Goal: Task Accomplishment & Management: Use online tool/utility

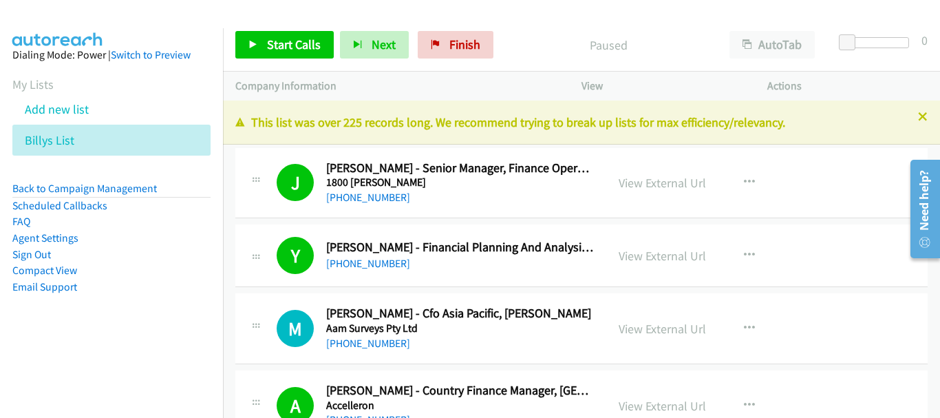
click at [807, 199] on div "J Callback Scheduled Jess Davies Huynh - Senior Manager, Finance Operations 180…" at bounding box center [581, 183] width 693 height 71
click at [83, 143] on icon at bounding box center [82, 141] width 10 height 10
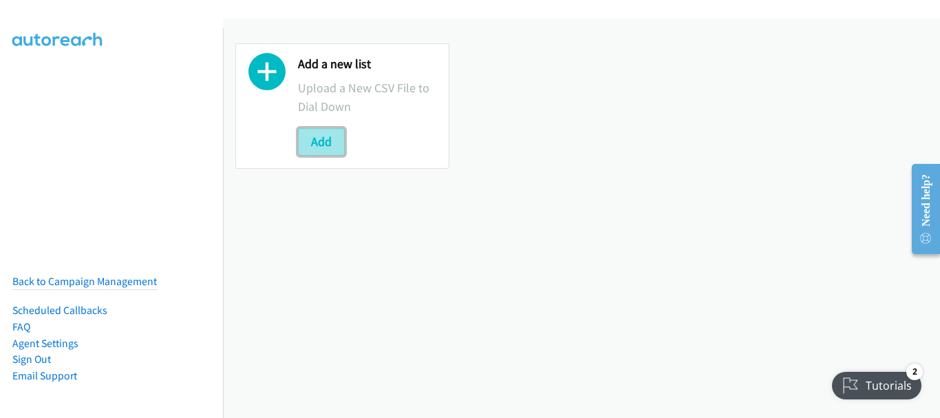
click at [330, 134] on button "Add" at bounding box center [321, 142] width 47 height 28
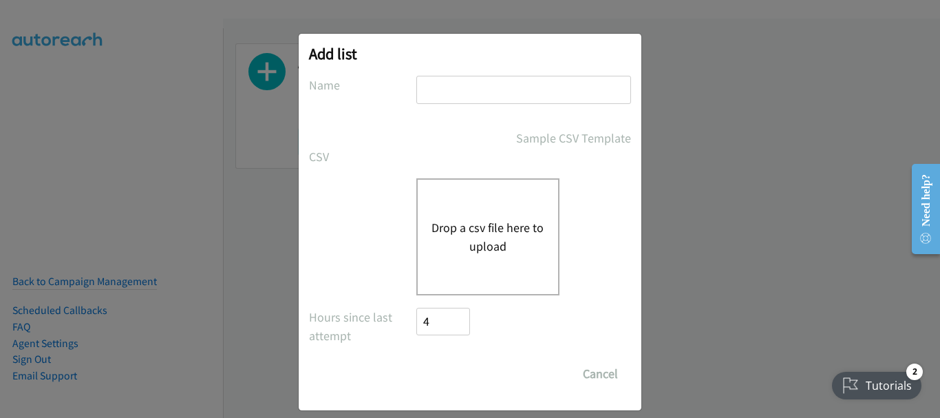
click at [507, 84] on input "text" at bounding box center [523, 90] width 215 height 28
click at [460, 94] on input "text" at bounding box center [523, 90] width 215 height 28
type input "sap"
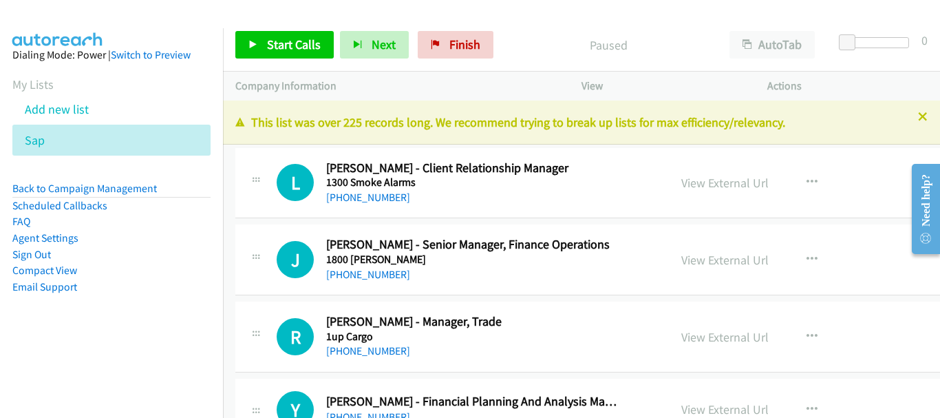
drag, startPoint x: 850, startPoint y: 269, endPoint x: 514, endPoint y: 414, distance: 365.7
click at [850, 269] on div "View External Url View External Url Schedule/Manage Callback Start Calls Here R…" at bounding box center [783, 259] width 229 height 45
click at [279, 62] on div "Start Calls Pause Next Finish Paused AutoTab AutoTab 0" at bounding box center [581, 45] width 717 height 53
click at [277, 50] on span "Start Calls" at bounding box center [294, 44] width 54 height 16
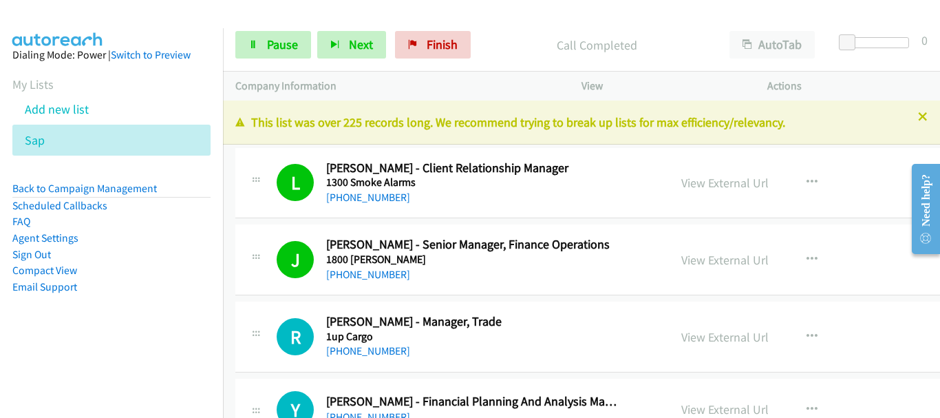
click at [861, 180] on div "View External Url View External Url Schedule/Manage Callback Start Calls Here R…" at bounding box center [783, 182] width 229 height 45
click at [264, 56] on link "Pause" at bounding box center [273, 45] width 76 height 28
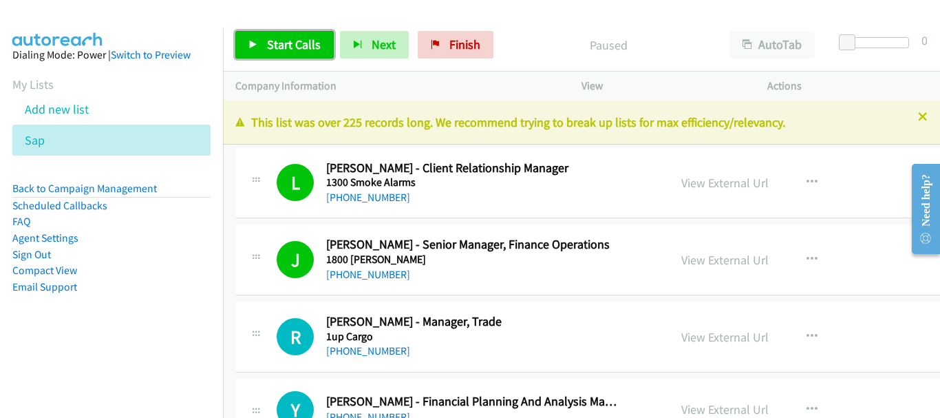
click at [299, 47] on span "Start Calls" at bounding box center [294, 44] width 54 height 16
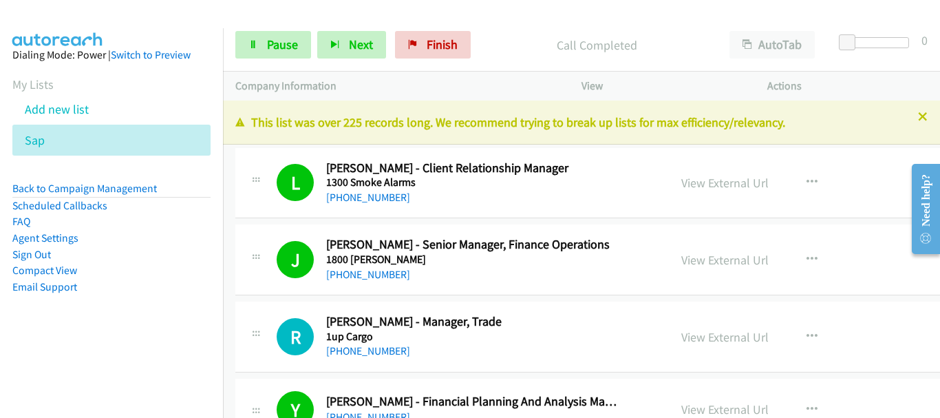
click at [131, 20] on div at bounding box center [464, 26] width 928 height 53
click at [274, 50] on span "Pause" at bounding box center [282, 44] width 31 height 16
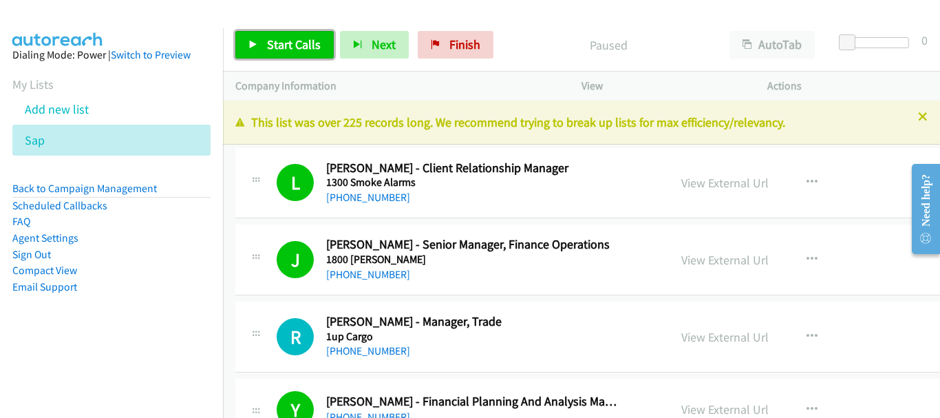
drag, startPoint x: 274, startPoint y: 50, endPoint x: 266, endPoint y: 31, distance: 20.1
click at [273, 50] on span "Start Calls" at bounding box center [294, 44] width 54 height 16
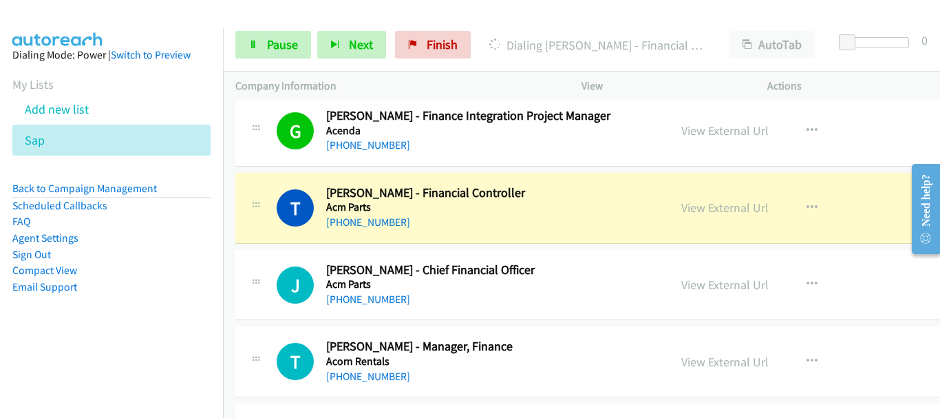
scroll to position [826, 0]
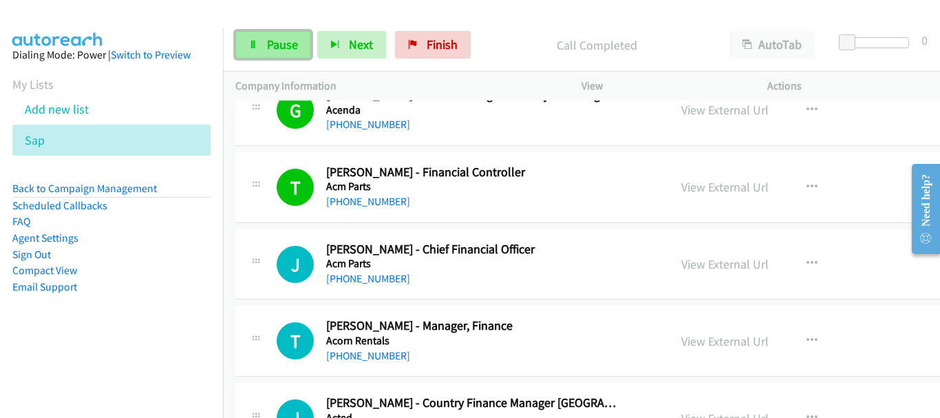
click at [267, 45] on span "Pause" at bounding box center [282, 44] width 31 height 16
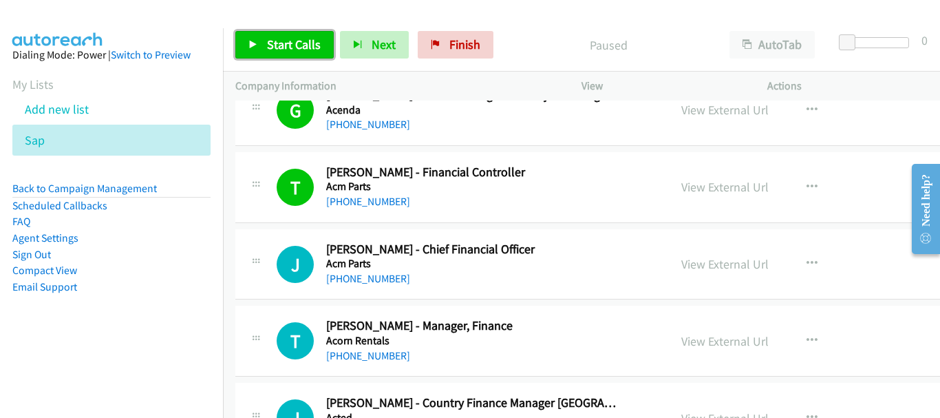
click at [293, 45] on span "Start Calls" at bounding box center [294, 44] width 54 height 16
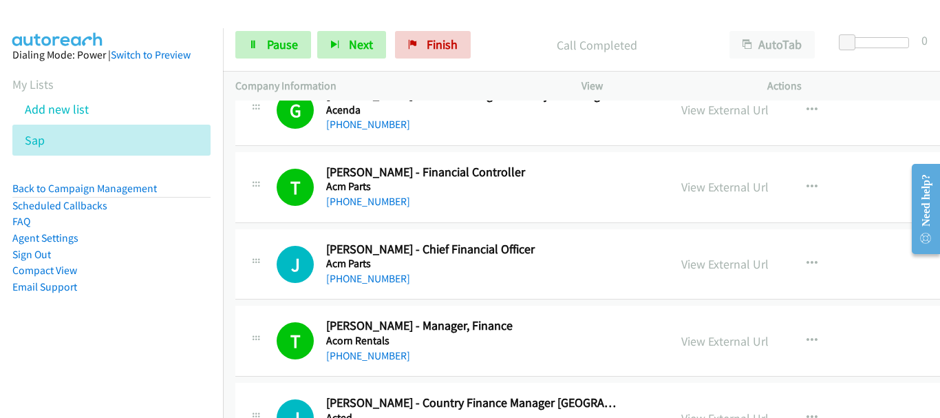
scroll to position [895, 0]
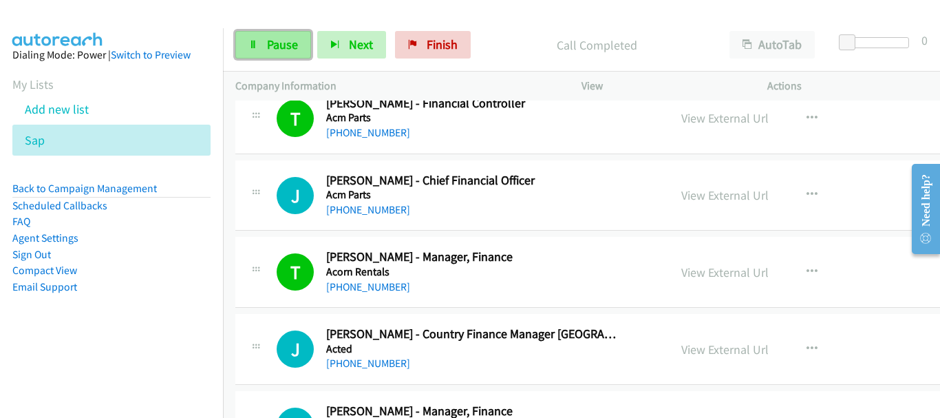
click at [284, 37] on span "Pause" at bounding box center [282, 44] width 31 height 16
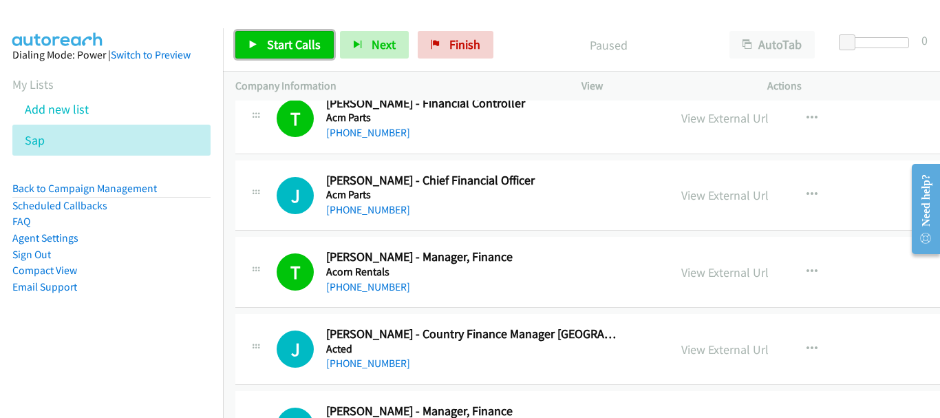
click at [276, 35] on link "Start Calls" at bounding box center [284, 45] width 98 height 28
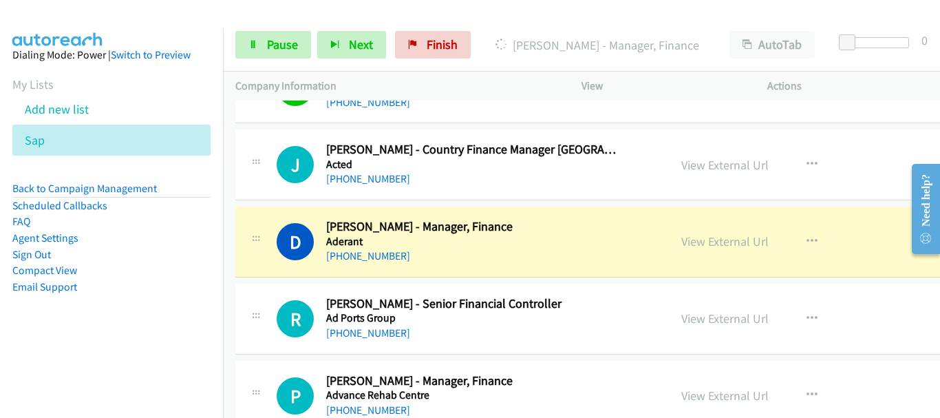
scroll to position [1170, 0]
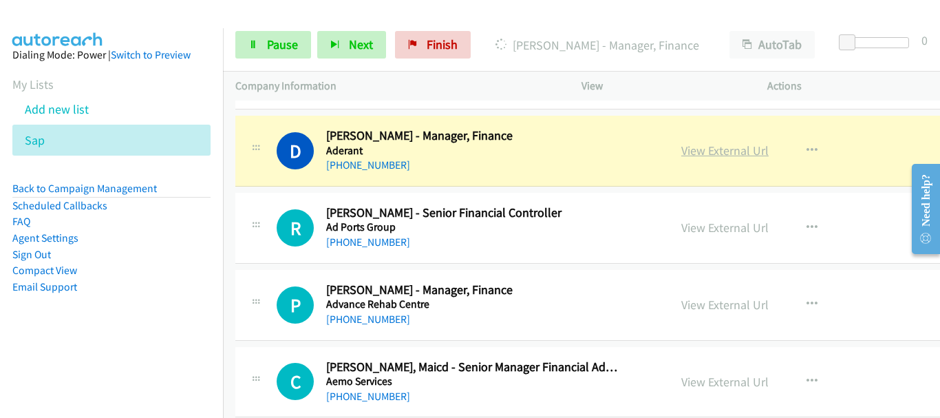
click at [716, 152] on link "View External Url" at bounding box center [725, 151] width 87 height 16
click at [689, 144] on link "View External Url" at bounding box center [725, 151] width 87 height 16
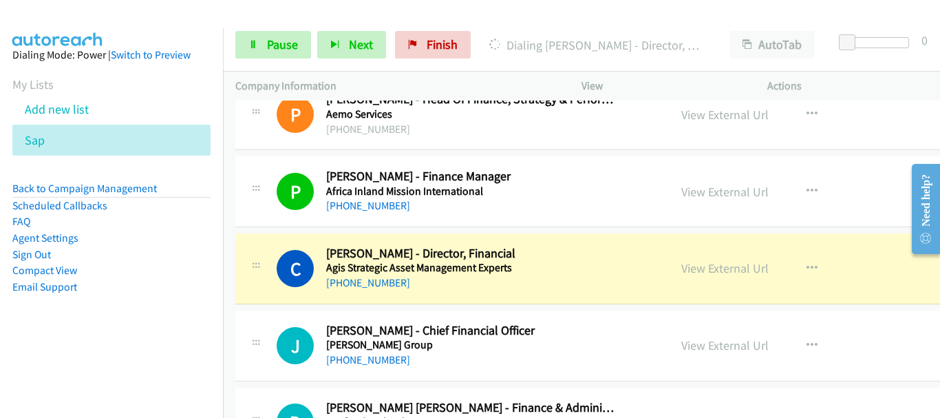
scroll to position [1583, 0]
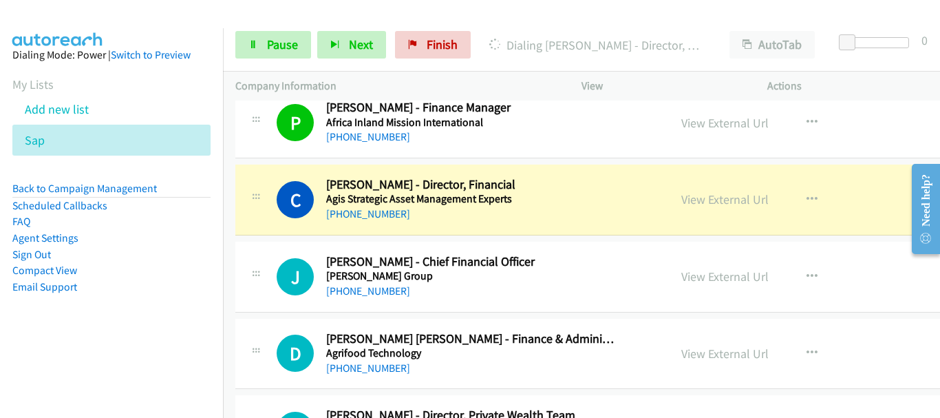
click at [826, 209] on div "View External Url View External Url Schedule/Manage Callback Start Calls Here R…" at bounding box center [783, 199] width 229 height 45
click at [708, 205] on link "View External Url" at bounding box center [725, 199] width 87 height 16
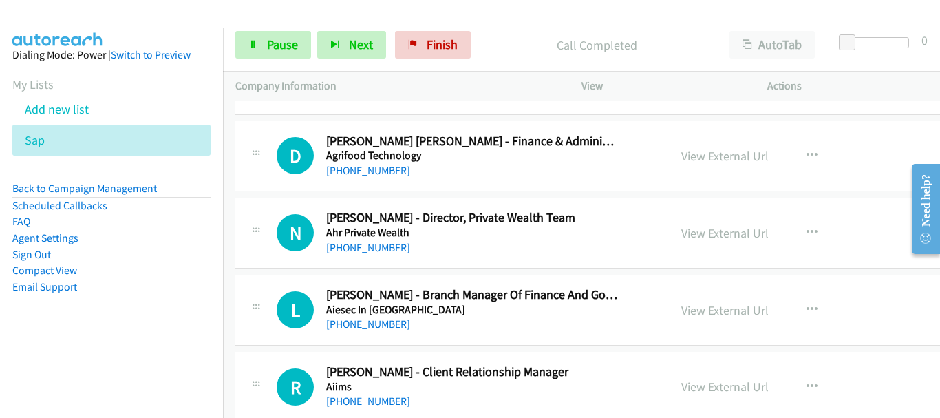
scroll to position [1790, 0]
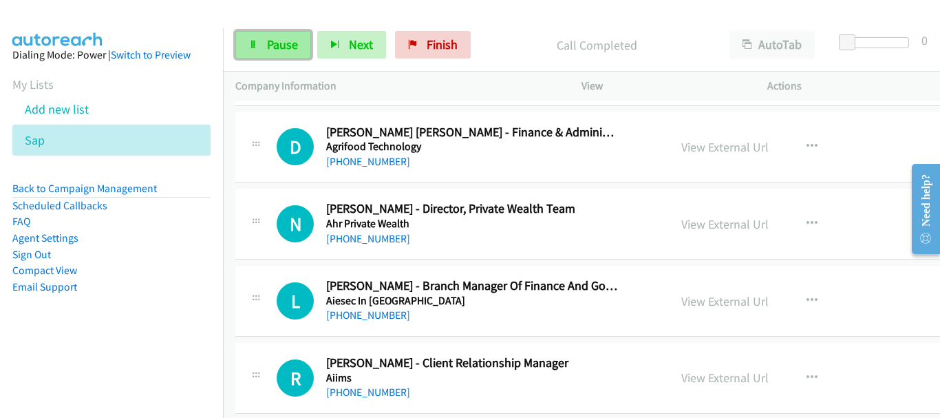
click at [259, 45] on link "Pause" at bounding box center [273, 45] width 76 height 28
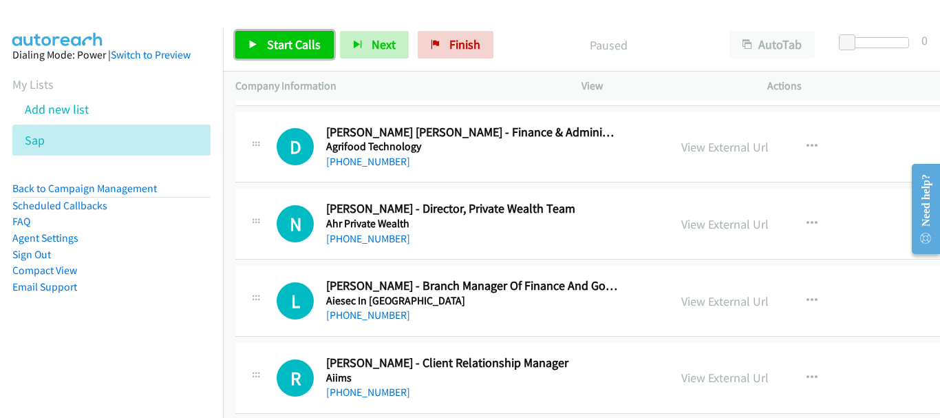
click at [279, 36] on link "Start Calls" at bounding box center [284, 45] width 98 height 28
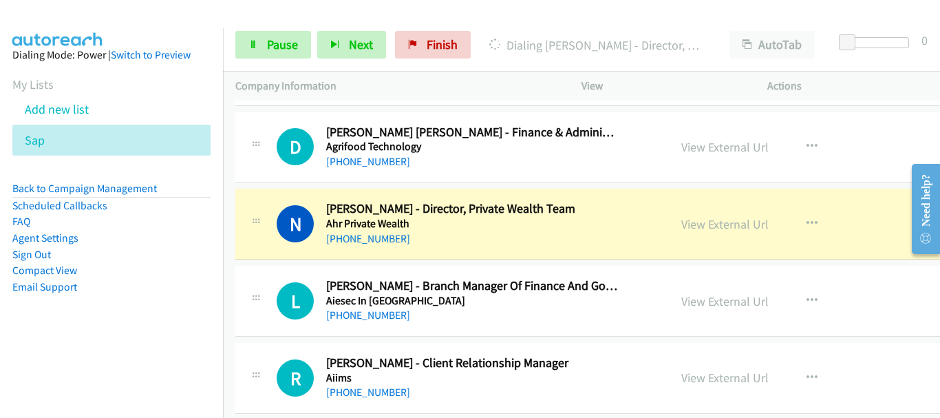
scroll to position [1859, 0]
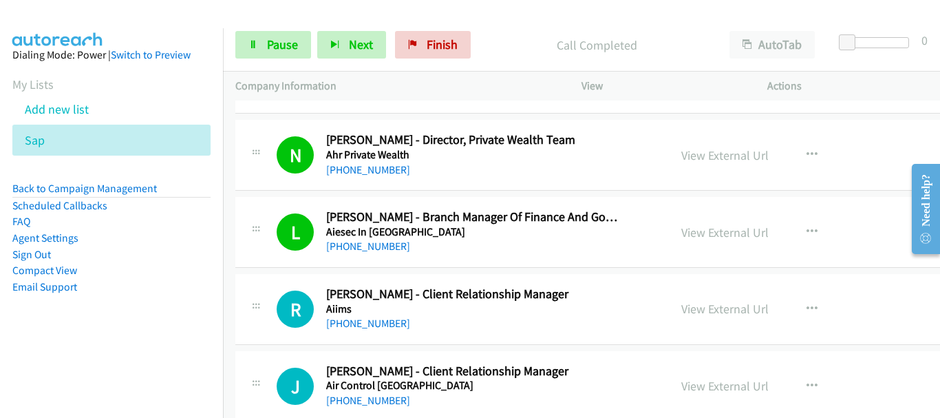
drag, startPoint x: 847, startPoint y: 184, endPoint x: 856, endPoint y: 199, distance: 17.3
click at [847, 184] on div "N Callback Scheduled Nathan Wennington - Director, Private Wealth Team Ahr Priv…" at bounding box center [644, 155] width 818 height 71
click at [279, 51] on span "Pause" at bounding box center [282, 44] width 31 height 16
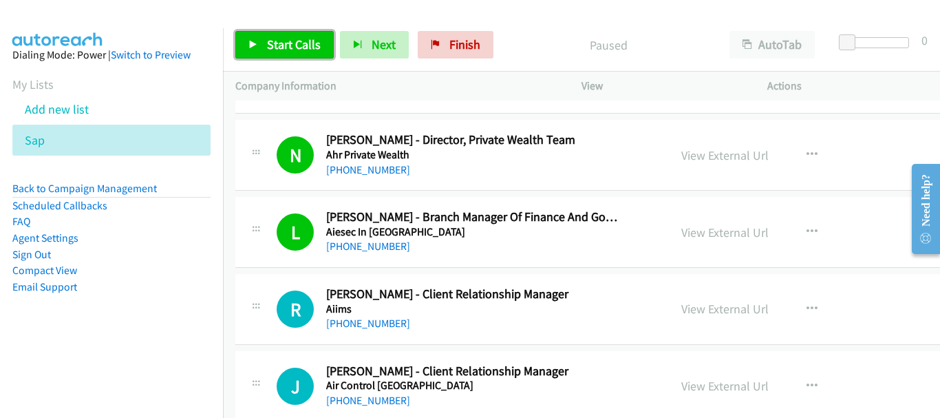
click at [314, 32] on link "Start Calls" at bounding box center [284, 45] width 98 height 28
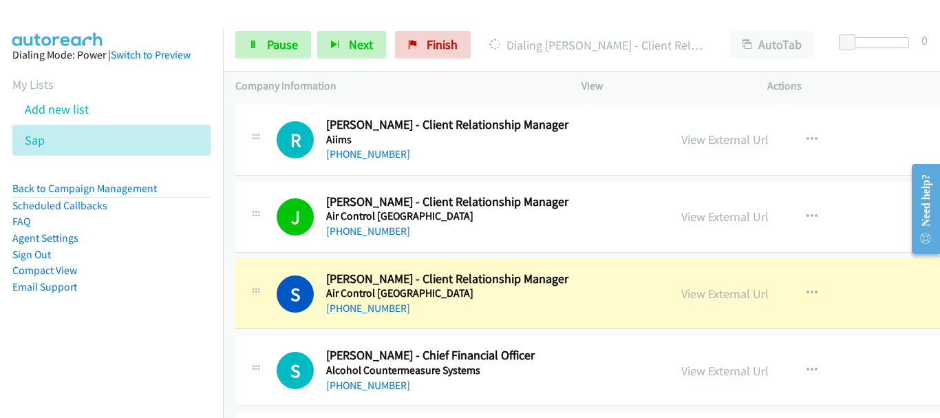
scroll to position [2065, 0]
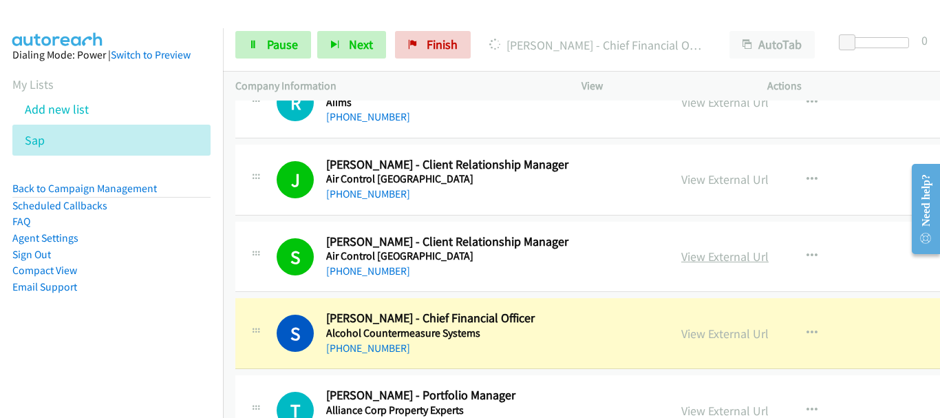
click at [726, 254] on link "View External Url" at bounding box center [725, 257] width 87 height 16
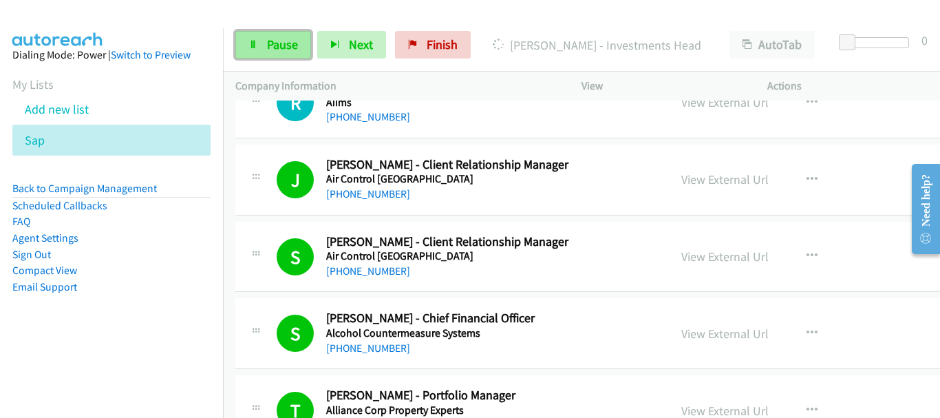
click at [278, 46] on span "Pause" at bounding box center [282, 44] width 31 height 16
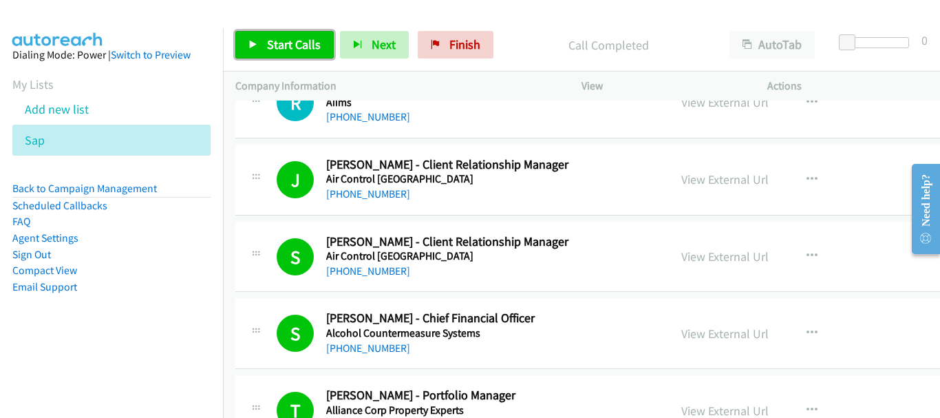
click at [288, 47] on span "Start Calls" at bounding box center [294, 44] width 54 height 16
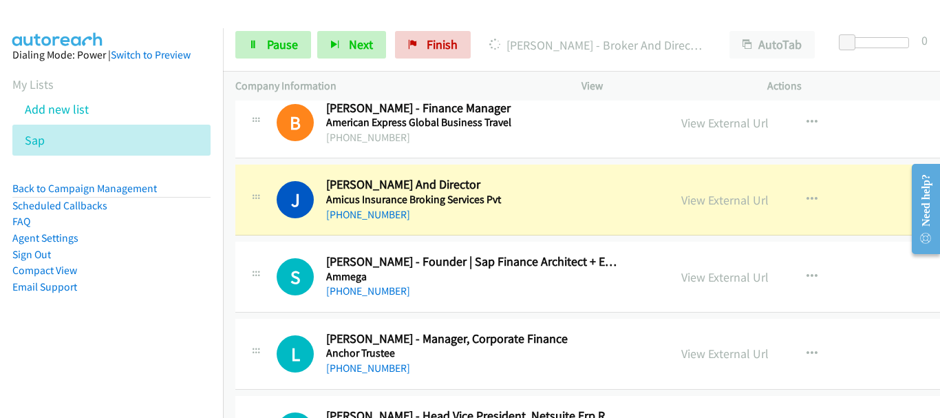
scroll to position [2685, 0]
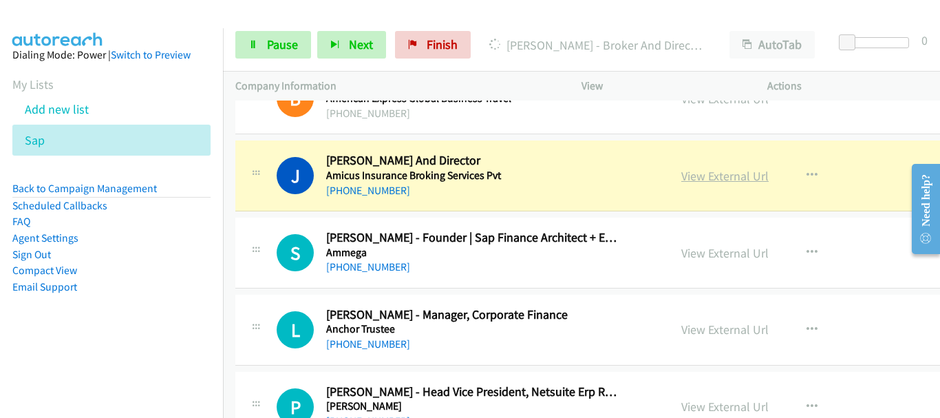
click at [730, 180] on link "View External Url" at bounding box center [725, 176] width 87 height 16
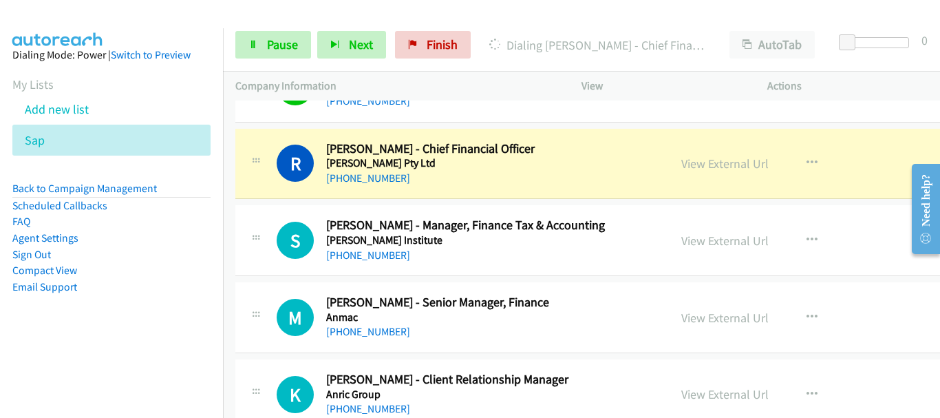
scroll to position [3029, 0]
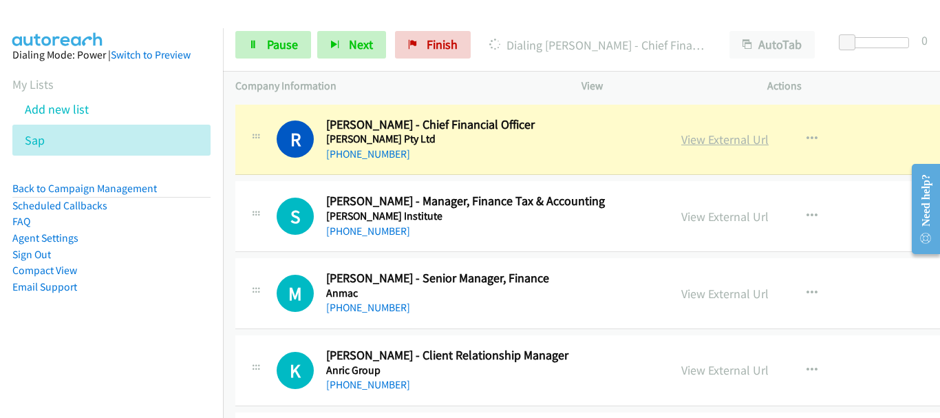
click at [714, 143] on link "View External Url" at bounding box center [725, 139] width 87 height 16
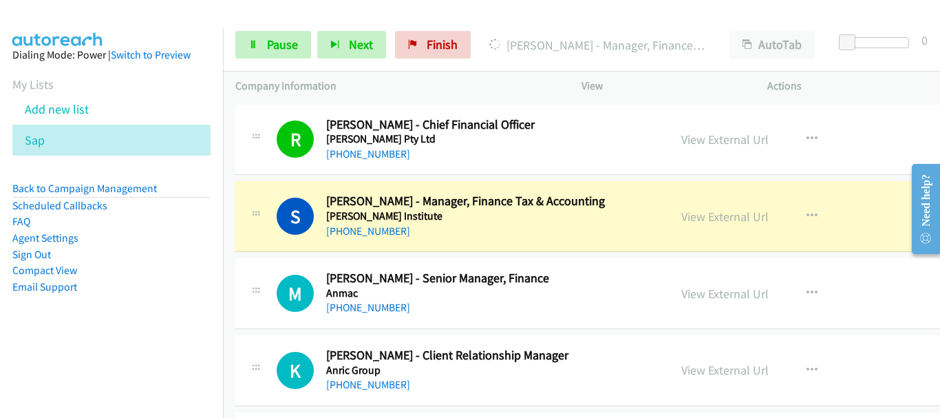
scroll to position [3098, 0]
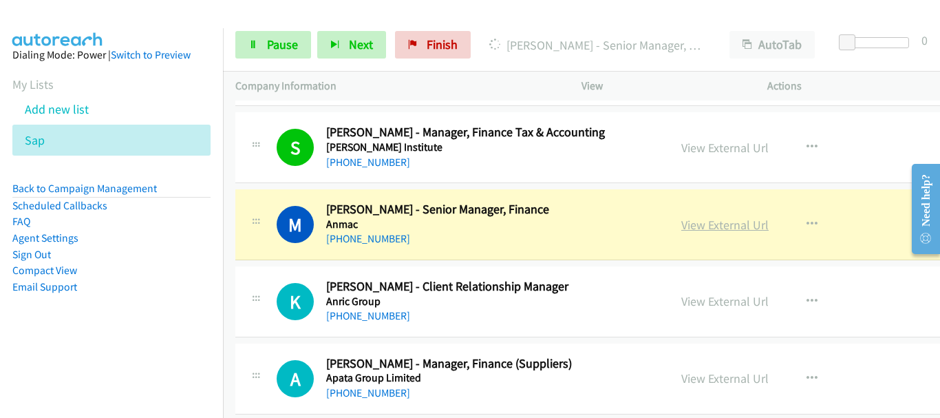
click at [699, 224] on link "View External Url" at bounding box center [725, 225] width 87 height 16
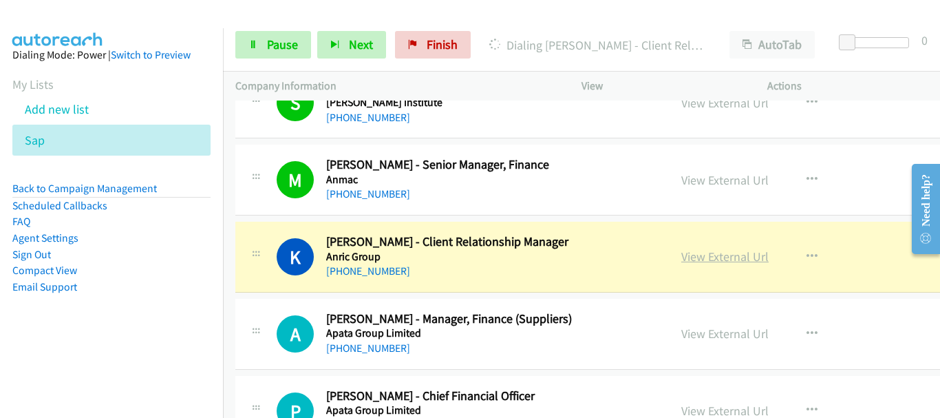
scroll to position [3167, 0]
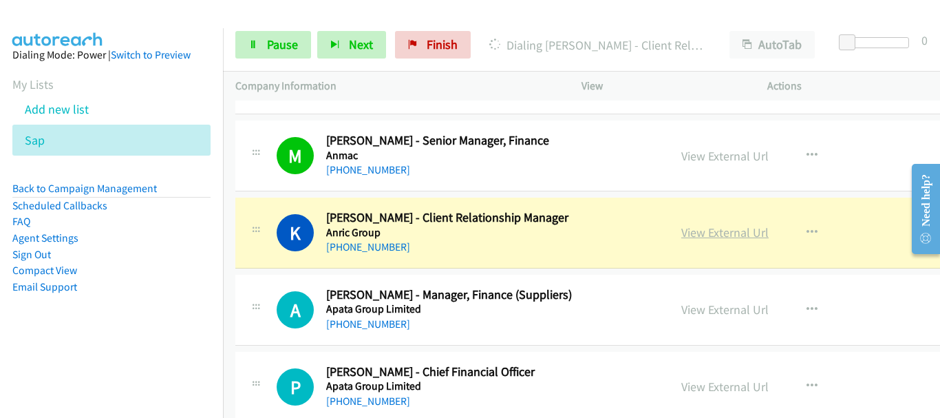
click at [702, 233] on link "View External Url" at bounding box center [725, 232] width 87 height 16
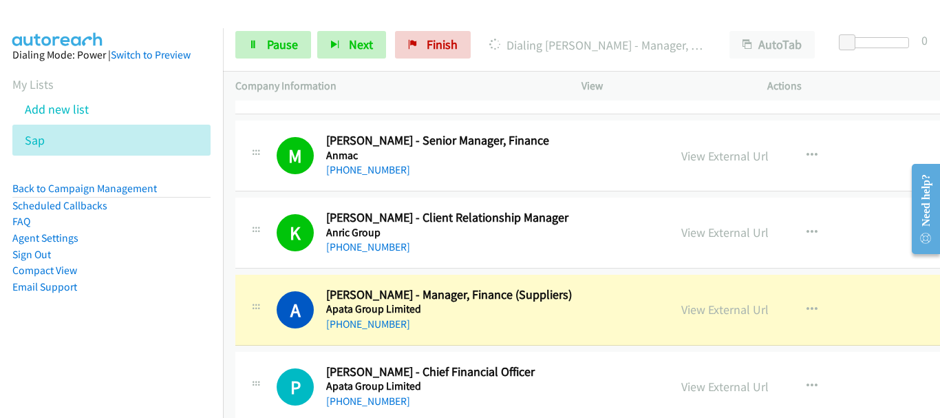
scroll to position [3236, 0]
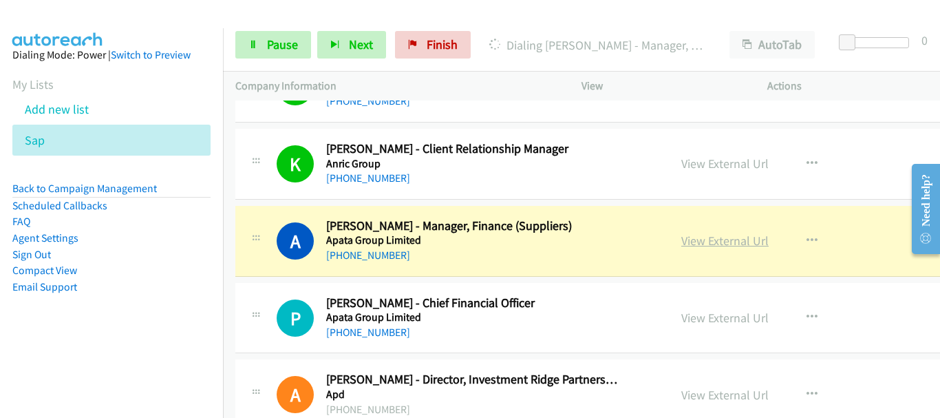
click at [699, 242] on link "View External Url" at bounding box center [725, 241] width 87 height 16
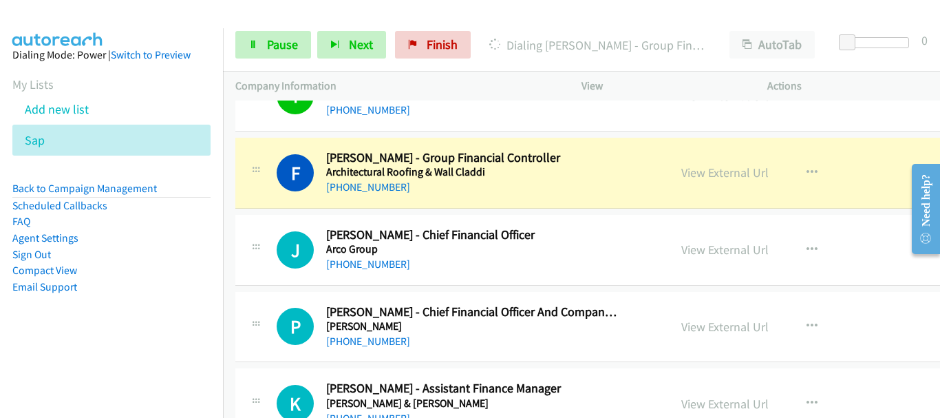
scroll to position [4131, 0]
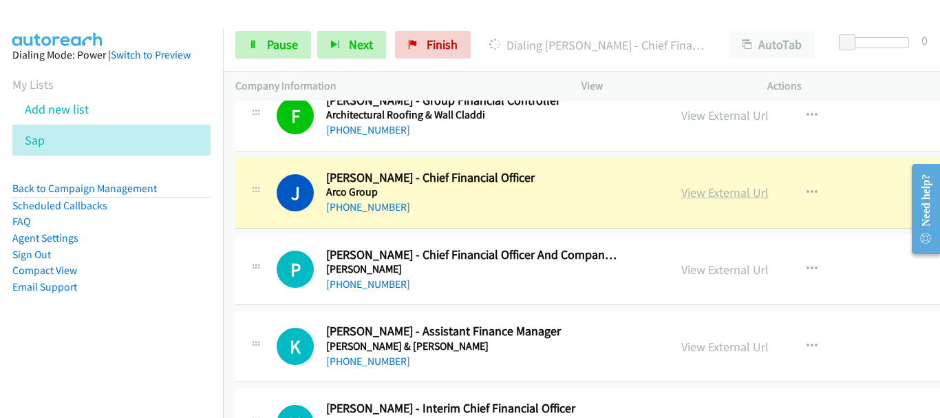
click at [741, 196] on link "View External Url" at bounding box center [725, 192] width 87 height 16
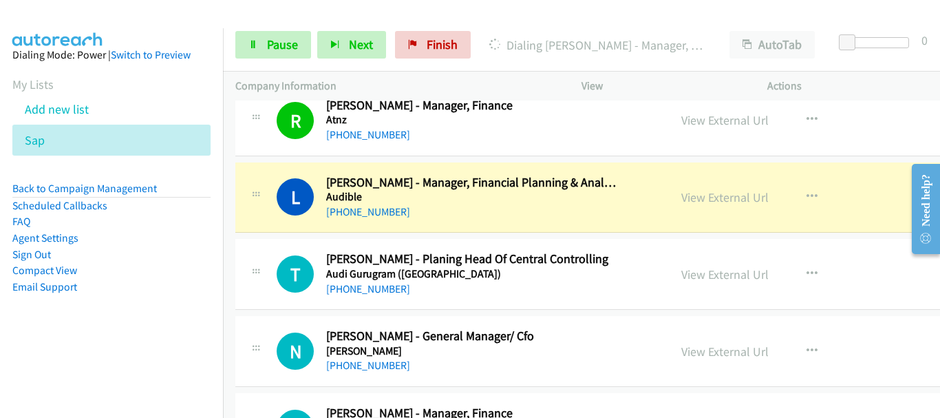
scroll to position [5025, 0]
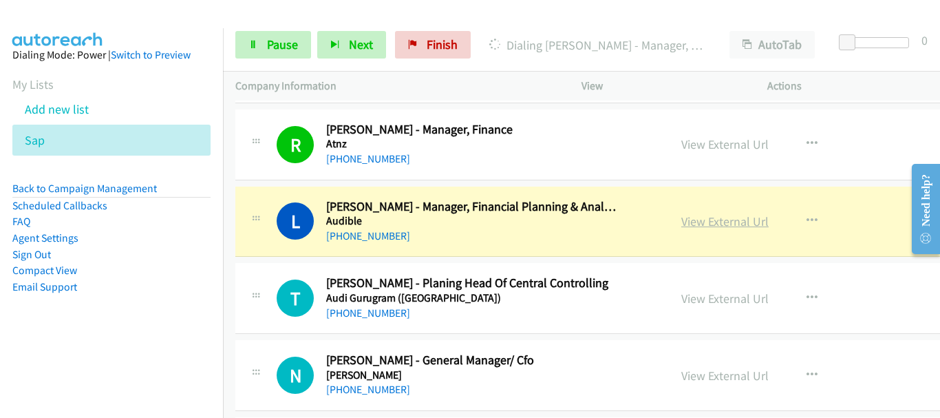
click at [728, 228] on link "View External Url" at bounding box center [725, 221] width 87 height 16
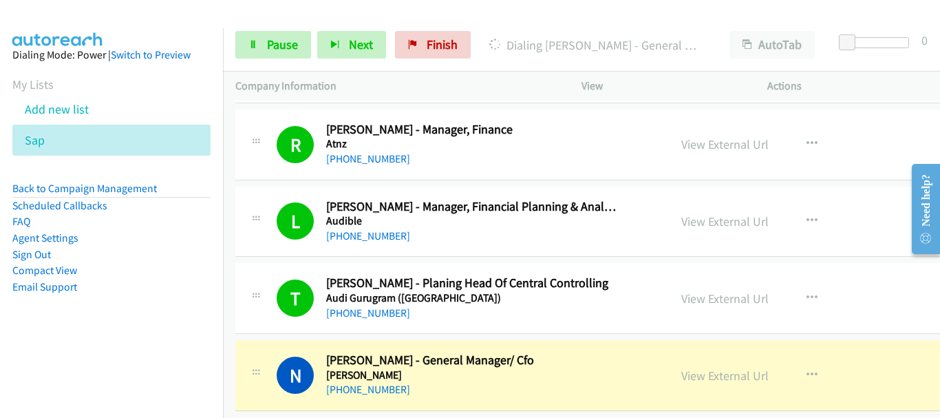
click at [840, 289] on div "View External Url View External Url Schedule/Manage Callback Start Calls Here R…" at bounding box center [783, 297] width 229 height 45
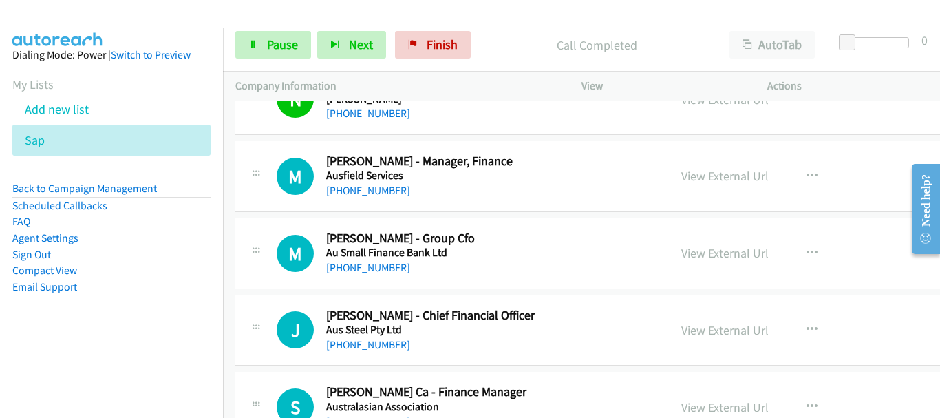
scroll to position [5301, 0]
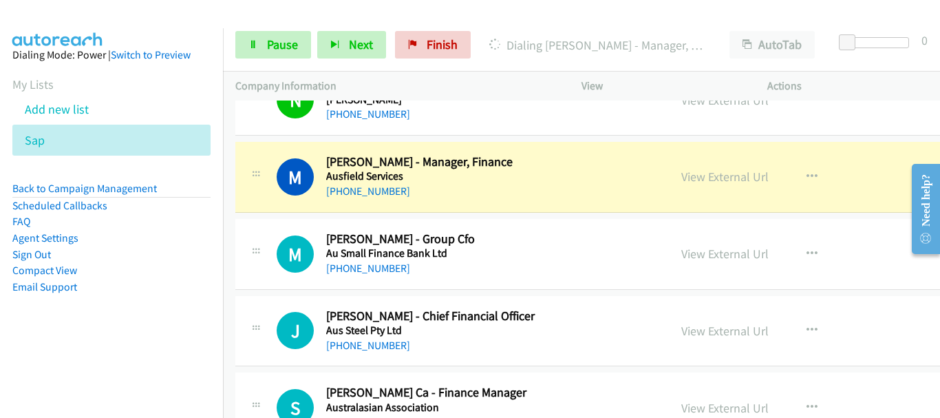
click at [705, 167] on div "View External Url" at bounding box center [725, 176] width 87 height 19
click at [717, 179] on link "View External Url" at bounding box center [725, 177] width 87 height 16
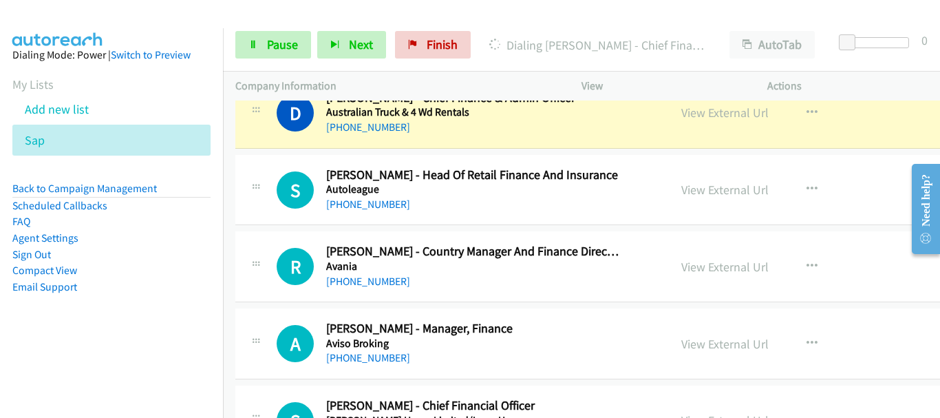
scroll to position [5783, 0]
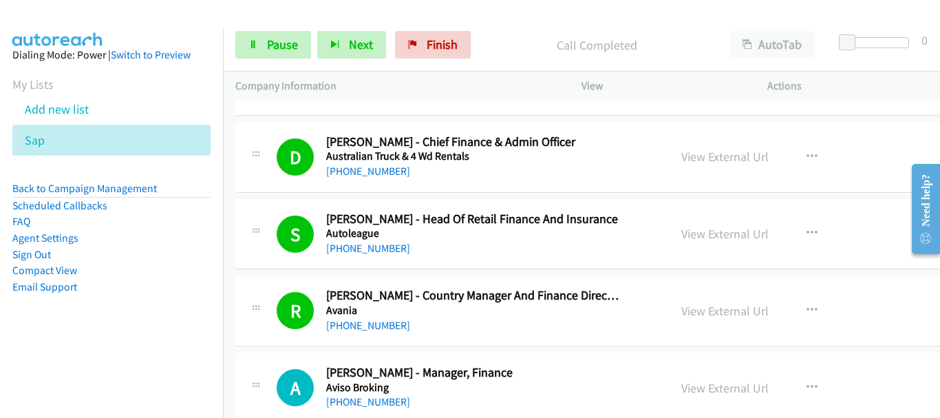
drag, startPoint x: 774, startPoint y: 244, endPoint x: 386, endPoint y: 414, distance: 424.5
click at [770, 217] on div "View External Url View External Url Schedule/Manage Callback Start Calls Here R…" at bounding box center [783, 233] width 229 height 45
click at [260, 44] on link "Pause" at bounding box center [273, 45] width 76 height 28
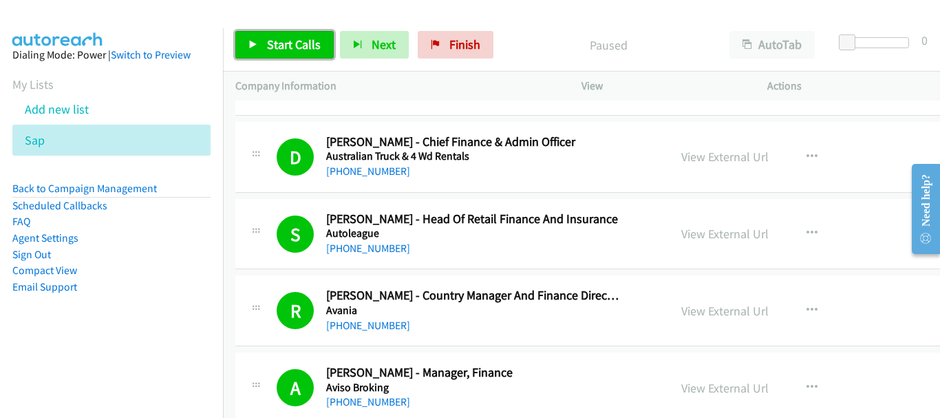
click at [275, 41] on span "Start Calls" at bounding box center [294, 44] width 54 height 16
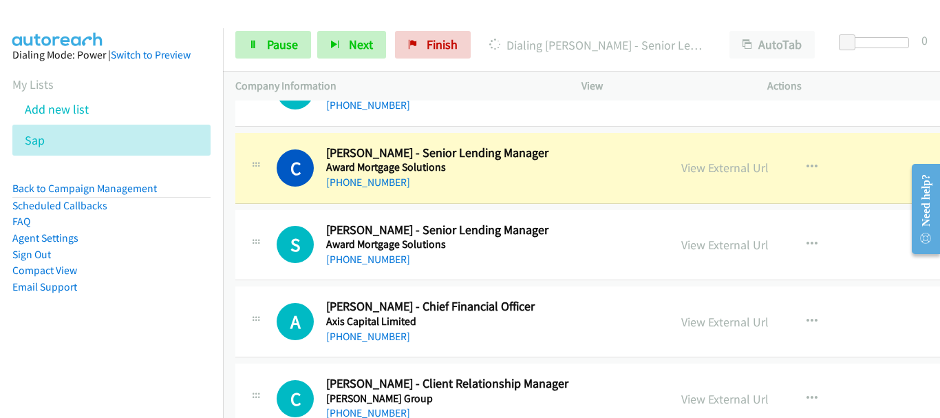
scroll to position [6265, 0]
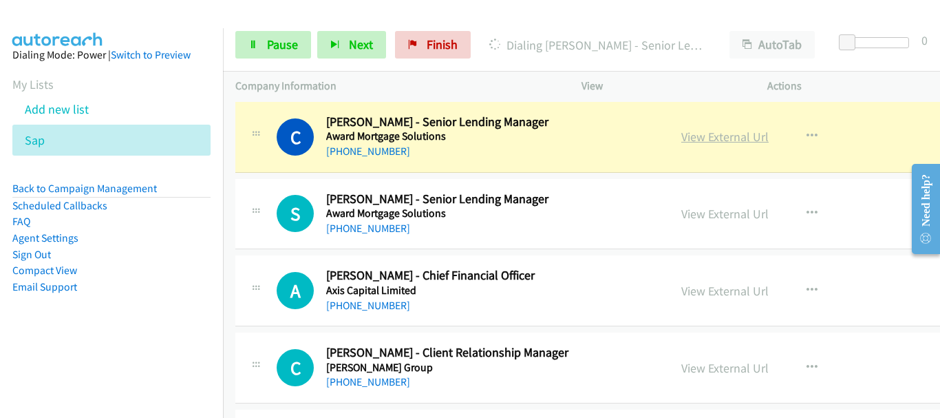
click at [722, 136] on link "View External Url" at bounding box center [725, 137] width 87 height 16
click at [258, 49] on link "Pause" at bounding box center [273, 45] width 76 height 28
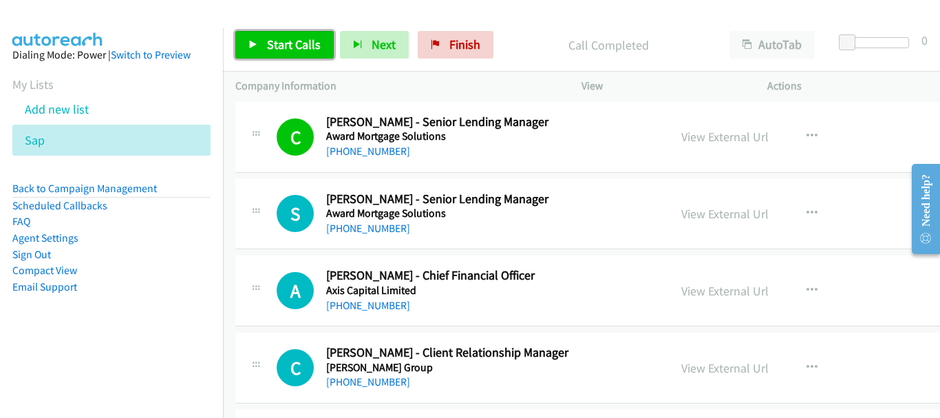
click at [255, 34] on link "Start Calls" at bounding box center [284, 45] width 98 height 28
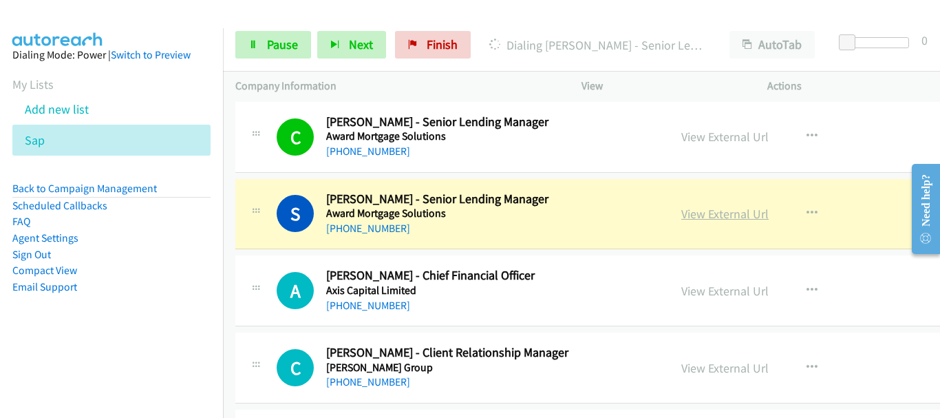
click at [686, 213] on link "View External Url" at bounding box center [725, 214] width 87 height 16
click at [280, 36] on link "Pause" at bounding box center [273, 45] width 76 height 28
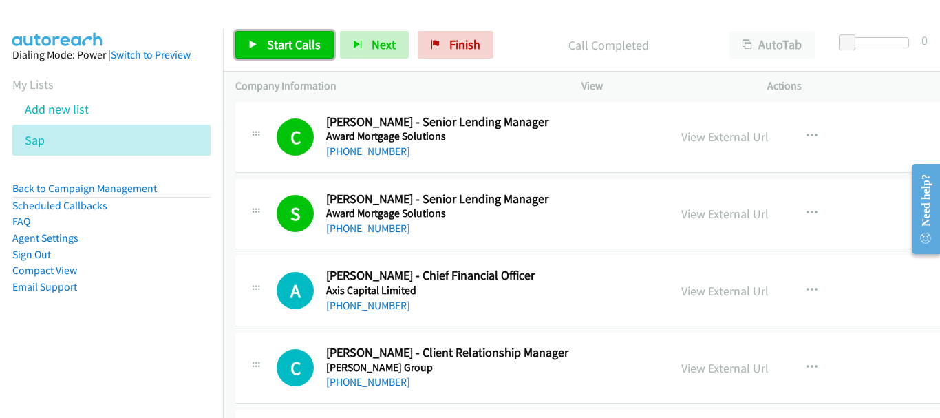
click at [262, 43] on link "Start Calls" at bounding box center [284, 45] width 98 height 28
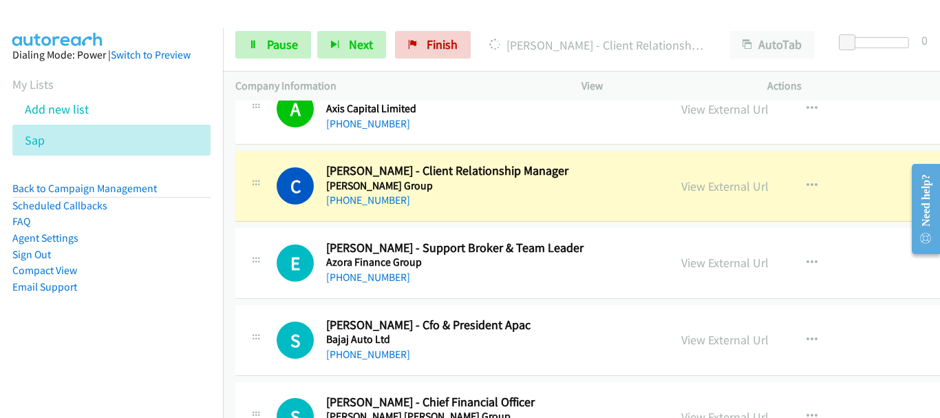
scroll to position [6471, 0]
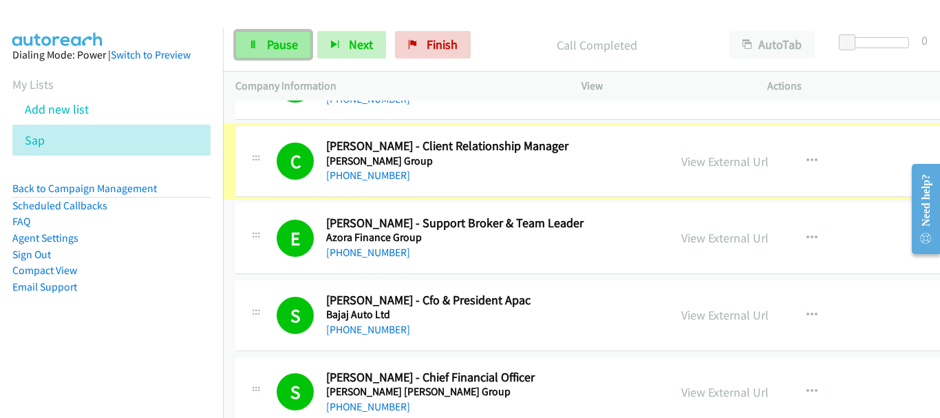
click at [289, 32] on link "Pause" at bounding box center [273, 45] width 76 height 28
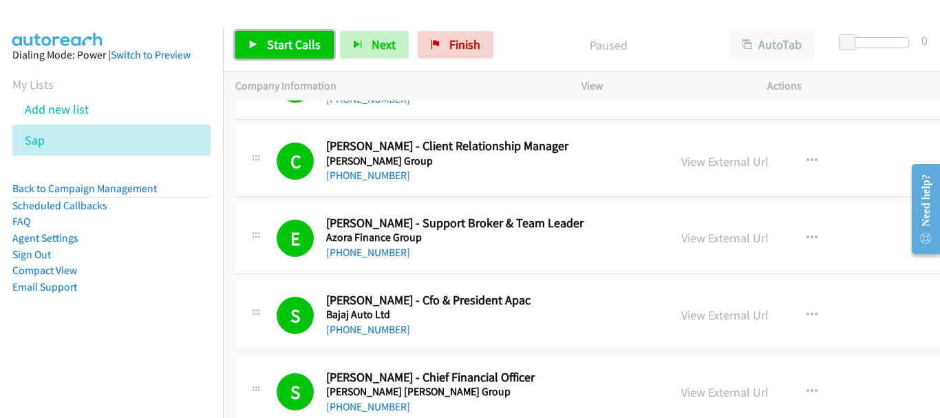
click at [296, 52] on span "Start Calls" at bounding box center [294, 44] width 54 height 16
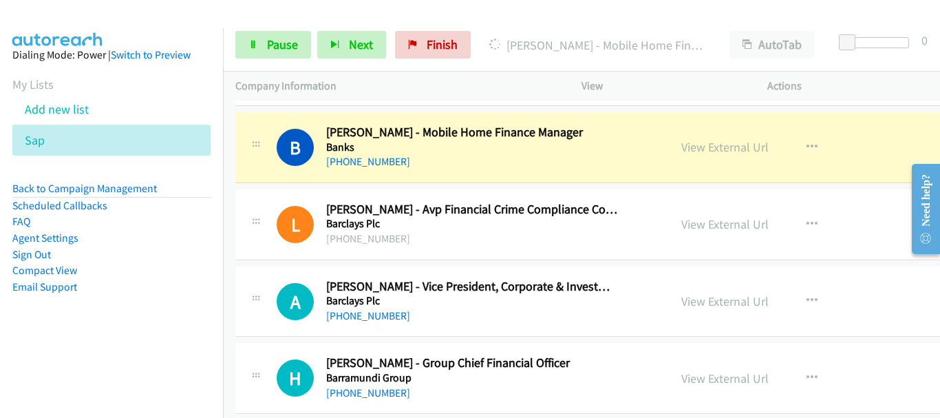
scroll to position [6953, 0]
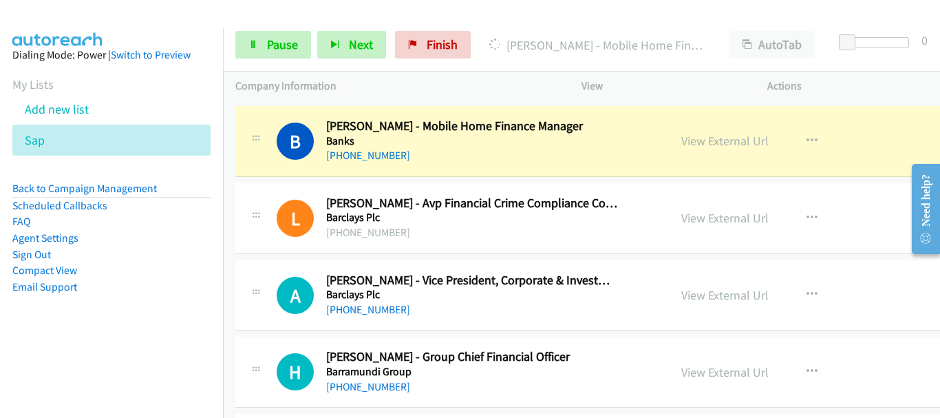
click at [776, 180] on td "L Callback Scheduled Lisa Gray - Avp Financial Crime Compliance Correspondent B…" at bounding box center [644, 218] width 843 height 77
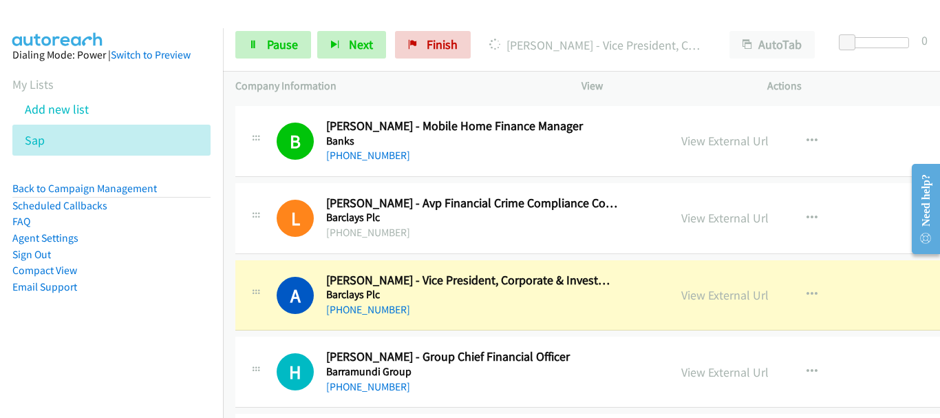
click at [847, 153] on div "View External Url View External Url Schedule/Manage Callback Start Calls Here R…" at bounding box center [783, 140] width 229 height 45
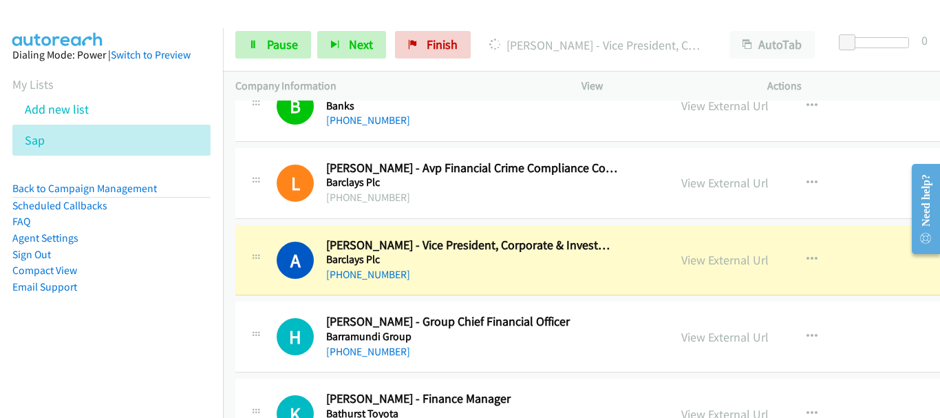
scroll to position [7022, 0]
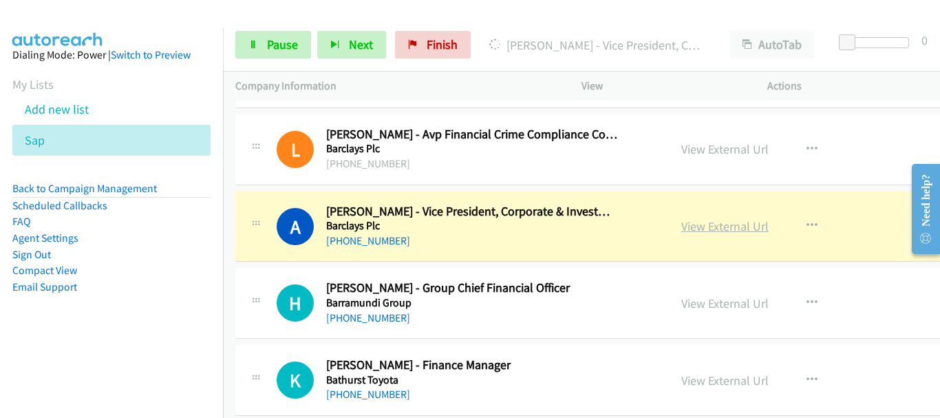
click at [717, 227] on link "View External Url" at bounding box center [725, 226] width 87 height 16
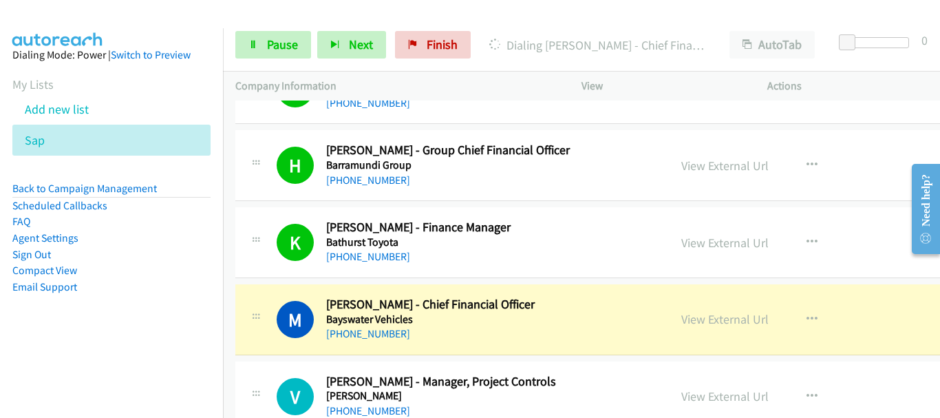
scroll to position [7228, 0]
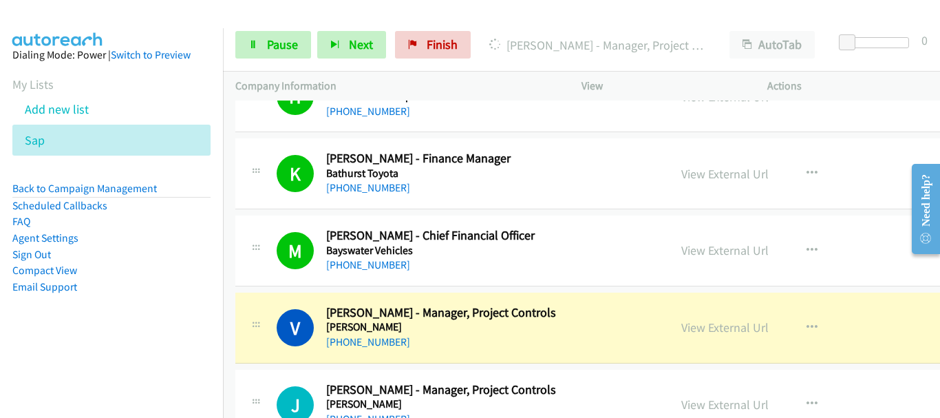
click at [774, 278] on div "M Callback Scheduled Mark Mc Lintock - Chief Financial Officer Bayswater Vehicl…" at bounding box center [644, 250] width 818 height 71
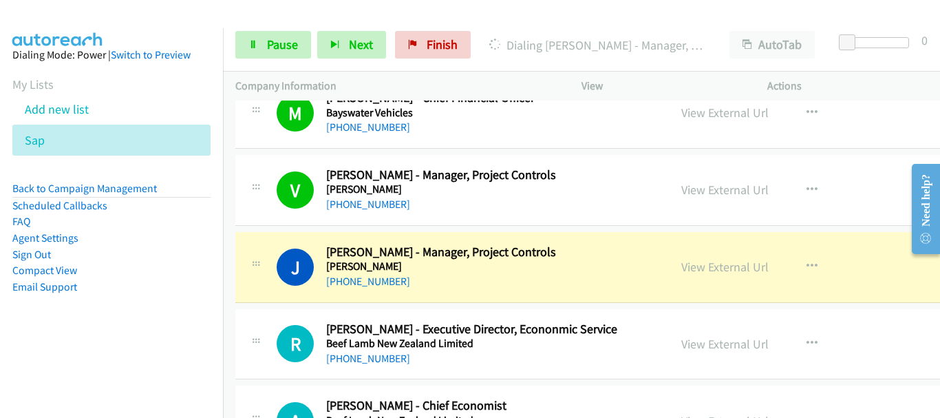
scroll to position [7504, 0]
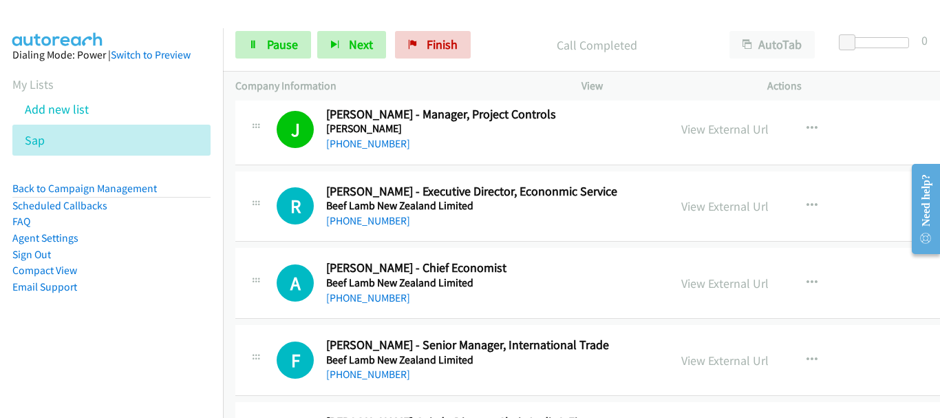
click at [756, 184] on div "View External Url View External Url Schedule/Manage Callback Start Calls Here R…" at bounding box center [783, 206] width 229 height 45
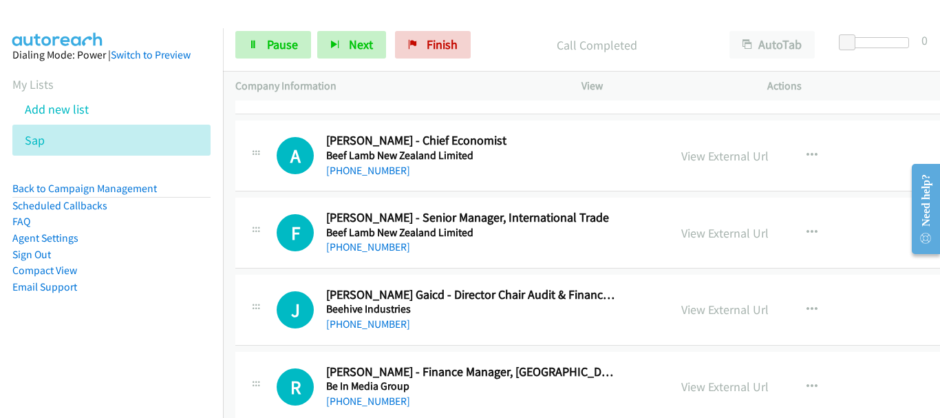
scroll to position [7641, 0]
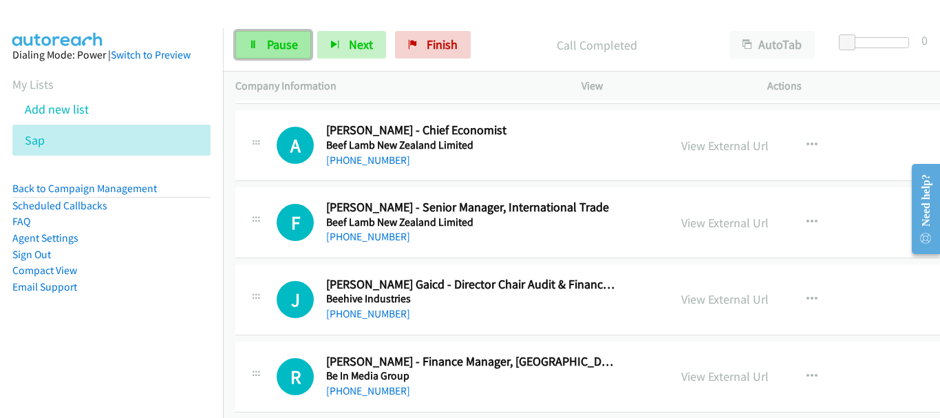
click at [269, 45] on span "Pause" at bounding box center [282, 44] width 31 height 16
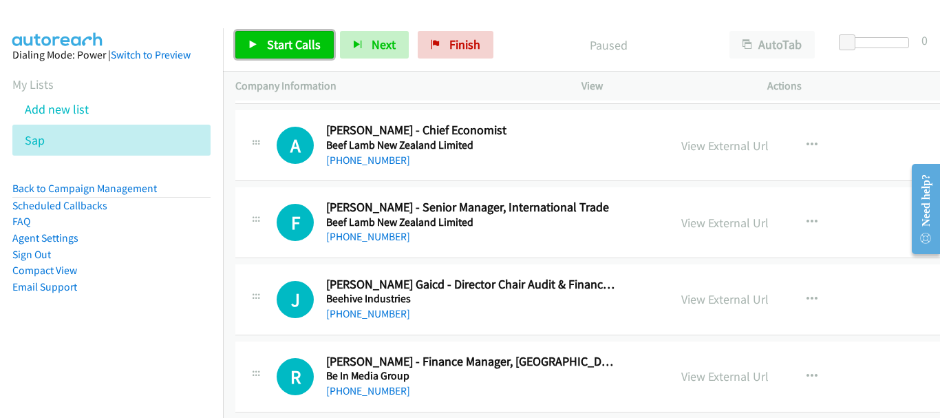
click at [269, 45] on span "Start Calls" at bounding box center [294, 44] width 54 height 16
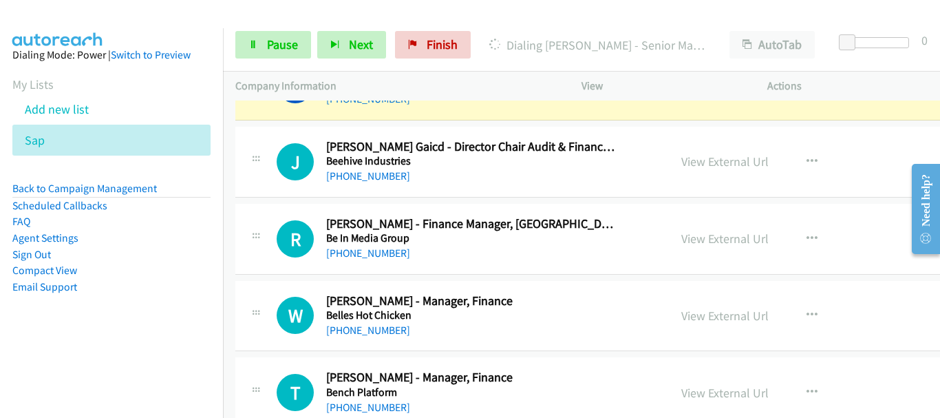
scroll to position [7710, 0]
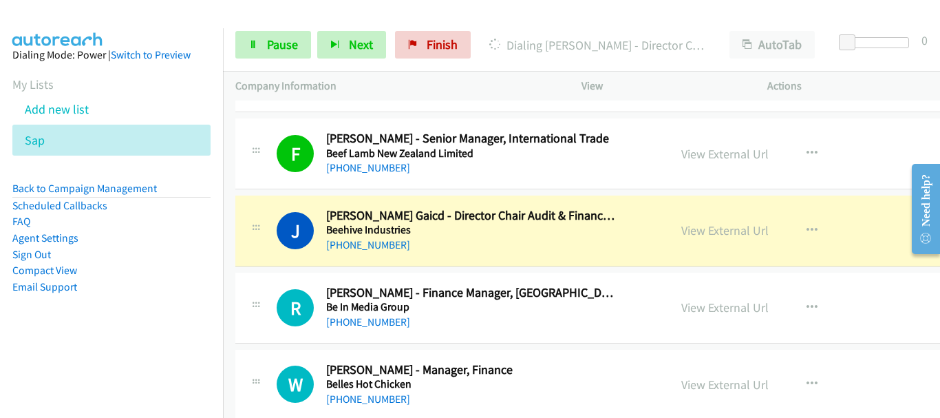
click at [874, 224] on div "View External Url View External Url Schedule/Manage Callback Start Calls Here R…" at bounding box center [783, 230] width 229 height 45
click at [742, 225] on link "View External Url" at bounding box center [725, 230] width 87 height 16
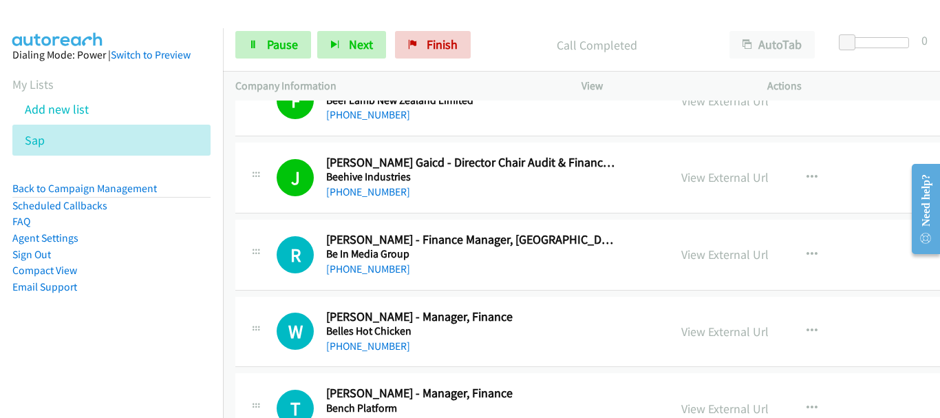
scroll to position [7779, 0]
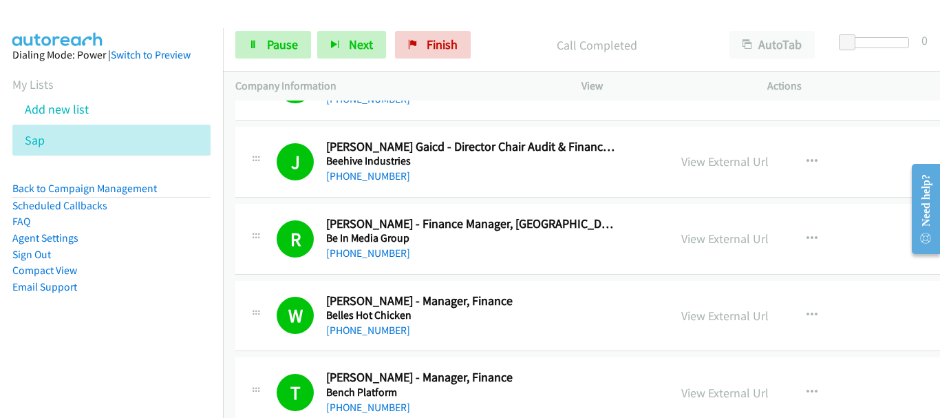
click at [780, 210] on div "R Callback Scheduled Richard Mc Intyre - Finance Manager, Australia & New Zeala…" at bounding box center [644, 239] width 818 height 71
click at [292, 60] on div "Start Calls Pause Next Finish Call Completed AutoTab AutoTab 0" at bounding box center [581, 45] width 717 height 53
click at [286, 42] on span "Pause" at bounding box center [282, 44] width 31 height 16
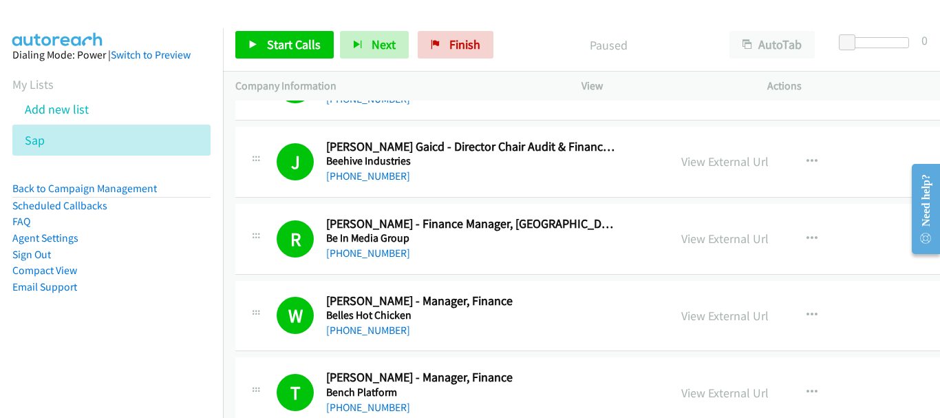
click at [759, 123] on td "F Callback Scheduled Frances Duignan - Senior Manager, International Trade Beef…" at bounding box center [644, 85] width 843 height 77
click at [282, 51] on span "Start Calls" at bounding box center [294, 44] width 54 height 16
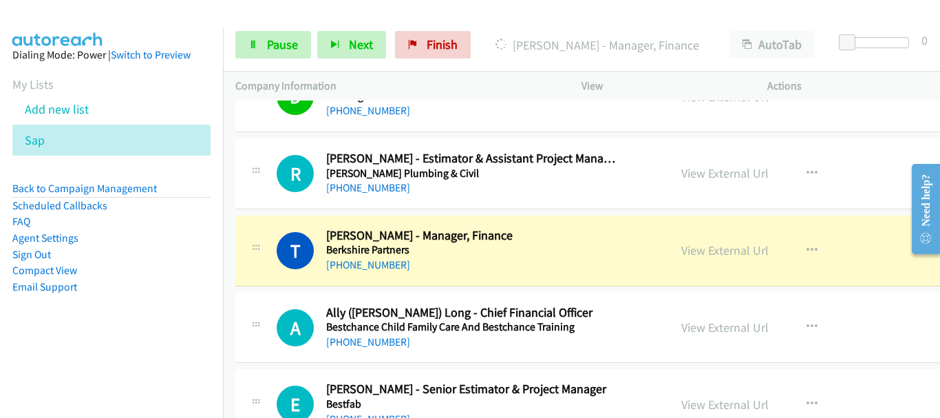
scroll to position [8192, 0]
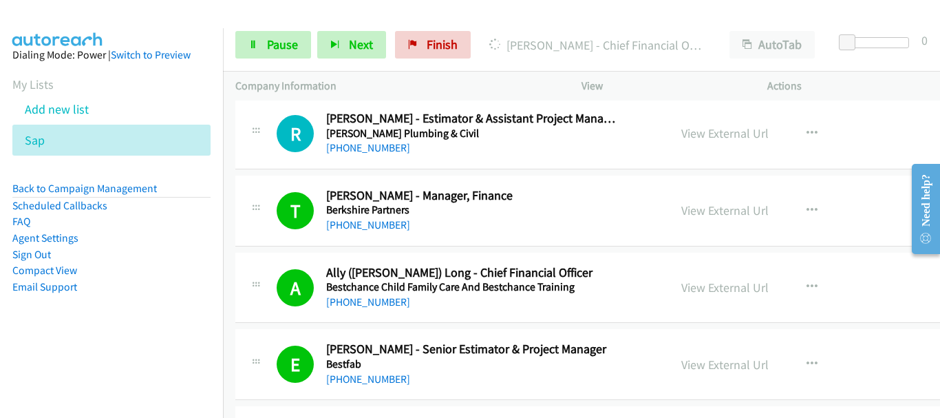
drag, startPoint x: 784, startPoint y: 229, endPoint x: 772, endPoint y: 227, distance: 12.5
click at [784, 229] on div "View External Url View External Url Schedule/Manage Callback Start Calls Here R…" at bounding box center [783, 210] width 229 height 45
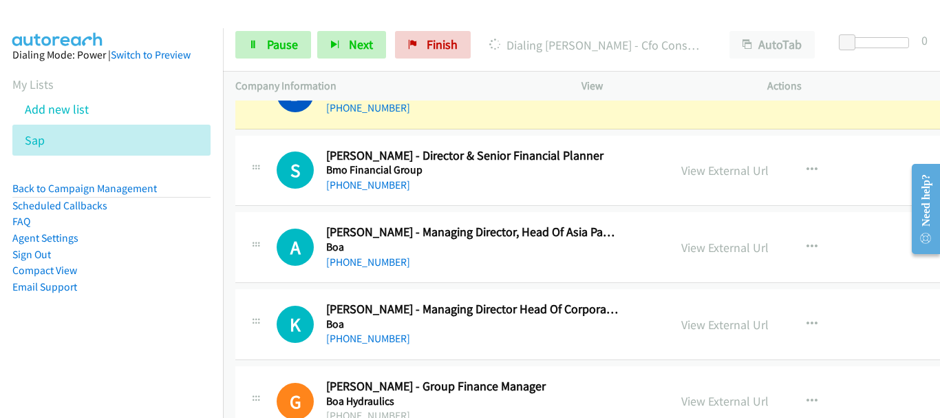
scroll to position [9087, 0]
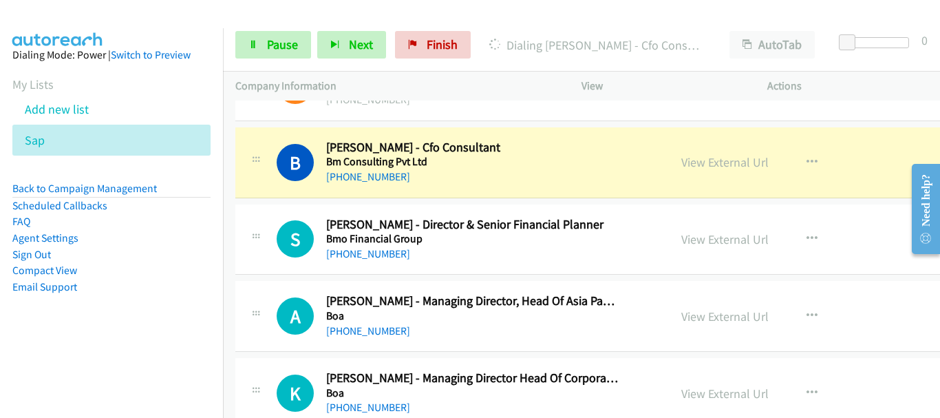
click at [715, 151] on div "View External Url View External Url Schedule/Manage Callback Start Calls Here R…" at bounding box center [783, 162] width 229 height 45
click at [715, 160] on link "View External Url" at bounding box center [725, 162] width 87 height 16
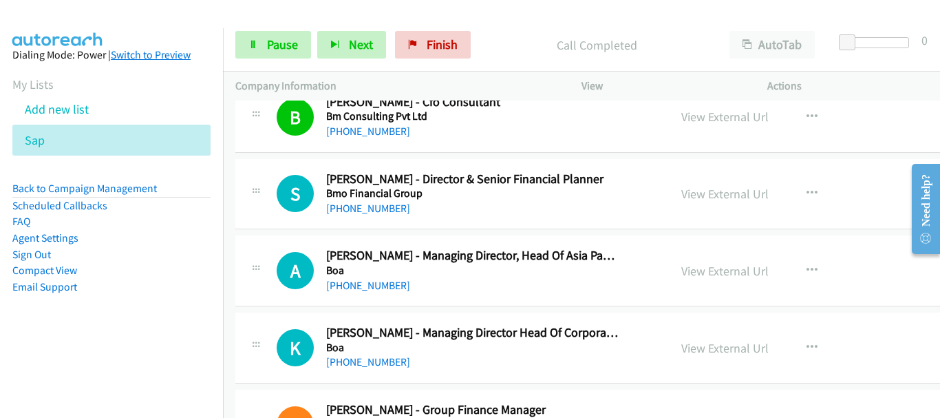
scroll to position [9156, 0]
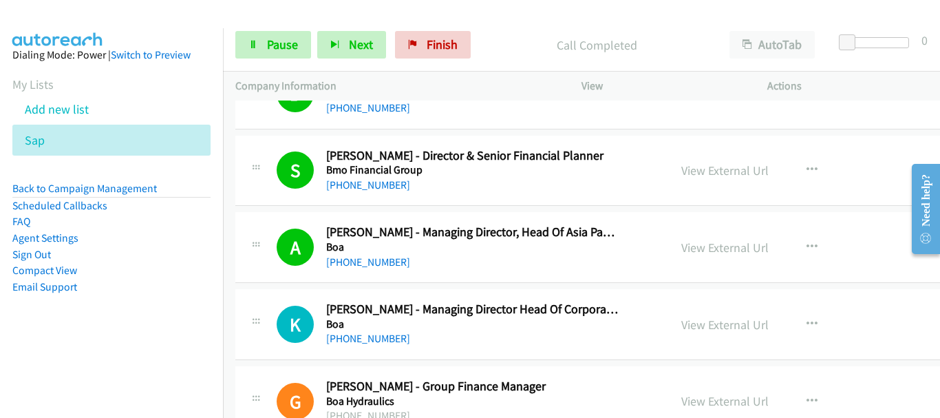
drag, startPoint x: 862, startPoint y: 184, endPoint x: 301, endPoint y: 185, distance: 561.1
click at [248, 45] on link "Pause" at bounding box center [273, 45] width 76 height 28
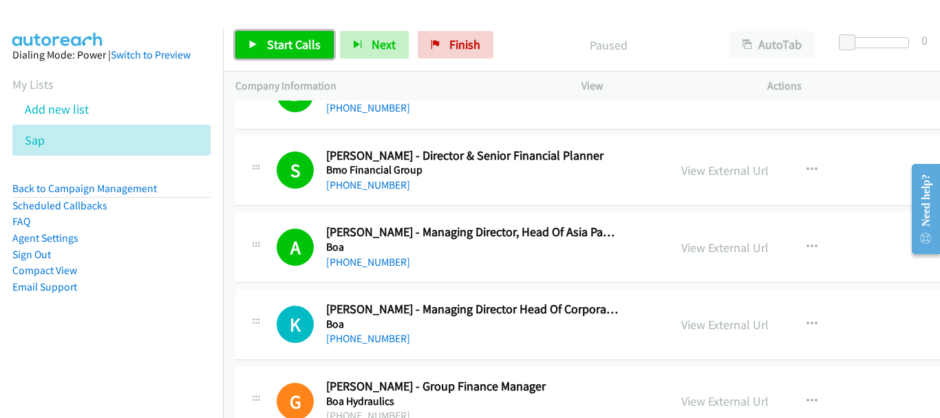
click at [289, 41] on span "Start Calls" at bounding box center [294, 44] width 54 height 16
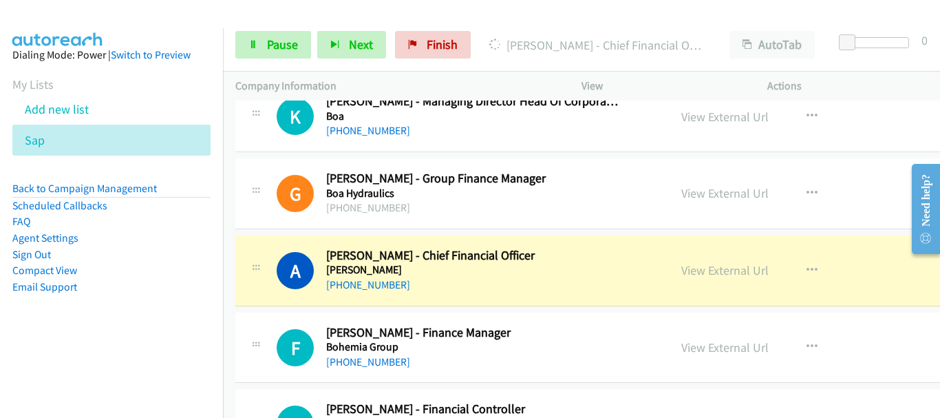
scroll to position [9431, 0]
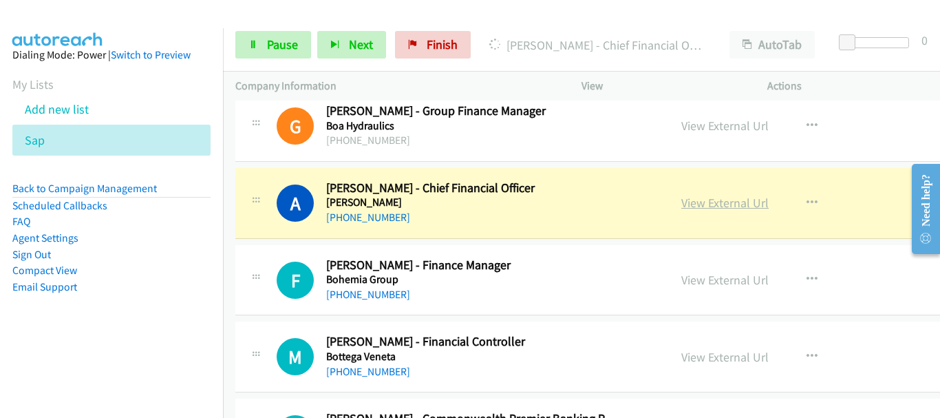
click at [725, 202] on link "View External Url" at bounding box center [725, 203] width 87 height 16
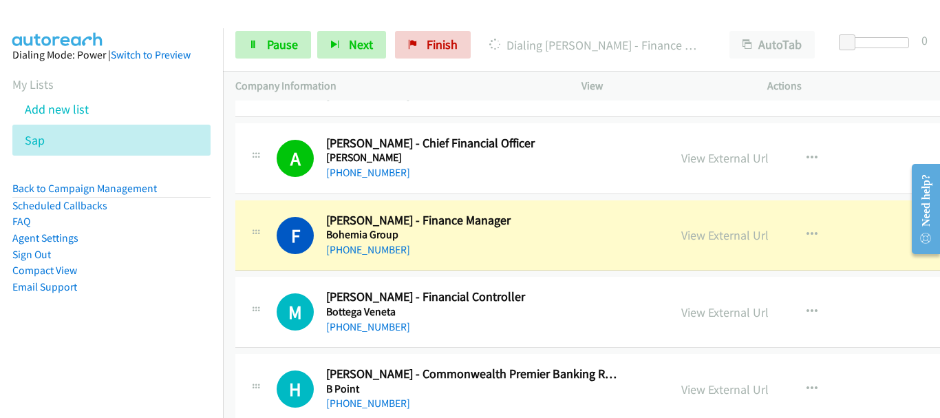
scroll to position [9500, 0]
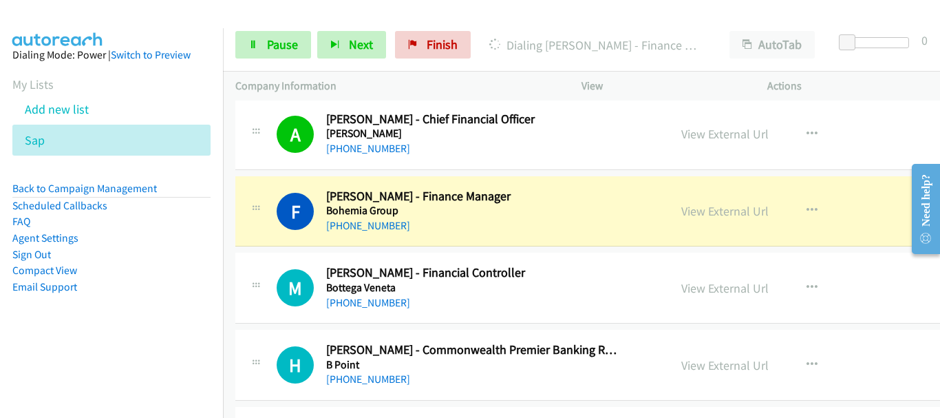
click at [740, 201] on div "View External Url View External Url Schedule/Manage Callback Start Calls Here R…" at bounding box center [783, 211] width 229 height 45
click at [732, 213] on link "View External Url" at bounding box center [725, 211] width 87 height 16
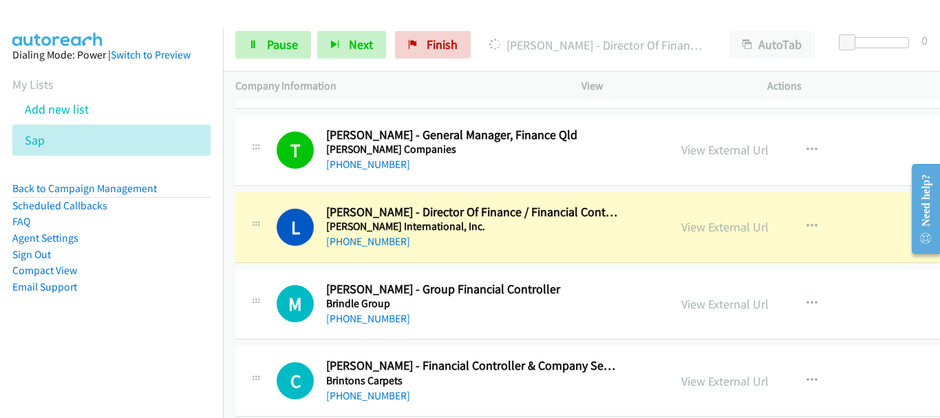
scroll to position [9844, 0]
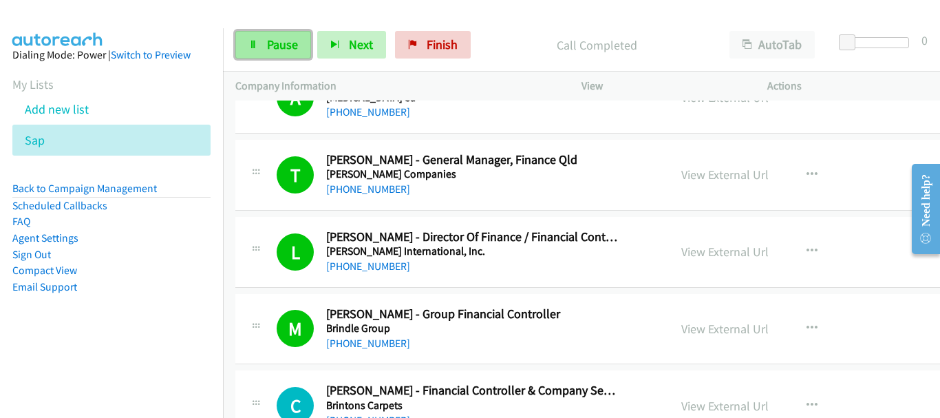
click at [279, 37] on span "Pause" at bounding box center [282, 44] width 31 height 16
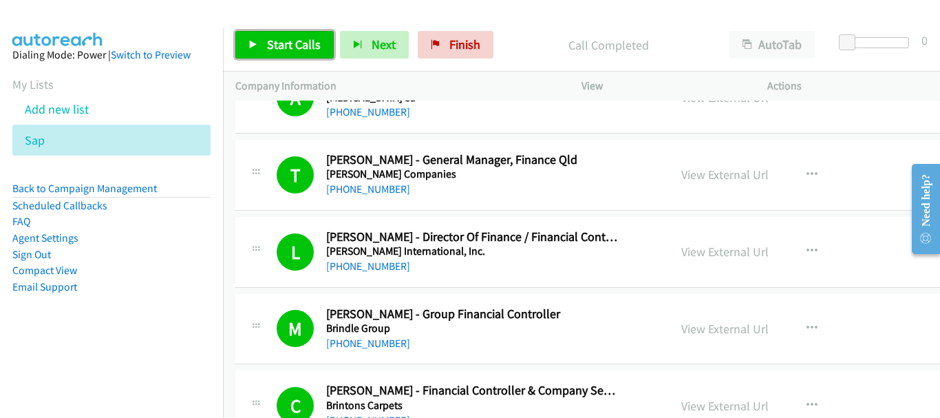
click at [285, 47] on span "Start Calls" at bounding box center [294, 44] width 54 height 16
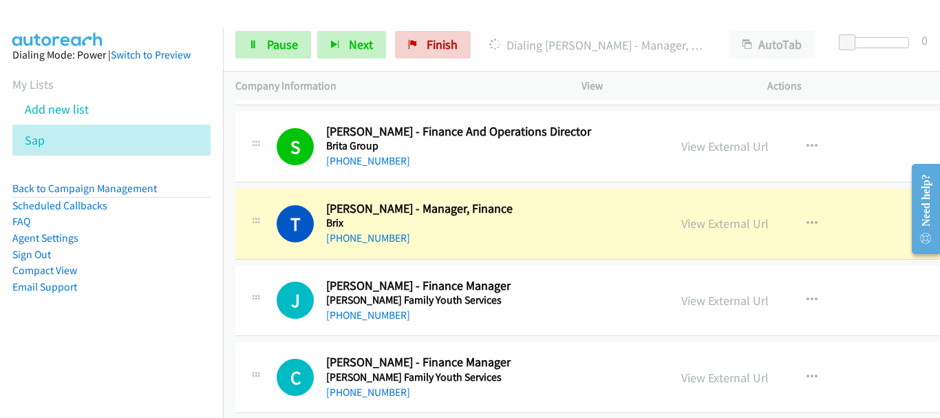
scroll to position [10326, 0]
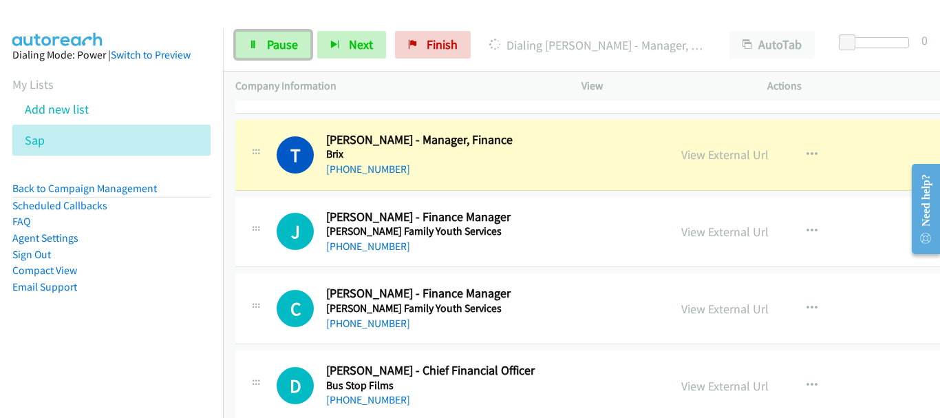
click at [292, 41] on span "Pause" at bounding box center [282, 44] width 31 height 16
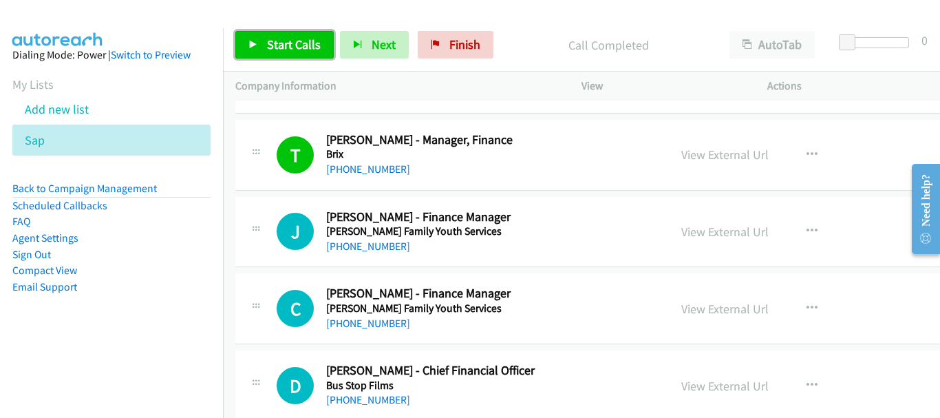
click at [277, 45] on span "Start Calls" at bounding box center [294, 44] width 54 height 16
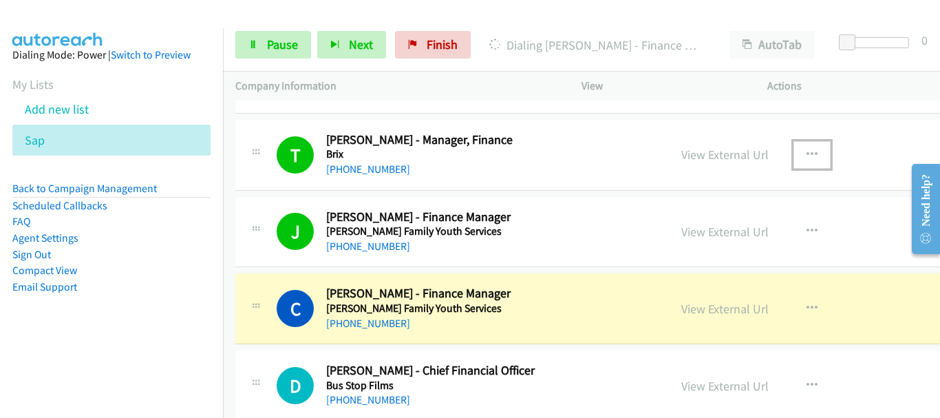
click at [819, 165] on button "button" at bounding box center [812, 155] width 37 height 28
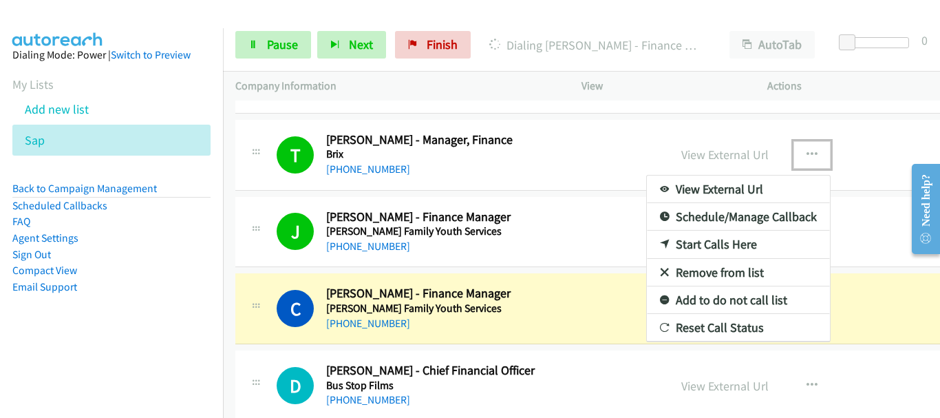
click at [617, 213] on div at bounding box center [470, 209] width 940 height 418
click at [562, 293] on h2 "Christopher Thompson - Finance Manager" at bounding box center [472, 294] width 293 height 16
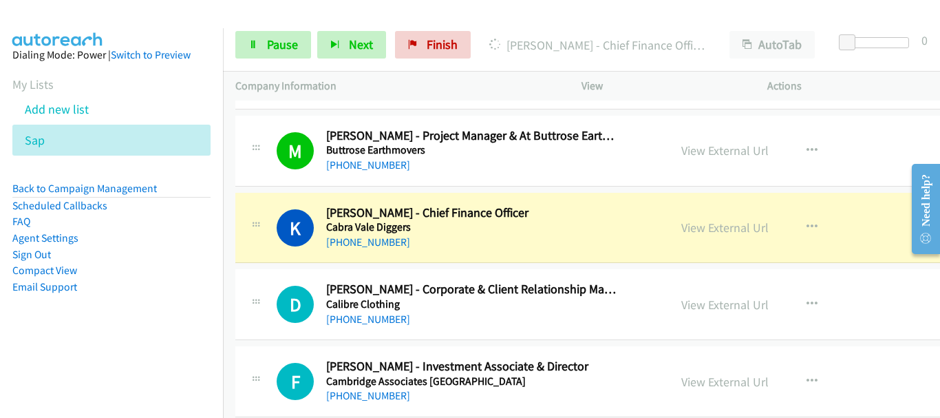
scroll to position [10739, 0]
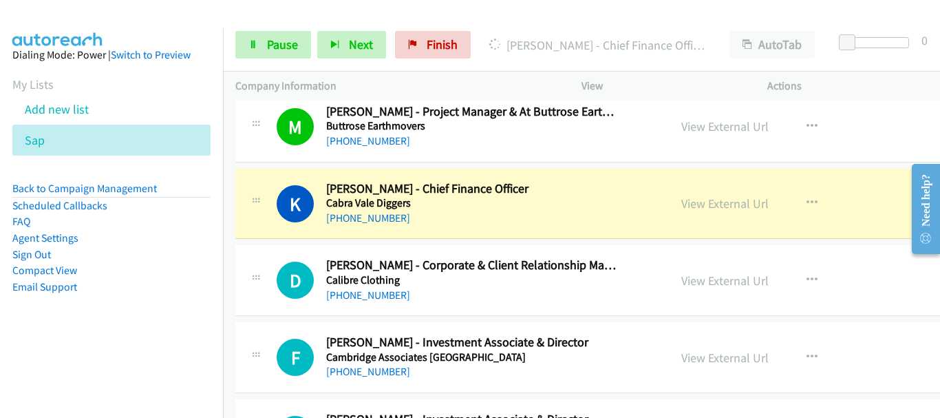
click at [611, 215] on div "+61 436 844 273" at bounding box center [472, 218] width 293 height 17
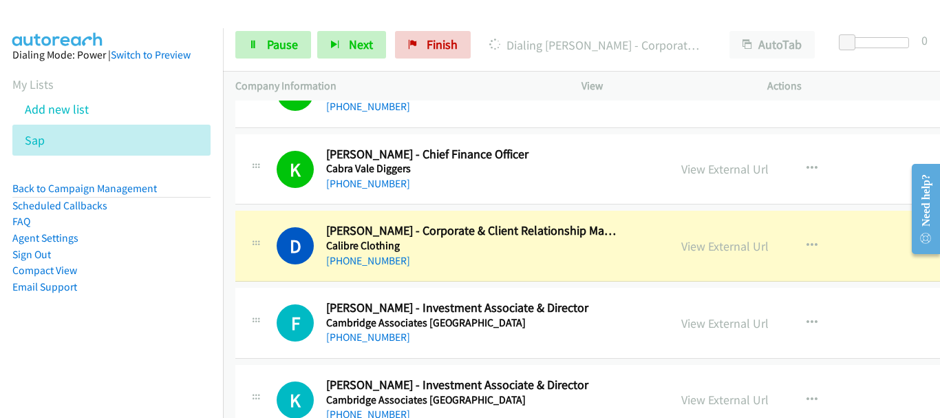
scroll to position [10808, 0]
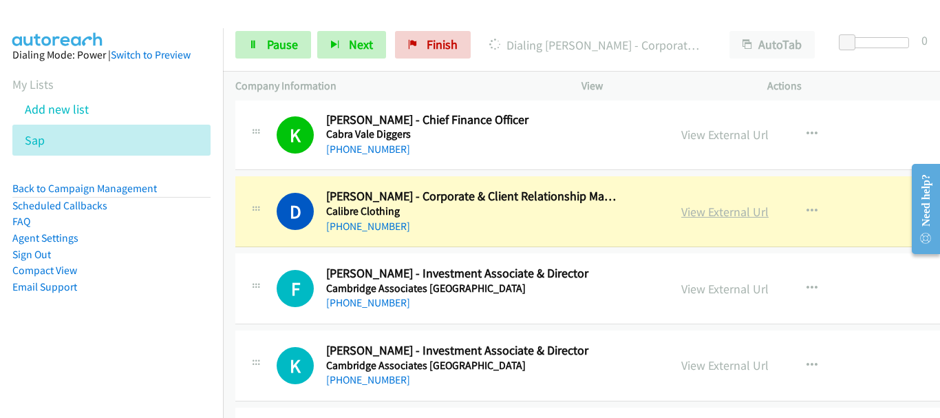
click at [704, 213] on link "View External Url" at bounding box center [725, 212] width 87 height 16
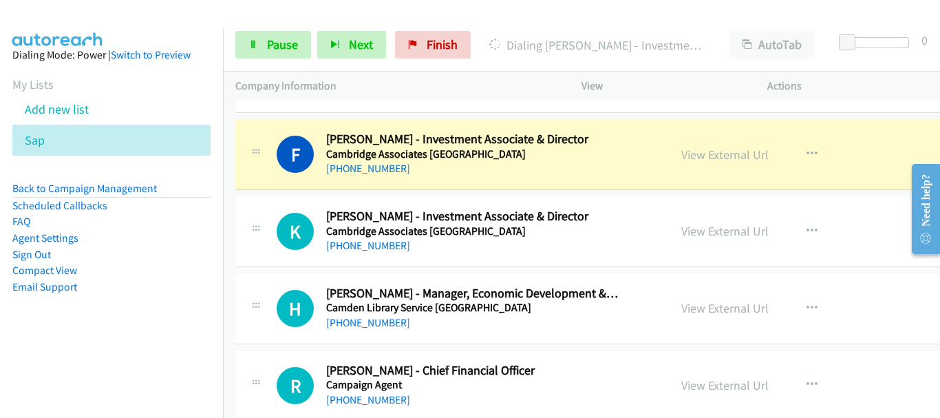
scroll to position [10946, 0]
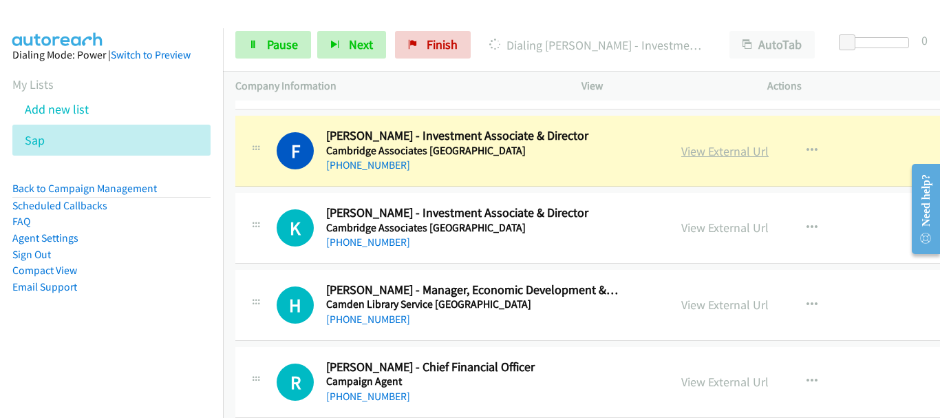
click at [698, 152] on link "View External Url" at bounding box center [725, 151] width 87 height 16
click at [275, 37] on span "Pause" at bounding box center [282, 44] width 31 height 16
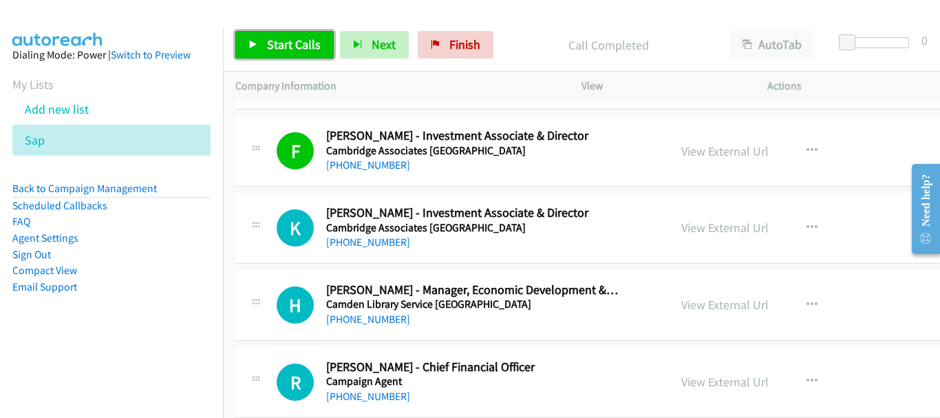
click at [279, 44] on span "Start Calls" at bounding box center [294, 44] width 54 height 16
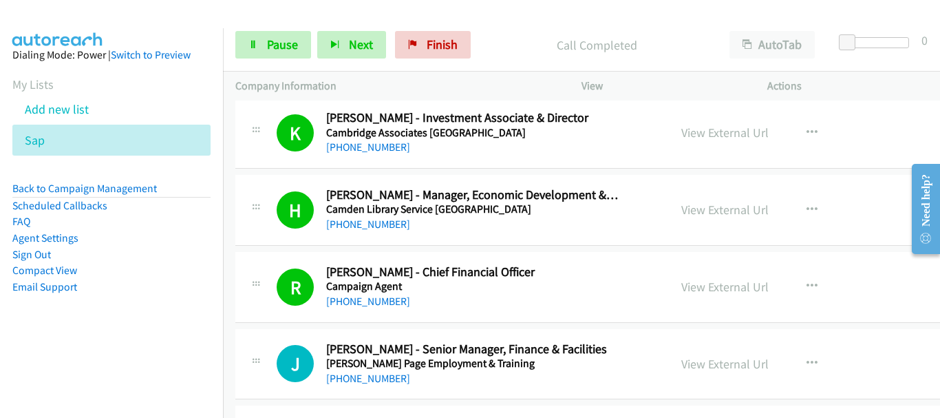
scroll to position [11084, 0]
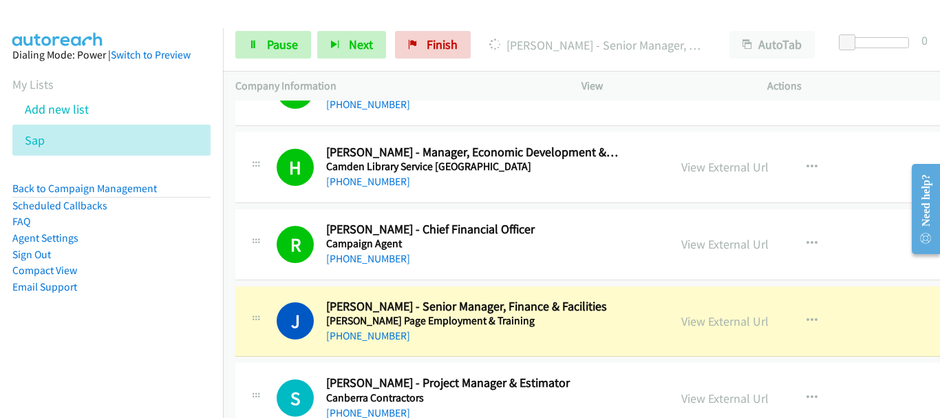
click at [87, 10] on img at bounding box center [57, 24] width 103 height 48
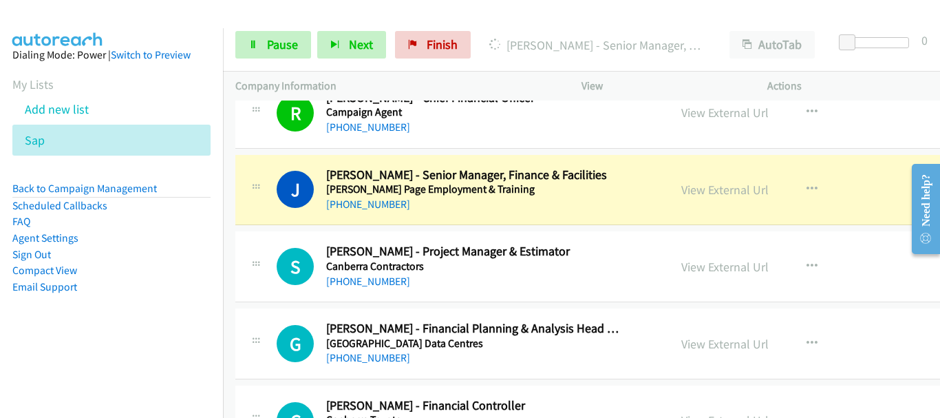
scroll to position [11221, 0]
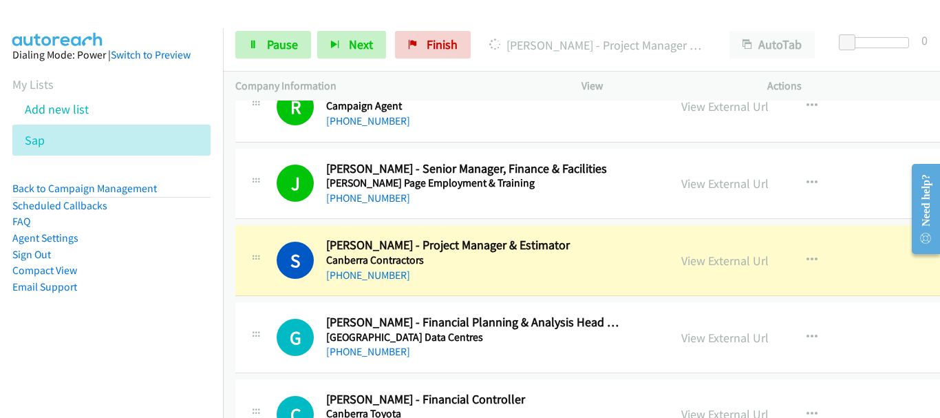
click at [907, 297] on td "S Callback Scheduled Scott Regan - Project Manager & Estimator Canberra Contrac…" at bounding box center [644, 260] width 843 height 77
click at [727, 262] on link "View External Url" at bounding box center [725, 261] width 87 height 16
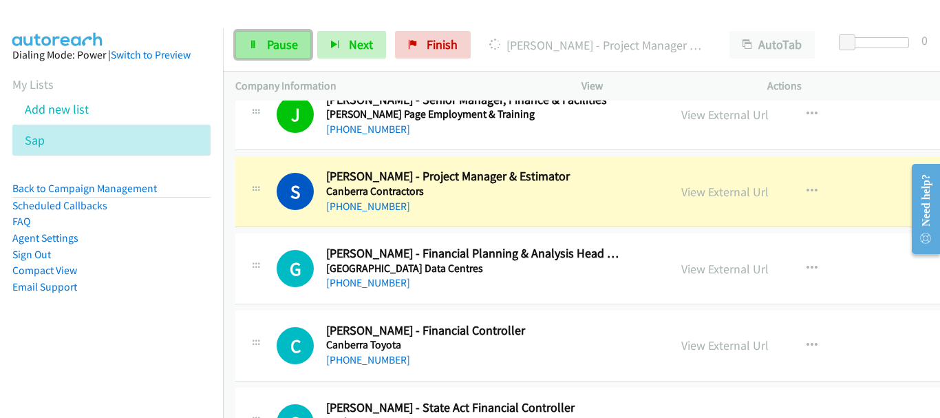
click at [264, 39] on link "Pause" at bounding box center [273, 45] width 76 height 28
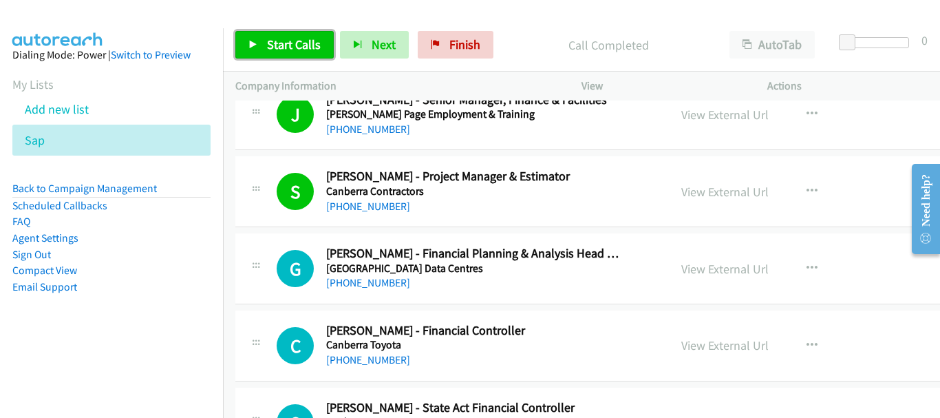
click at [292, 43] on span "Start Calls" at bounding box center [294, 44] width 54 height 16
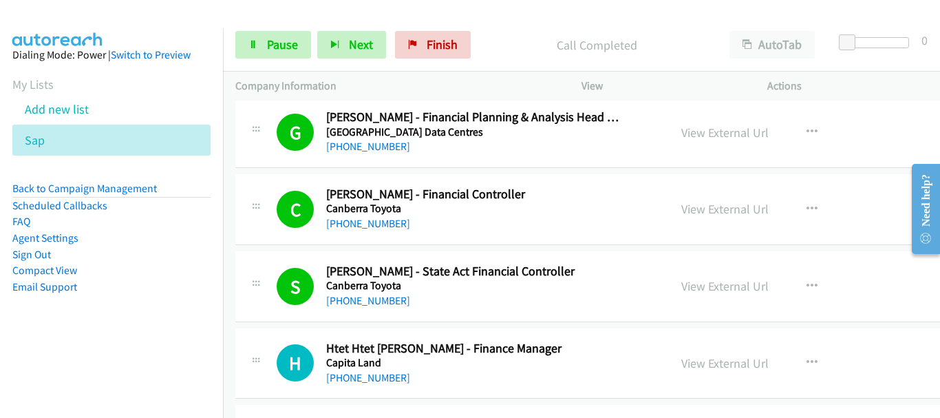
scroll to position [11428, 0]
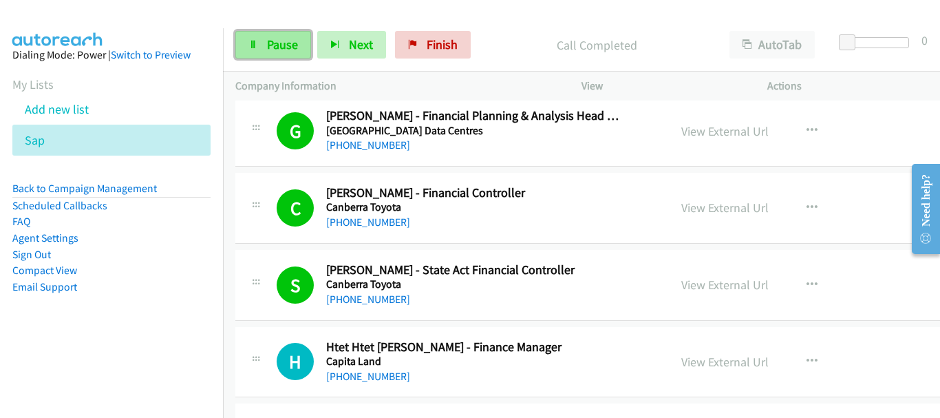
click at [297, 43] on link "Pause" at bounding box center [273, 45] width 76 height 28
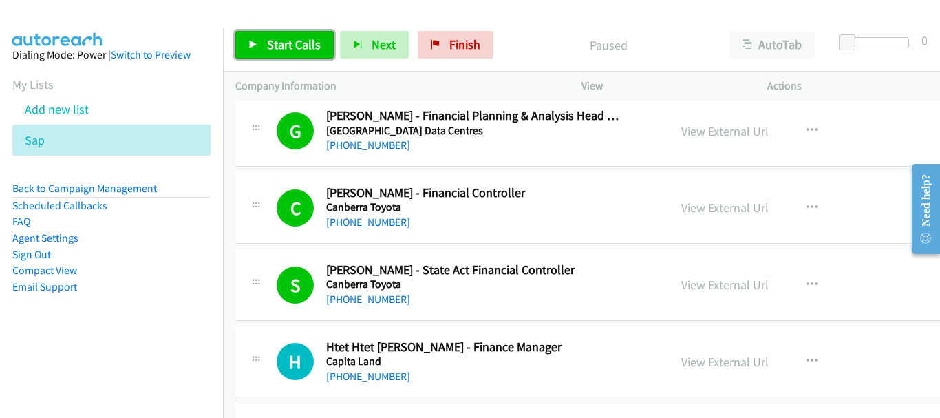
click at [286, 43] on span "Start Calls" at bounding box center [294, 44] width 54 height 16
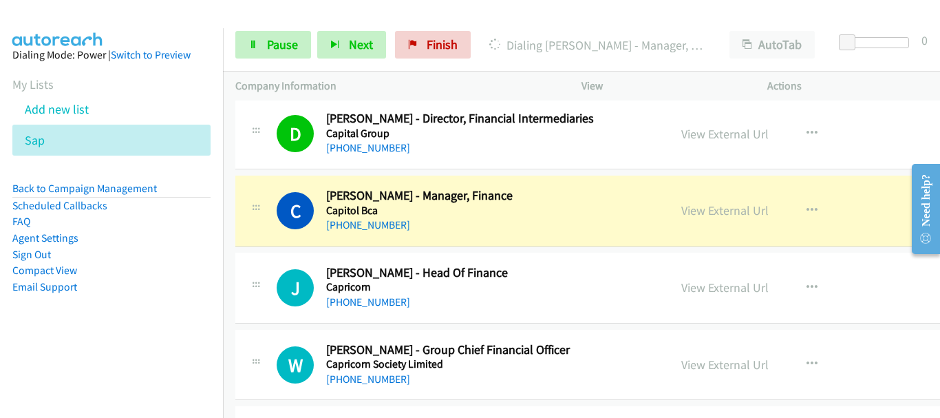
scroll to position [11841, 0]
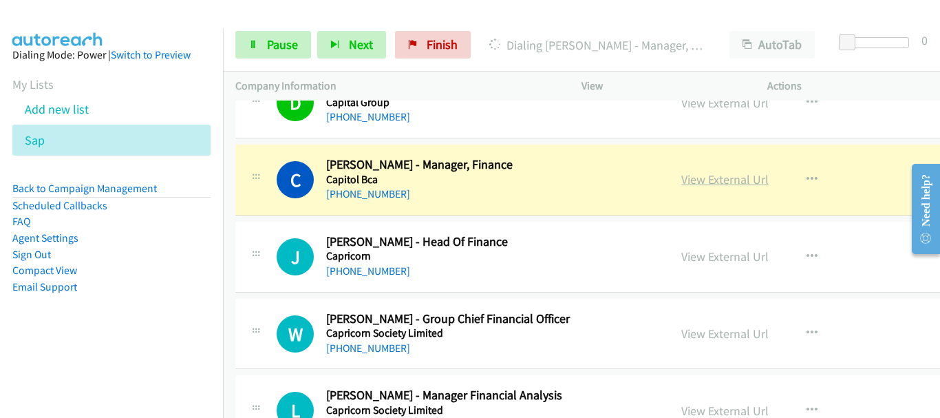
click at [721, 176] on link "View External Url" at bounding box center [725, 179] width 87 height 16
click at [243, 50] on link "Pause" at bounding box center [273, 45] width 76 height 28
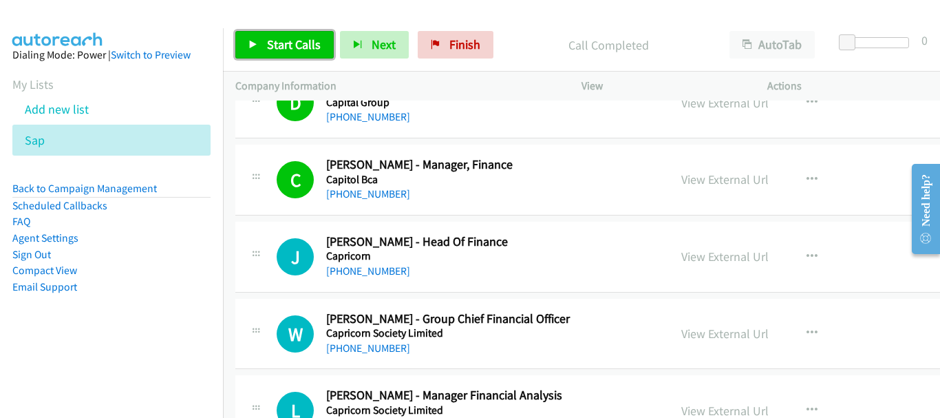
click at [268, 47] on span "Start Calls" at bounding box center [294, 44] width 54 height 16
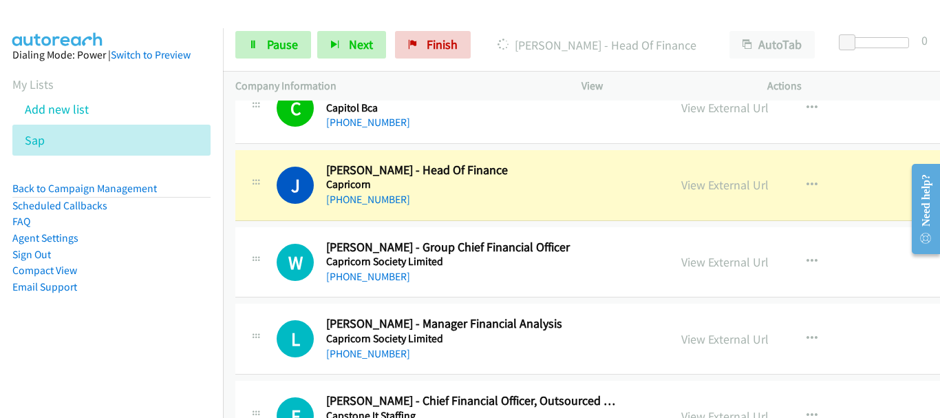
scroll to position [11978, 0]
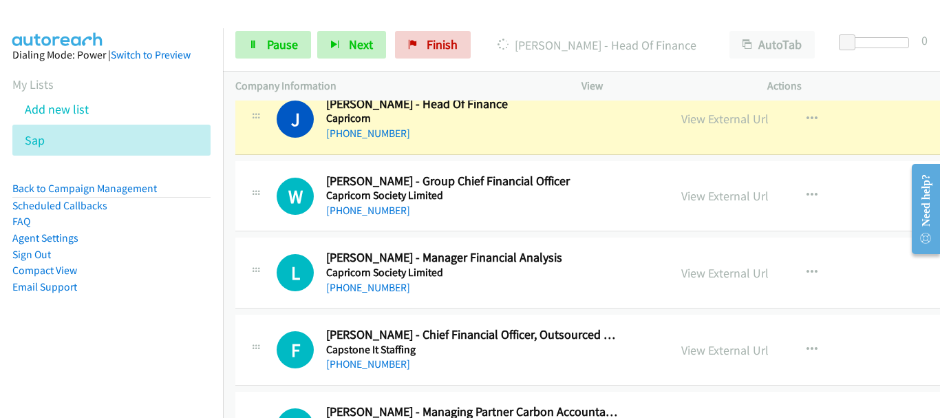
click at [909, 293] on div "L Callback Scheduled Luke Rotheram - Manager Financial Analysis Capricorn Socie…" at bounding box center [644, 273] width 818 height 71
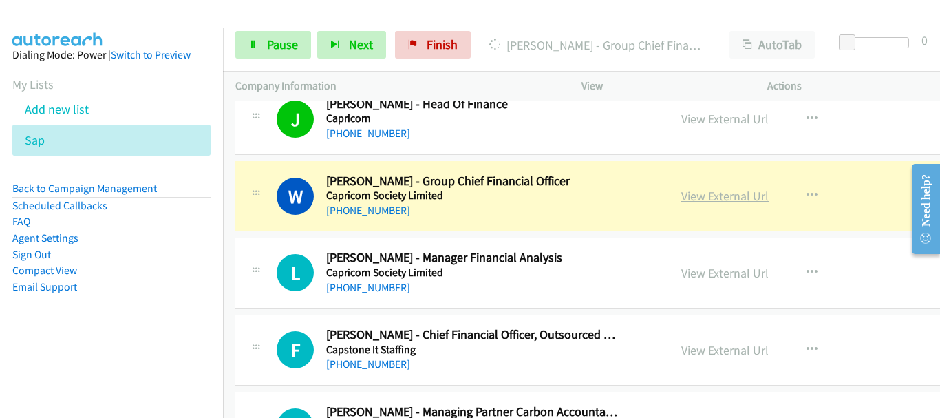
click at [691, 195] on link "View External Url" at bounding box center [725, 196] width 87 height 16
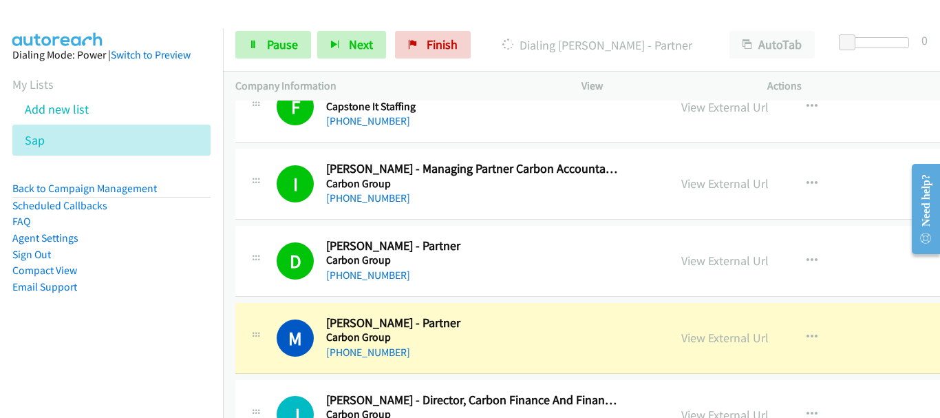
scroll to position [12323, 0]
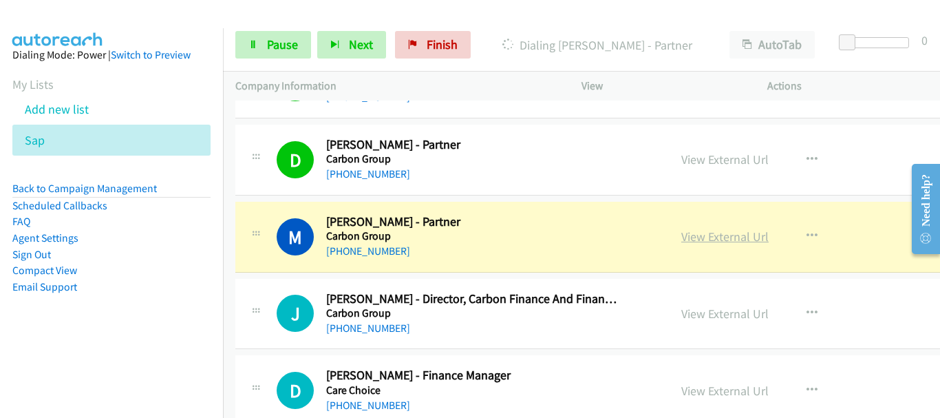
click at [725, 233] on link "View External Url" at bounding box center [725, 237] width 87 height 16
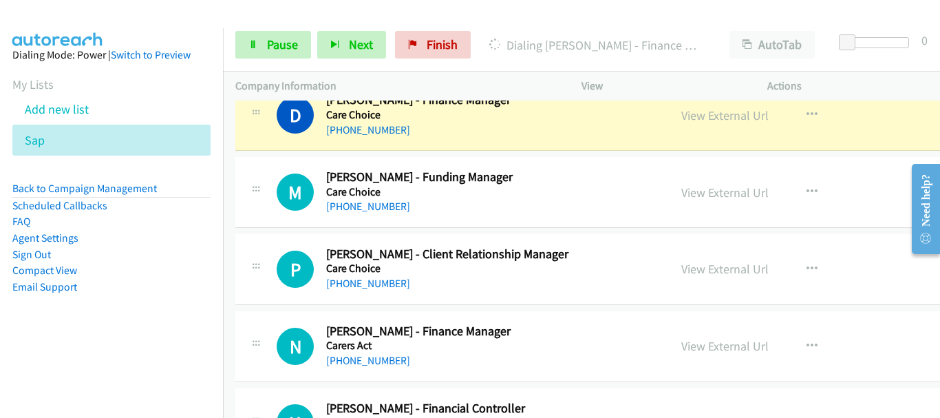
scroll to position [12529, 0]
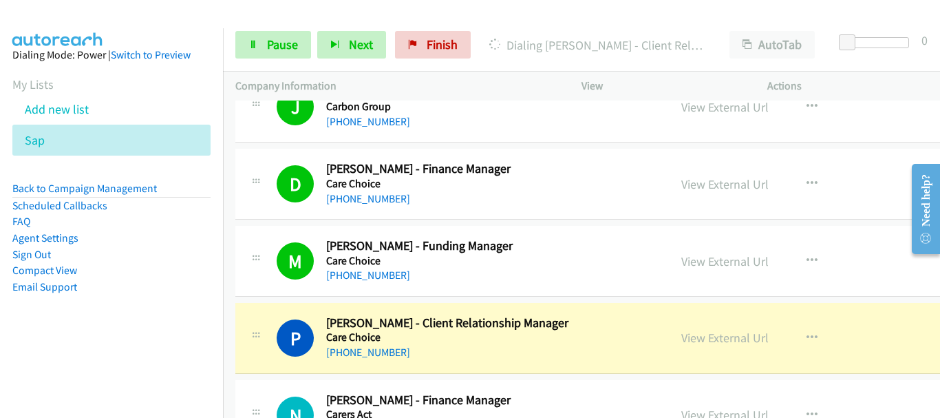
drag, startPoint x: 886, startPoint y: 96, endPoint x: 870, endPoint y: 98, distance: 16.1
click at [886, 96] on div "Actions" at bounding box center [848, 86] width 186 height 29
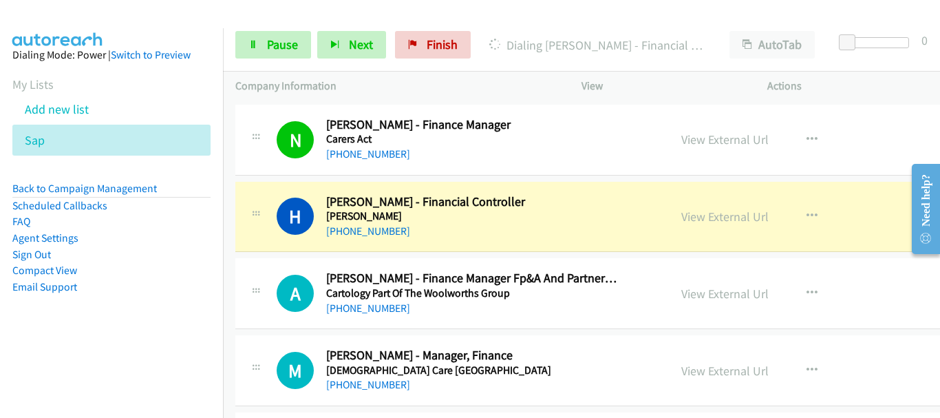
scroll to position [12873, 0]
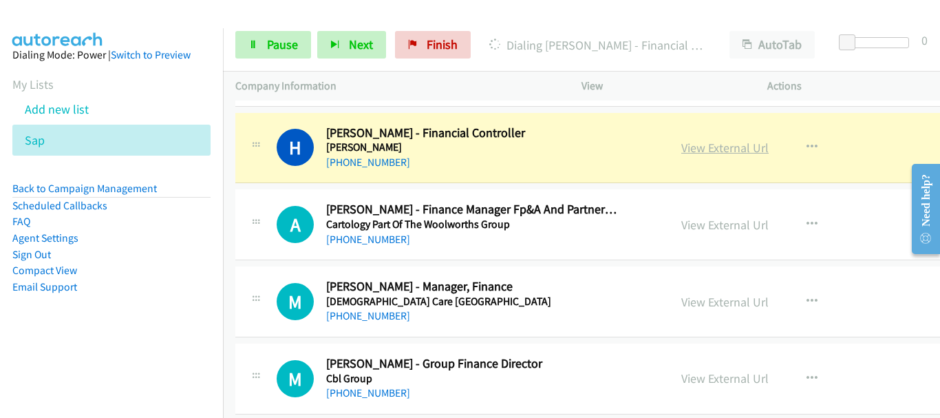
click at [723, 146] on link "View External Url" at bounding box center [725, 148] width 87 height 16
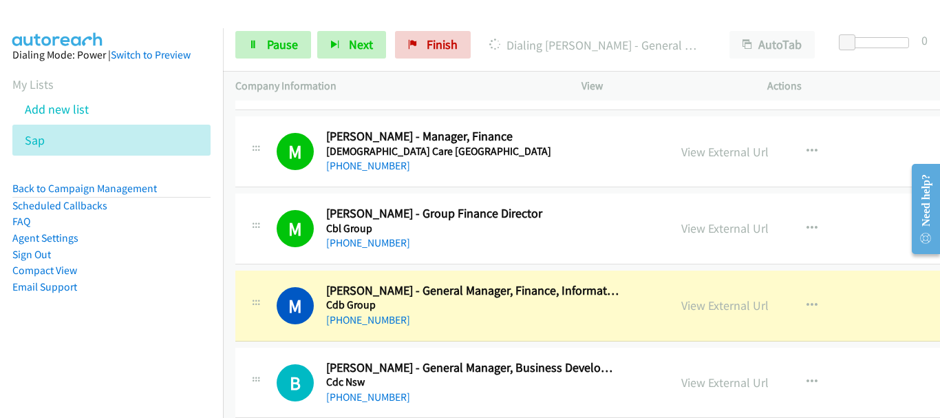
scroll to position [13149, 0]
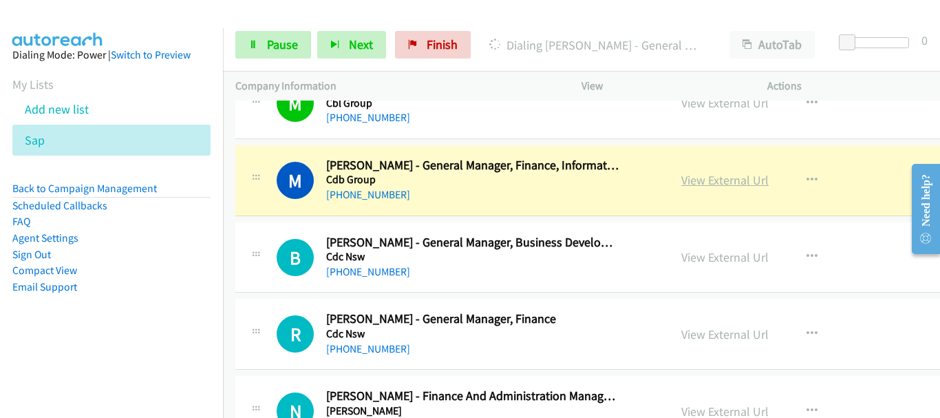
click at [700, 180] on link "View External Url" at bounding box center [725, 180] width 87 height 16
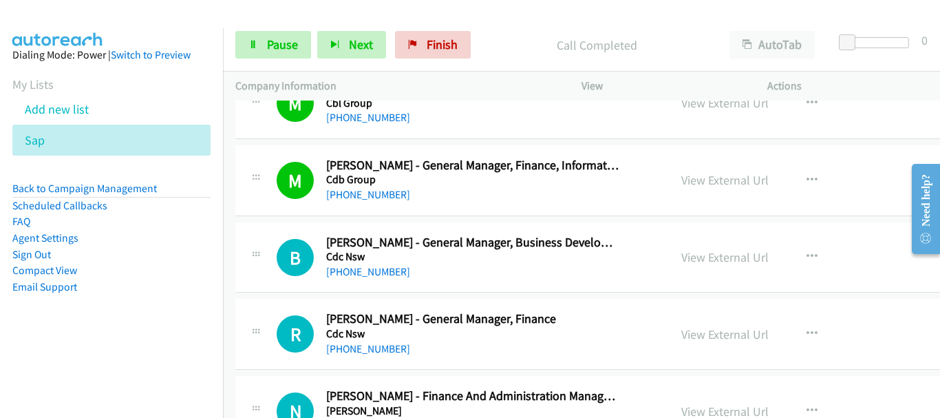
scroll to position [13286, 0]
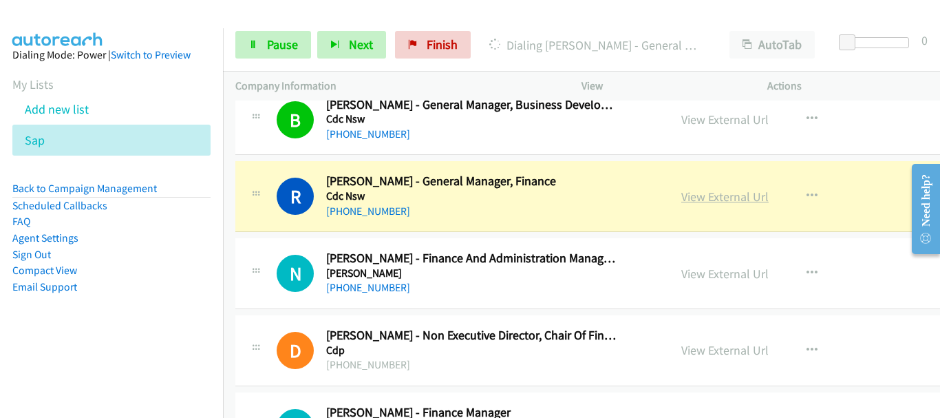
click at [719, 199] on link "View External Url" at bounding box center [725, 197] width 87 height 16
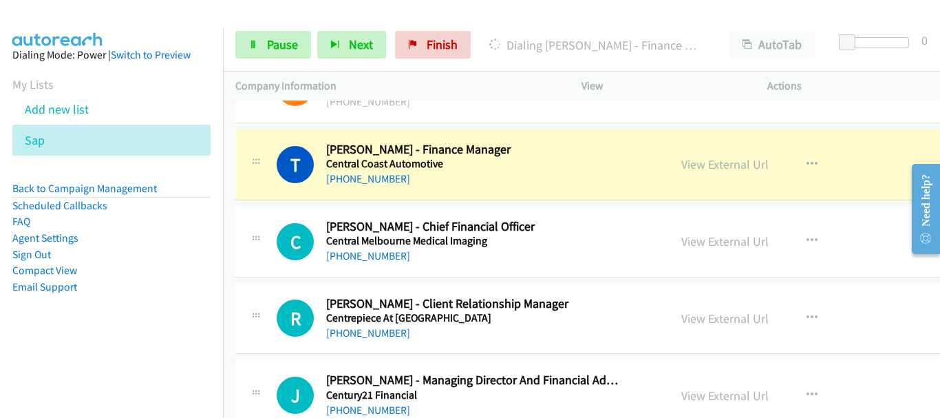
scroll to position [13562, 0]
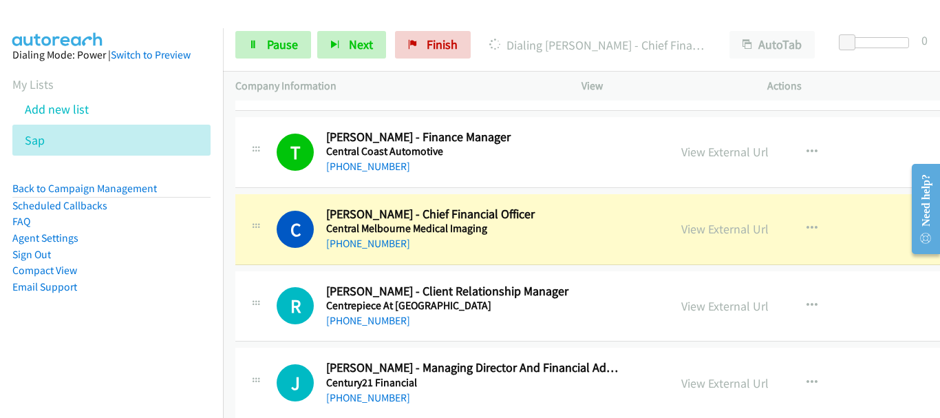
click at [833, 272] on div "R Callback Scheduled Rachel Baker - Client Relationship Manager Centrepiece At …" at bounding box center [644, 306] width 818 height 71
drag, startPoint x: 847, startPoint y: 251, endPoint x: 366, endPoint y: 186, distance: 484.9
click at [847, 251] on div "View External Url View External Url Schedule/Manage Callback Start Calls Here R…" at bounding box center [783, 229] width 229 height 45
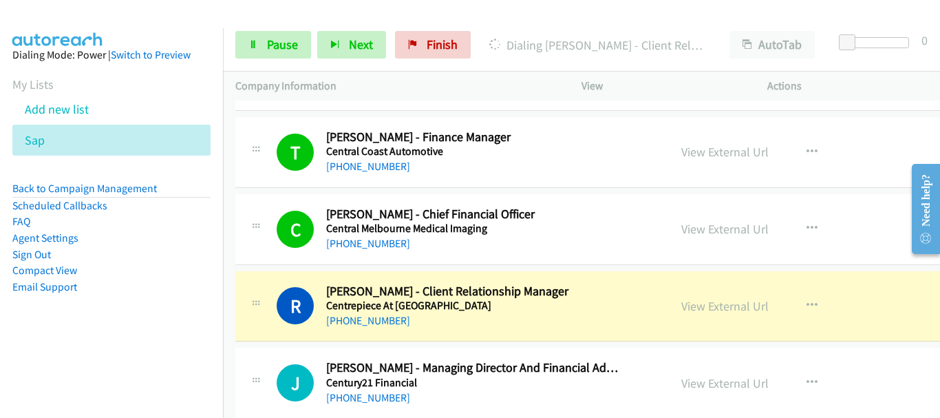
click at [876, 162] on div "View External Url View External Url Schedule/Manage Callback Start Calls Here R…" at bounding box center [783, 151] width 229 height 45
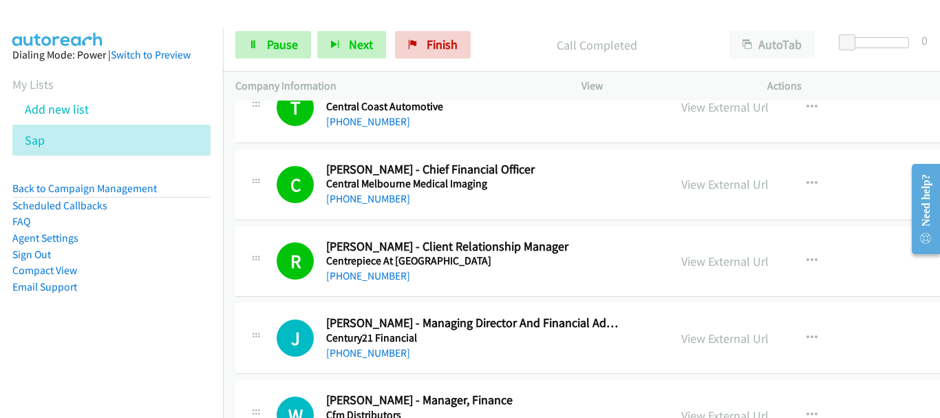
scroll to position [13631, 0]
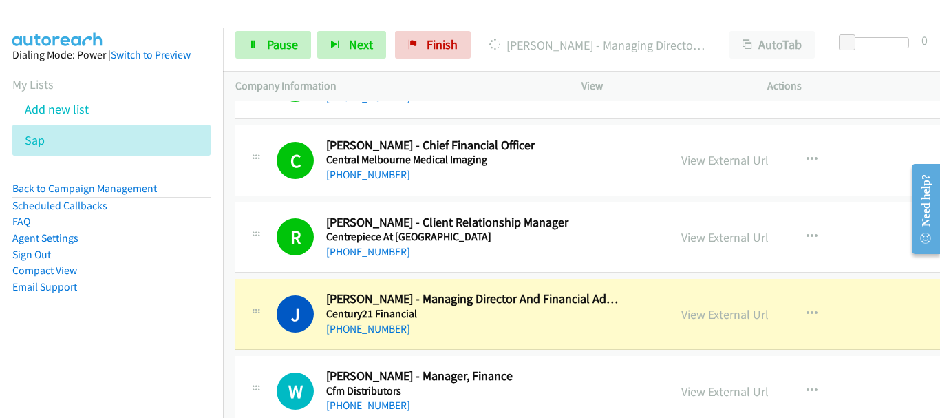
drag, startPoint x: 862, startPoint y: 171, endPoint x: 654, endPoint y: 215, distance: 212.4
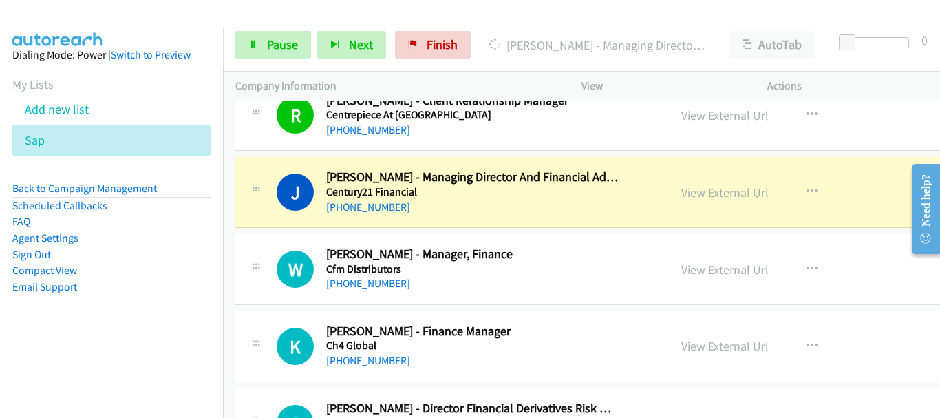
scroll to position [13768, 0]
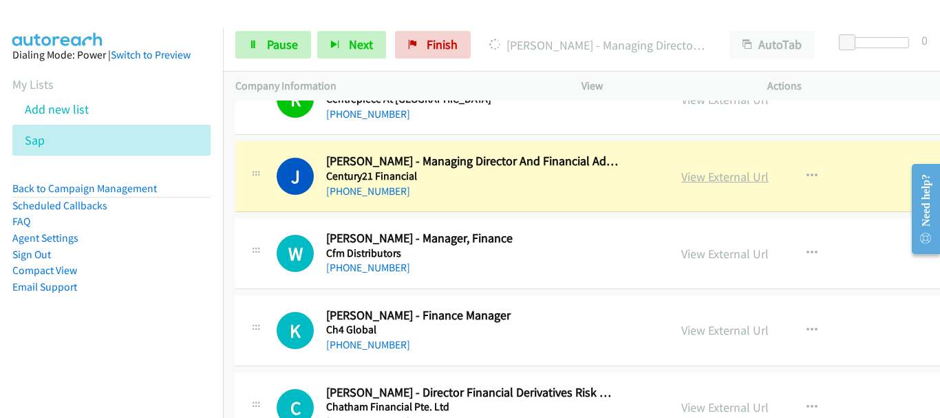
click at [697, 173] on link "View External Url" at bounding box center [725, 177] width 87 height 16
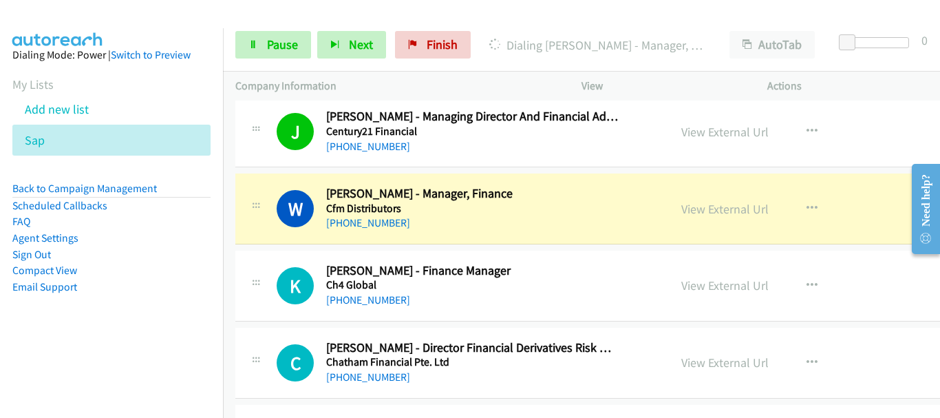
scroll to position [13837, 0]
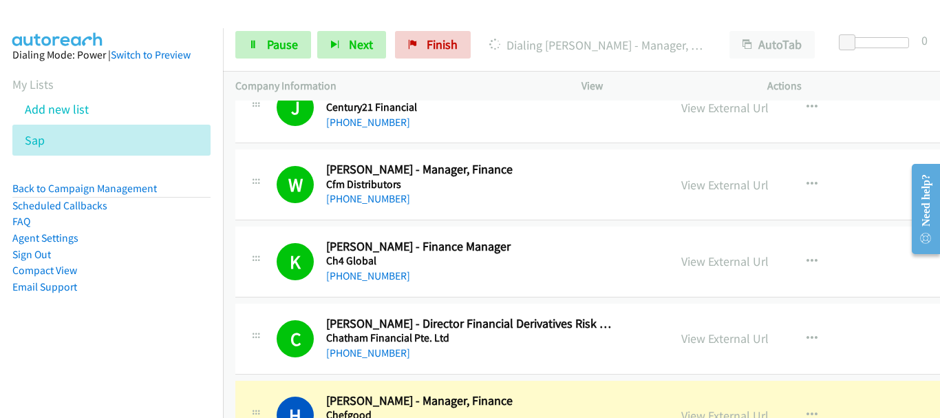
click at [804, 206] on div "View External Url View External Url Schedule/Manage Callback Start Calls Here R…" at bounding box center [783, 184] width 229 height 45
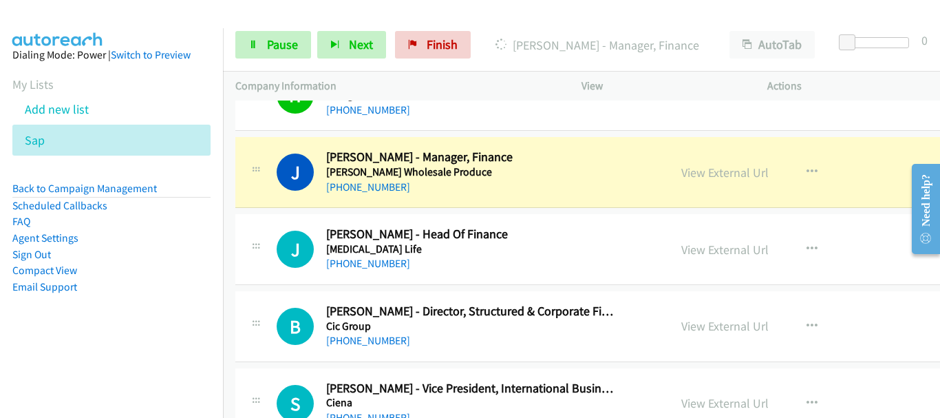
scroll to position [14181, 0]
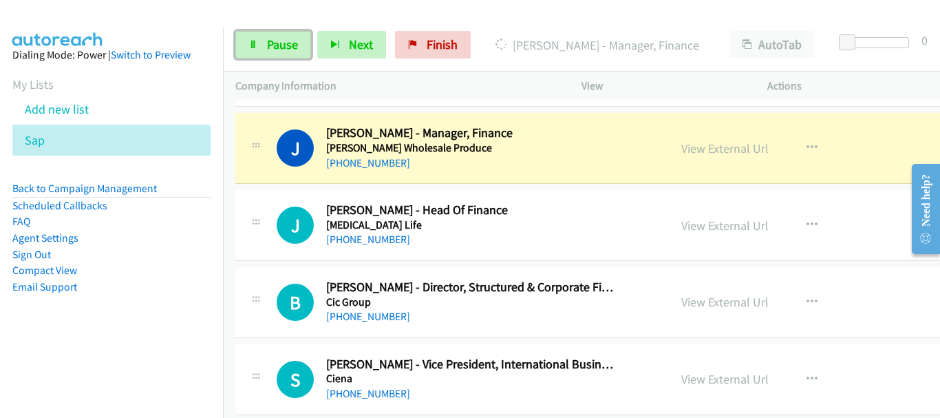
click at [277, 48] on span "Pause" at bounding box center [282, 44] width 31 height 16
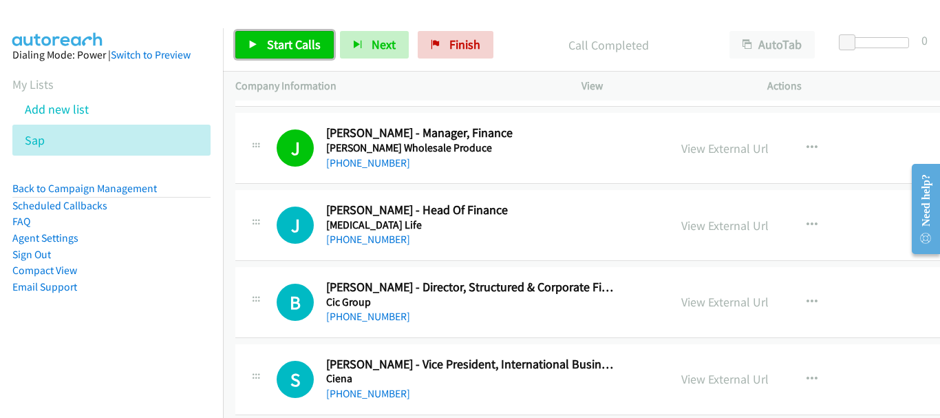
click at [282, 41] on span "Start Calls" at bounding box center [294, 44] width 54 height 16
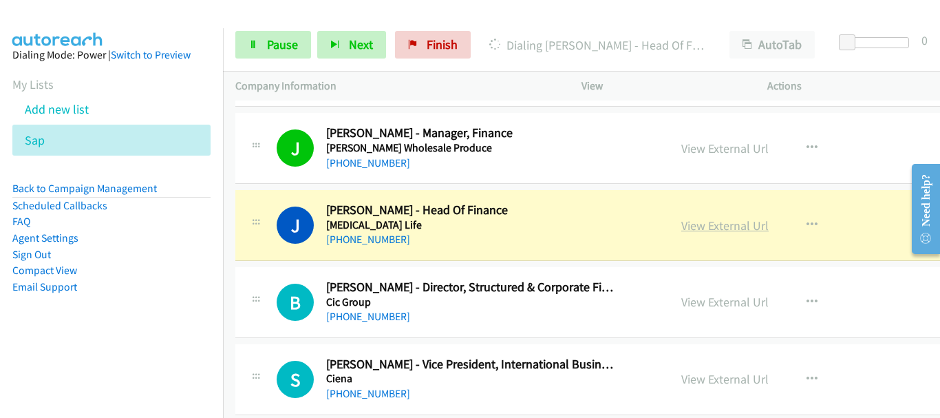
click at [682, 229] on link "View External Url" at bounding box center [725, 226] width 87 height 16
drag, startPoint x: 256, startPoint y: 43, endPoint x: 278, endPoint y: 1, distance: 47.4
click at [256, 44] on icon at bounding box center [254, 46] width 10 height 10
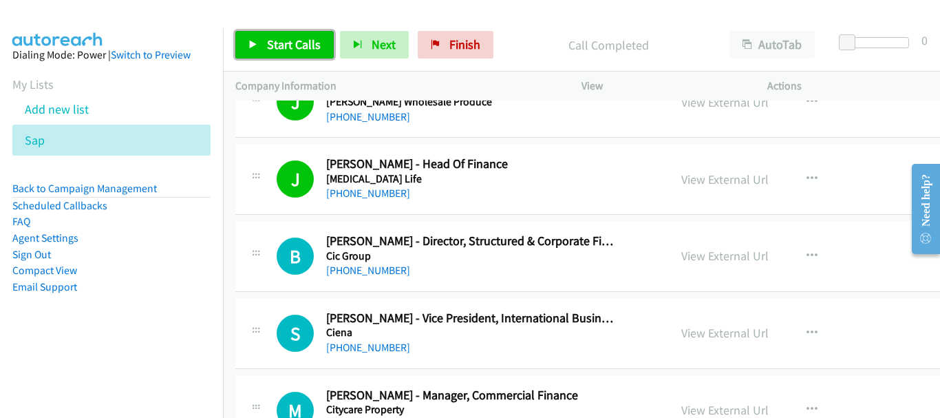
scroll to position [14319, 0]
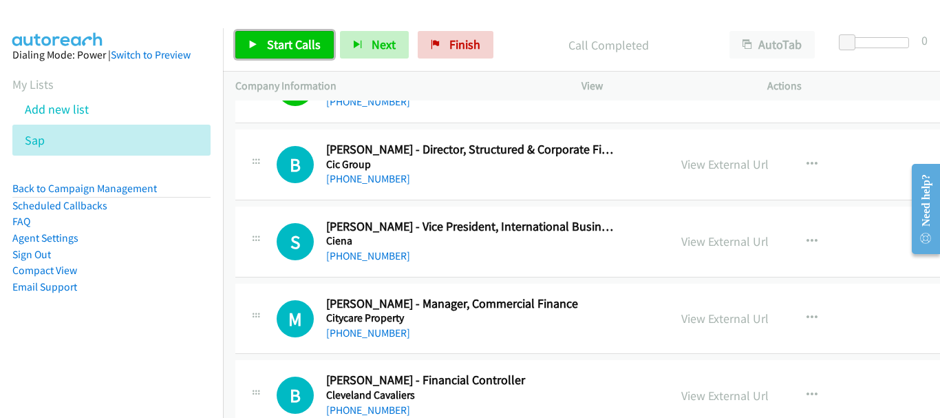
click at [284, 45] on span "Start Calls" at bounding box center [294, 44] width 54 height 16
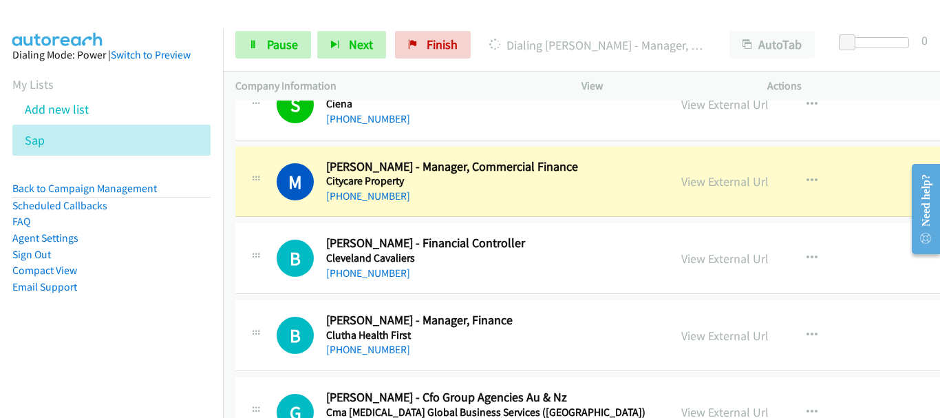
scroll to position [14457, 0]
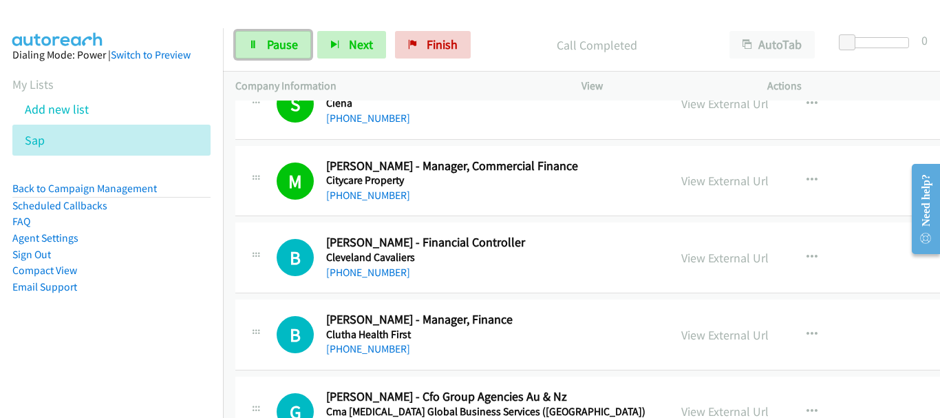
drag, startPoint x: 284, startPoint y: 48, endPoint x: 283, endPoint y: 62, distance: 13.8
click at [282, 48] on span "Pause" at bounding box center [282, 44] width 31 height 16
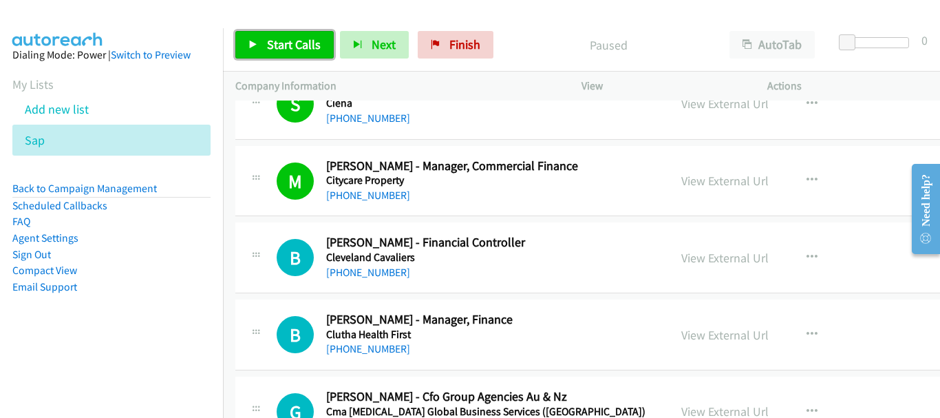
click at [282, 51] on span "Start Calls" at bounding box center [294, 44] width 54 height 16
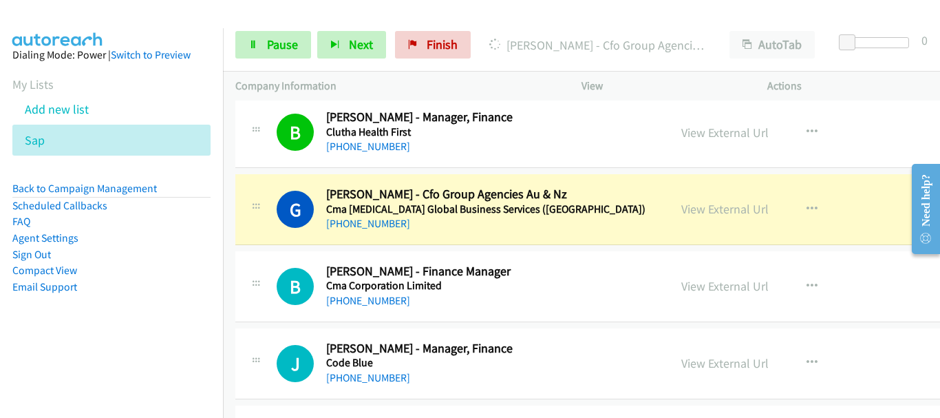
scroll to position [14732, 0]
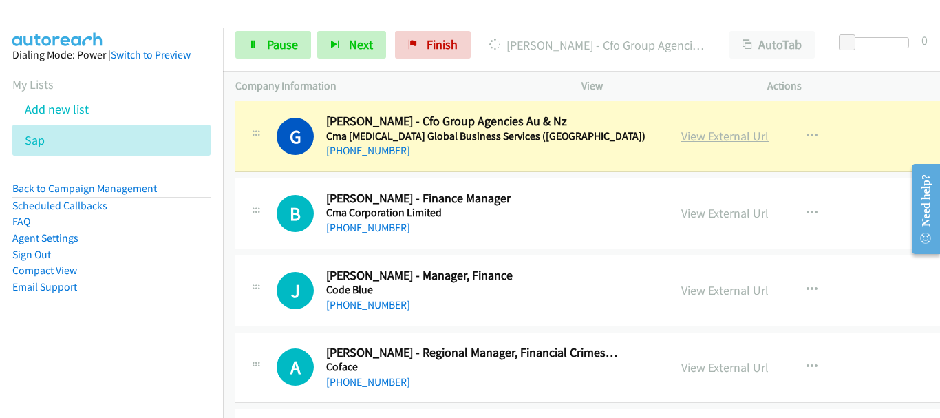
click at [699, 140] on link "View External Url" at bounding box center [725, 136] width 87 height 16
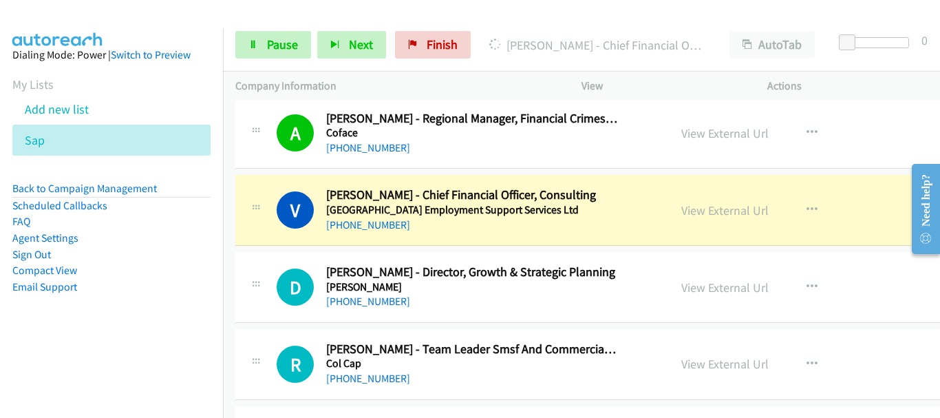
scroll to position [15008, 0]
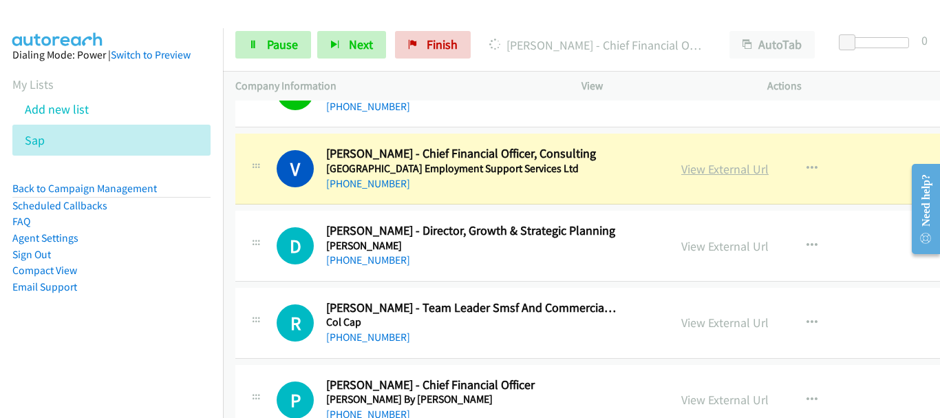
click at [690, 175] on link "View External Url" at bounding box center [725, 169] width 87 height 16
click at [290, 54] on link "Pause" at bounding box center [273, 45] width 76 height 28
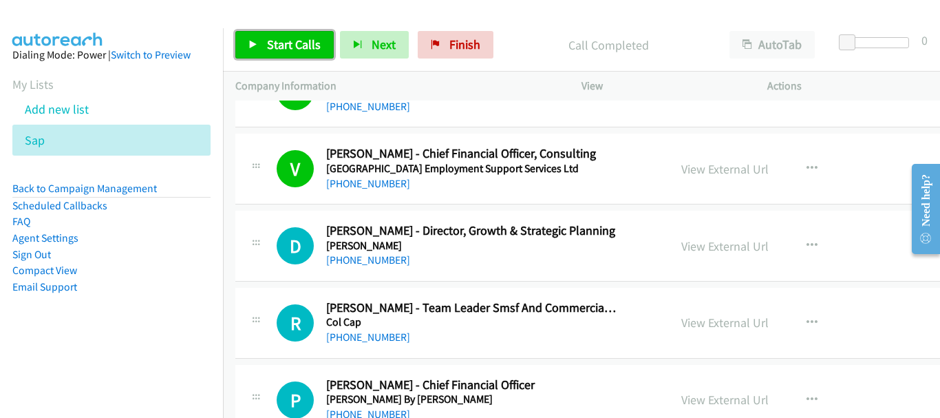
click at [277, 37] on span "Start Calls" at bounding box center [294, 44] width 54 height 16
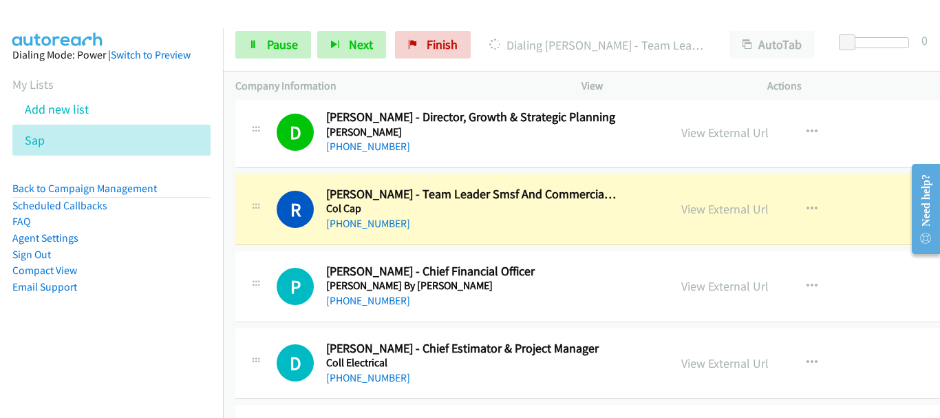
scroll to position [15145, 0]
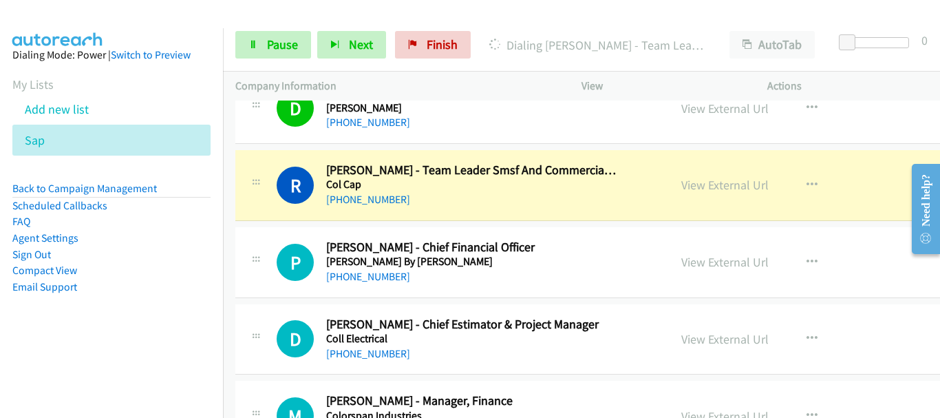
drag, startPoint x: 849, startPoint y: 197, endPoint x: 792, endPoint y: 193, distance: 57.3
click at [849, 197] on div "View External Url View External Url Schedule/Manage Callback Start Calls Here R…" at bounding box center [783, 184] width 229 height 45
click at [713, 187] on link "View External Url" at bounding box center [725, 185] width 87 height 16
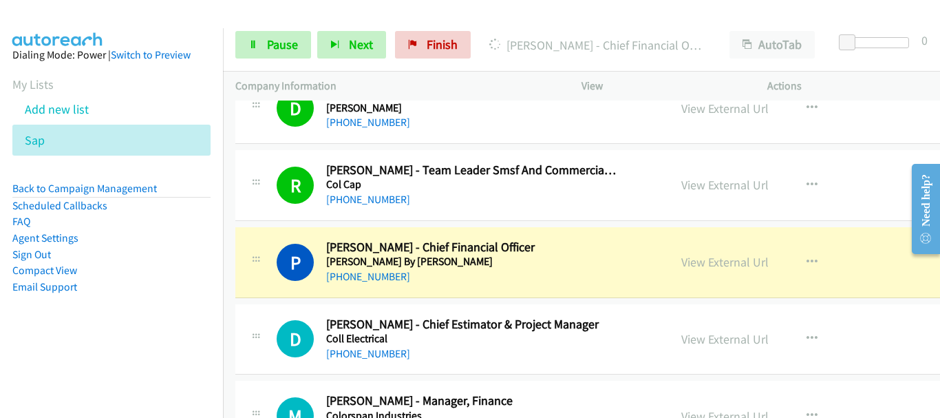
scroll to position [15214, 0]
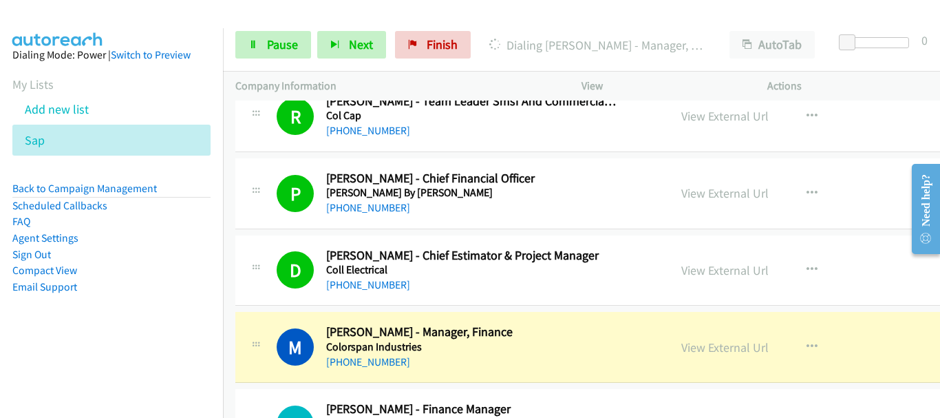
click at [868, 136] on div "View External Url View External Url Schedule/Manage Callback Start Calls Here R…" at bounding box center [783, 116] width 229 height 45
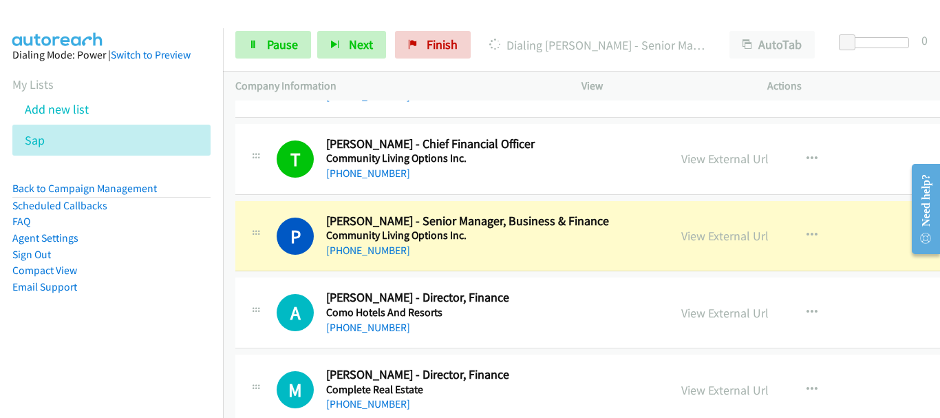
scroll to position [15627, 0]
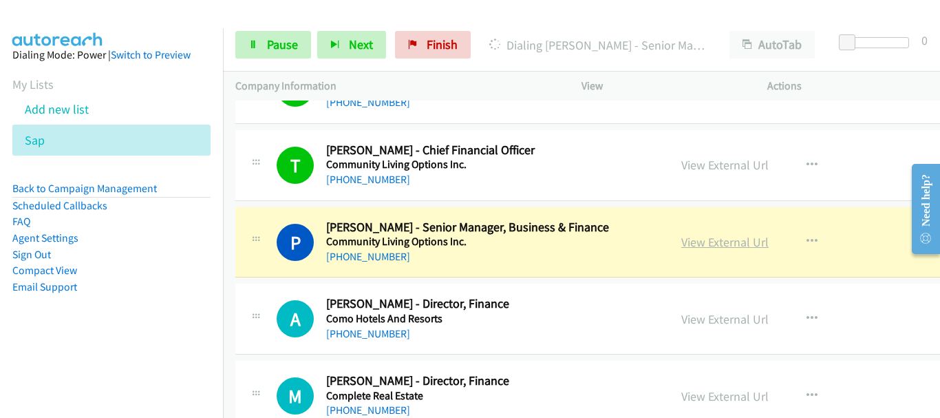
click at [730, 243] on link "View External Url" at bounding box center [725, 242] width 87 height 16
click at [284, 45] on span "Pause" at bounding box center [282, 44] width 31 height 16
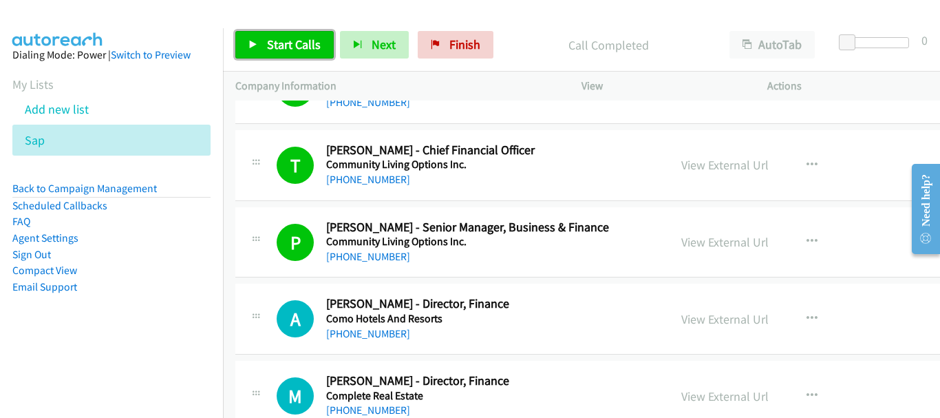
click at [288, 43] on span "Start Calls" at bounding box center [294, 44] width 54 height 16
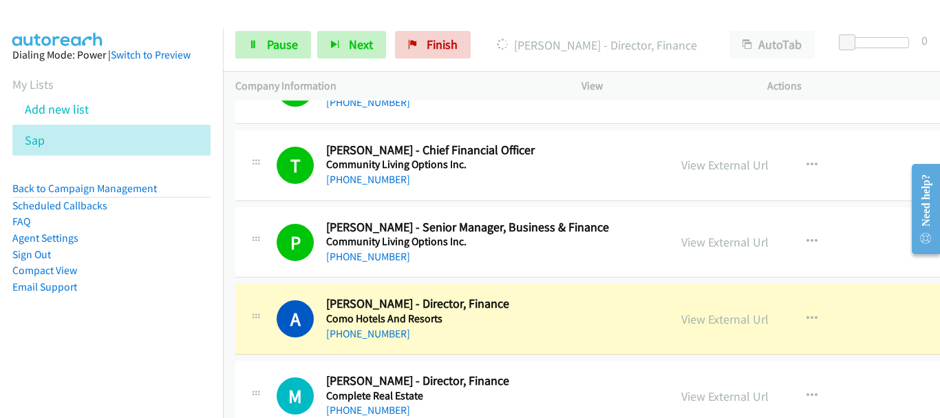
click at [804, 192] on div "T Callback Scheduled Tiff Hodge - Chief Financial Officer Community Living Opti…" at bounding box center [644, 165] width 818 height 71
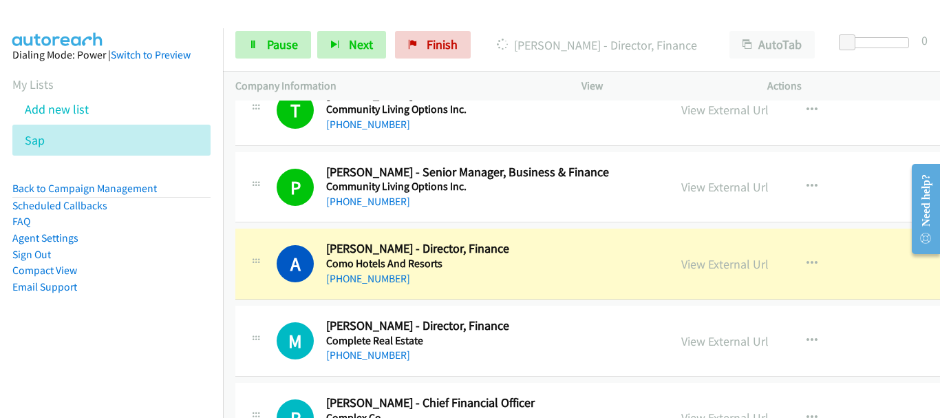
scroll to position [15696, 0]
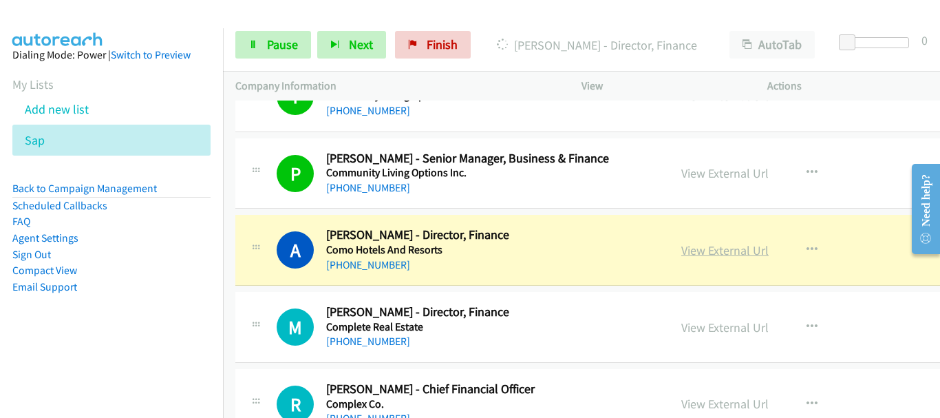
click at [694, 251] on link "View External Url" at bounding box center [725, 250] width 87 height 16
drag, startPoint x: 260, startPoint y: 49, endPoint x: 448, endPoint y: 417, distance: 413.8
click at [260, 49] on link "Pause" at bounding box center [273, 45] width 76 height 28
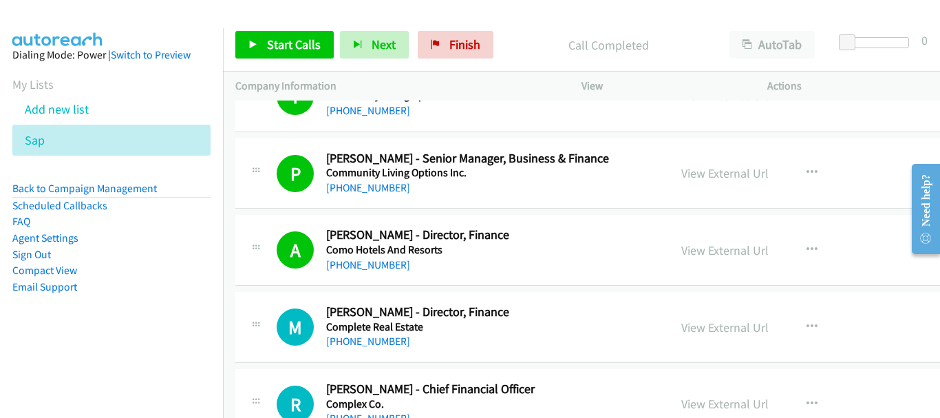
drag, startPoint x: 149, startPoint y: 31, endPoint x: 244, endPoint y: 55, distance: 97.3
click at [149, 32] on aside "Dialing Mode: Power | Switch to Preview My Lists Add new list Sap Back to Campa…" at bounding box center [111, 192] width 223 height 329
click at [273, 52] on span "Start Calls" at bounding box center [294, 44] width 54 height 16
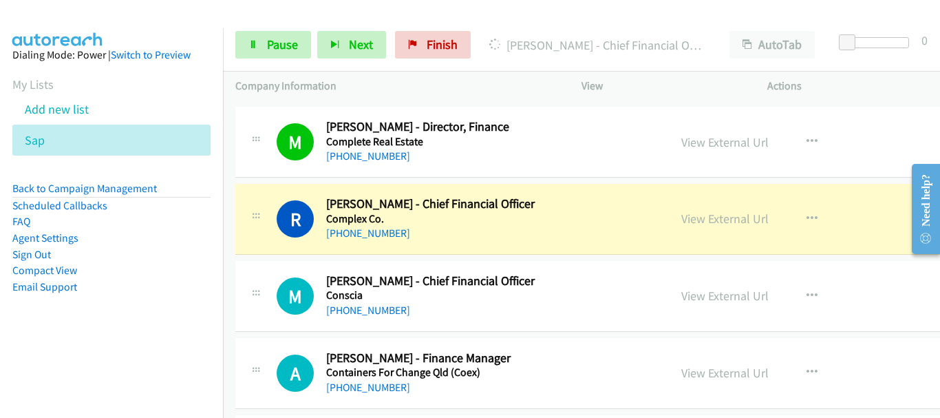
scroll to position [15902, 0]
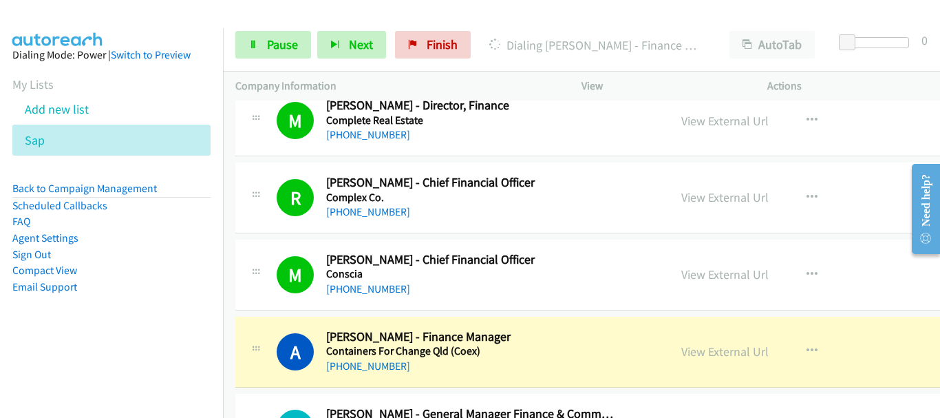
click at [813, 330] on div "View External Url View External Url Schedule/Manage Callback Start Calls Here R…" at bounding box center [783, 351] width 229 height 45
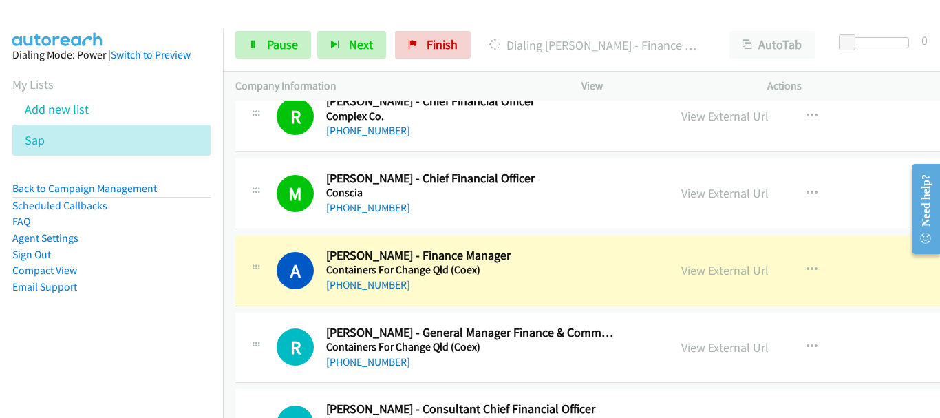
scroll to position [16040, 0]
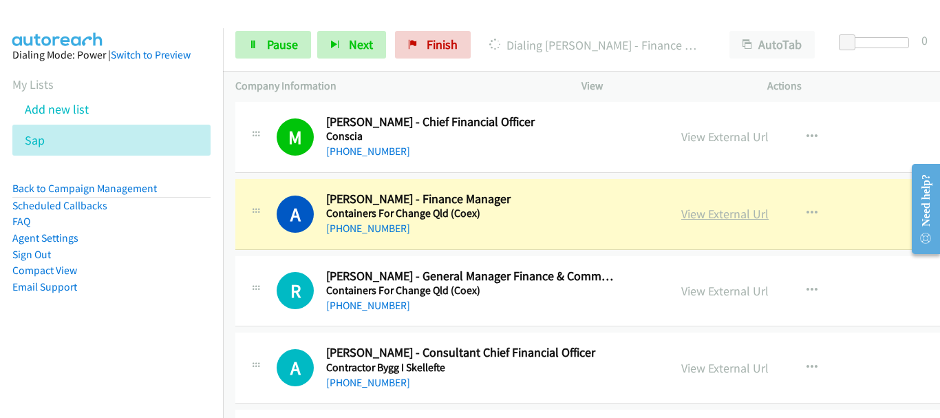
click at [737, 208] on link "View External Url" at bounding box center [725, 214] width 87 height 16
drag, startPoint x: 266, startPoint y: 53, endPoint x: 372, endPoint y: 1, distance: 117.9
click at [266, 52] on link "Pause" at bounding box center [273, 45] width 76 height 28
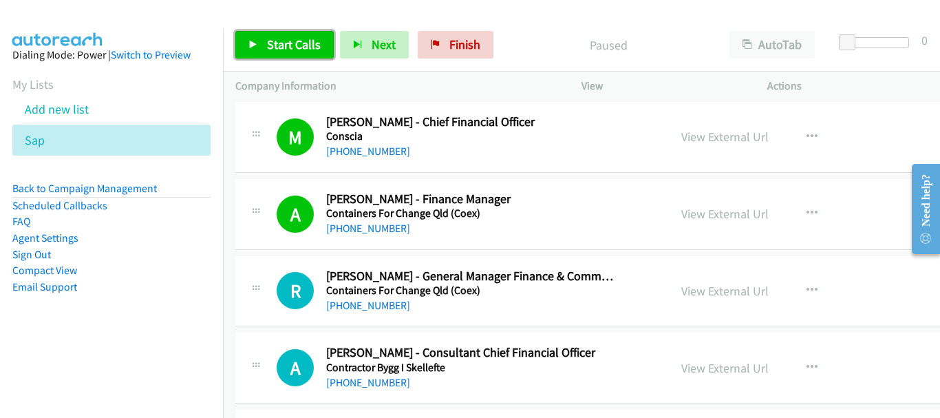
click at [315, 48] on span "Start Calls" at bounding box center [294, 44] width 54 height 16
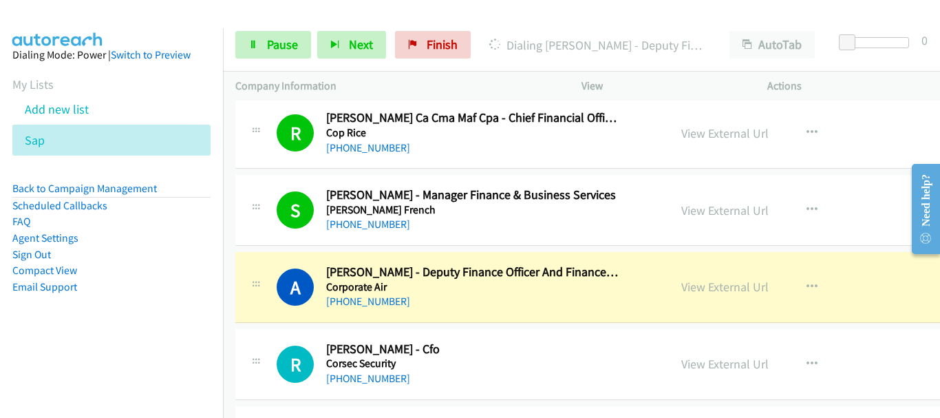
scroll to position [16729, 0]
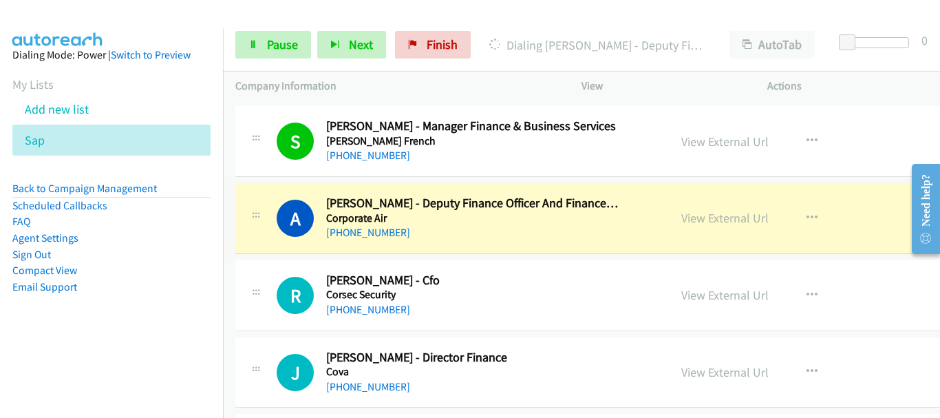
click at [723, 218] on link "View External Url" at bounding box center [725, 218] width 87 height 16
click at [249, 41] on icon at bounding box center [254, 46] width 10 height 10
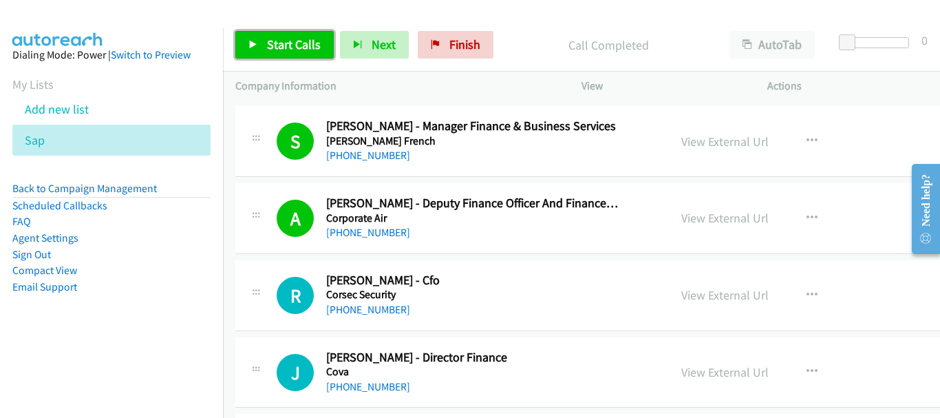
click at [315, 47] on span "Start Calls" at bounding box center [294, 44] width 54 height 16
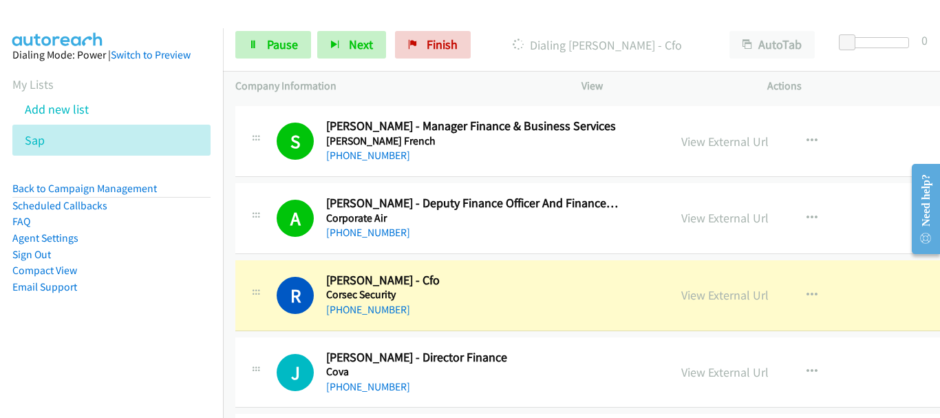
scroll to position [16797, 0]
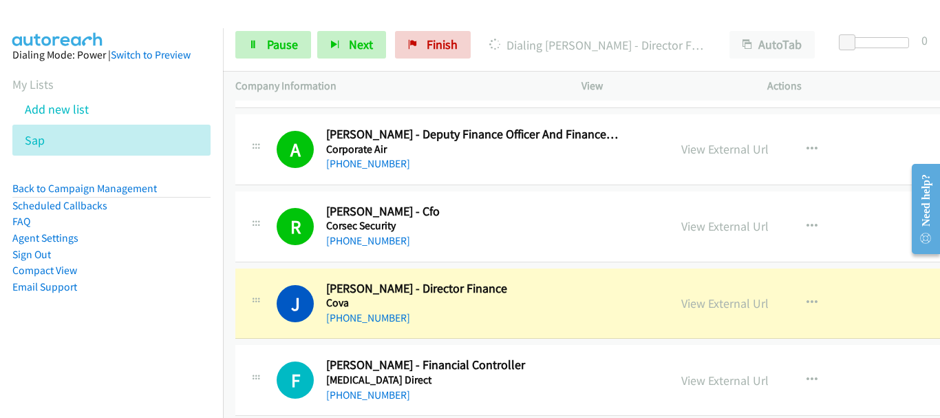
drag, startPoint x: 838, startPoint y: 232, endPoint x: 679, endPoint y: 274, distance: 163.8
click at [838, 232] on div "View External Url View External Url Schedule/Manage Callback Start Calls Here R…" at bounding box center [783, 226] width 229 height 45
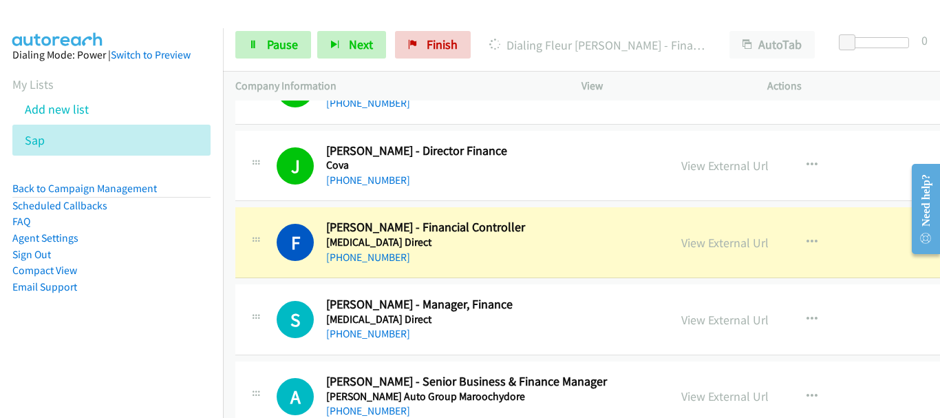
scroll to position [17004, 0]
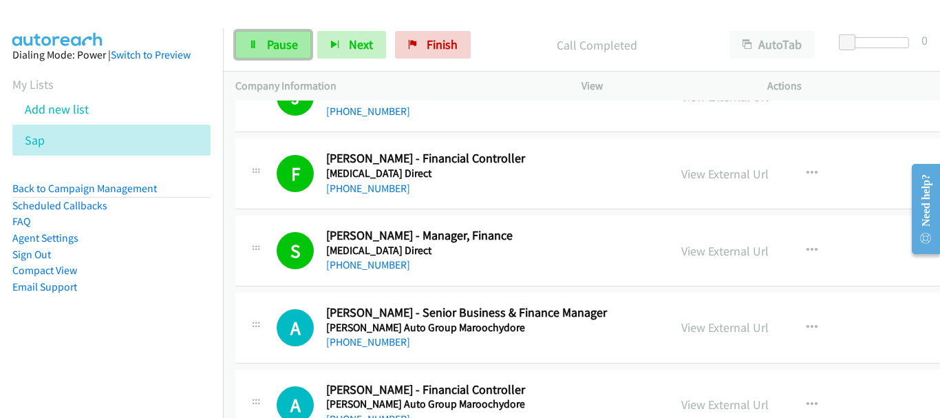
click at [273, 42] on span "Pause" at bounding box center [282, 44] width 31 height 16
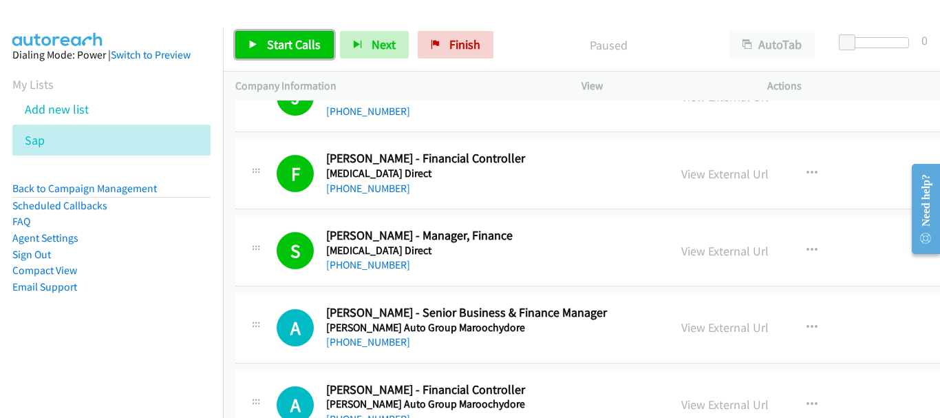
click at [264, 52] on link "Start Calls" at bounding box center [284, 45] width 98 height 28
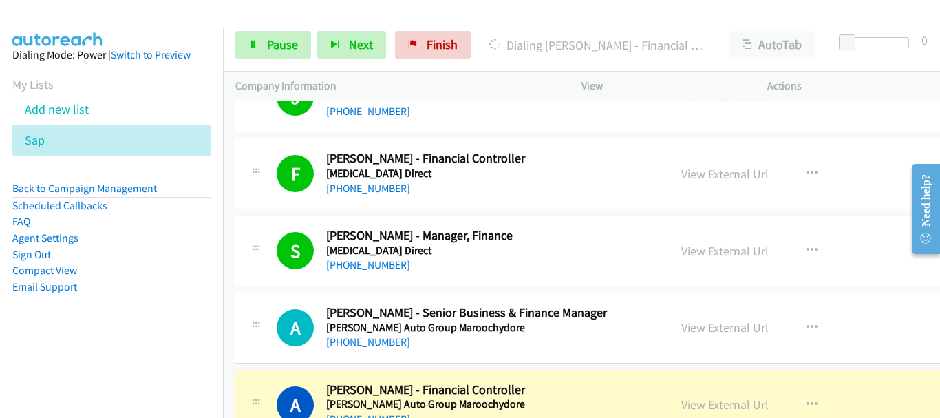
scroll to position [17142, 0]
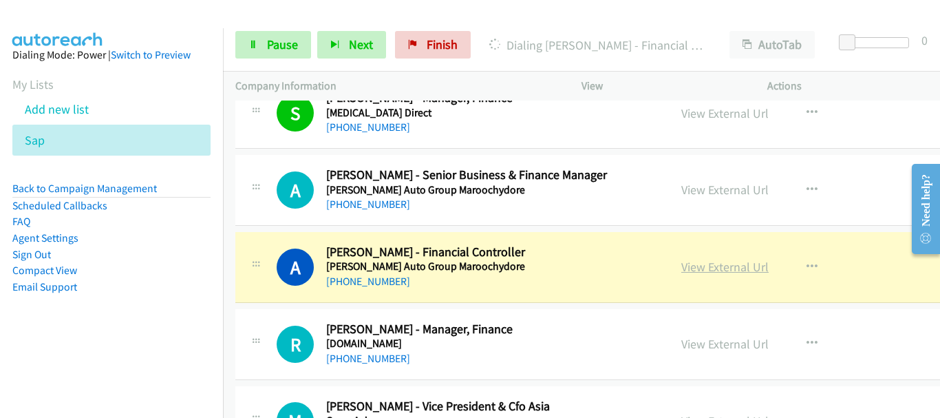
click at [711, 263] on link "View External Url" at bounding box center [725, 267] width 87 height 16
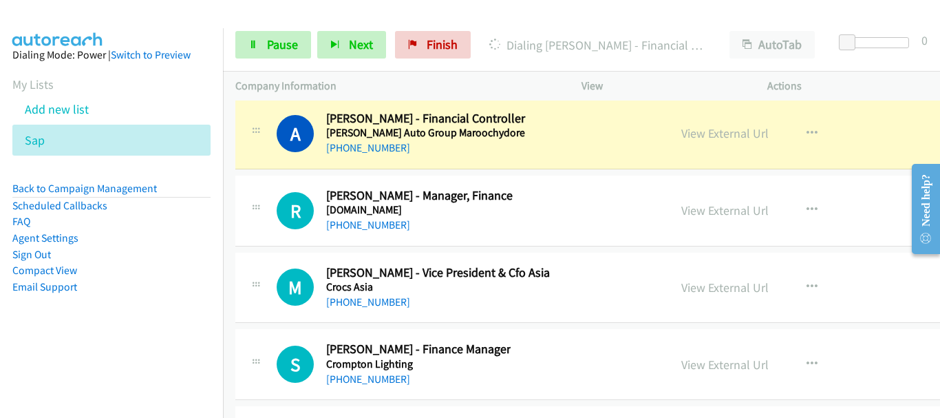
scroll to position [17279, 0]
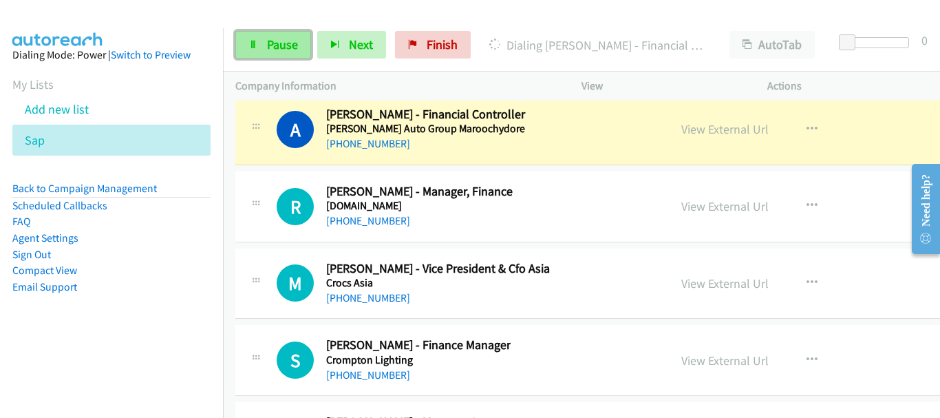
click at [264, 38] on link "Pause" at bounding box center [273, 45] width 76 height 28
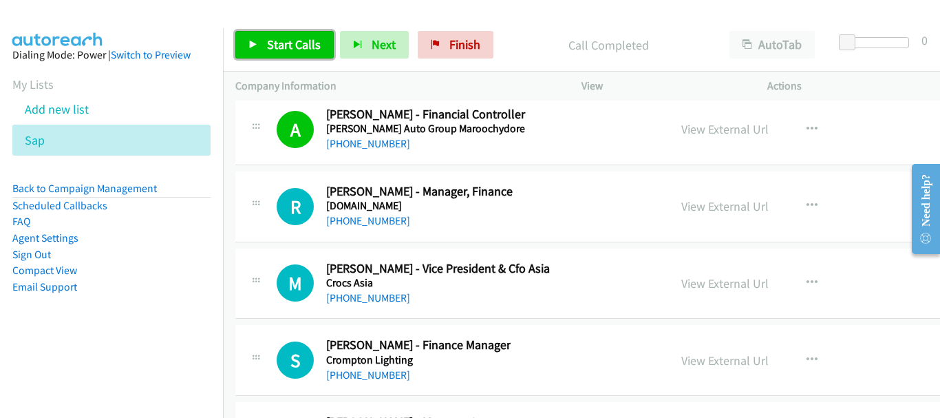
click at [288, 50] on span "Start Calls" at bounding box center [294, 44] width 54 height 16
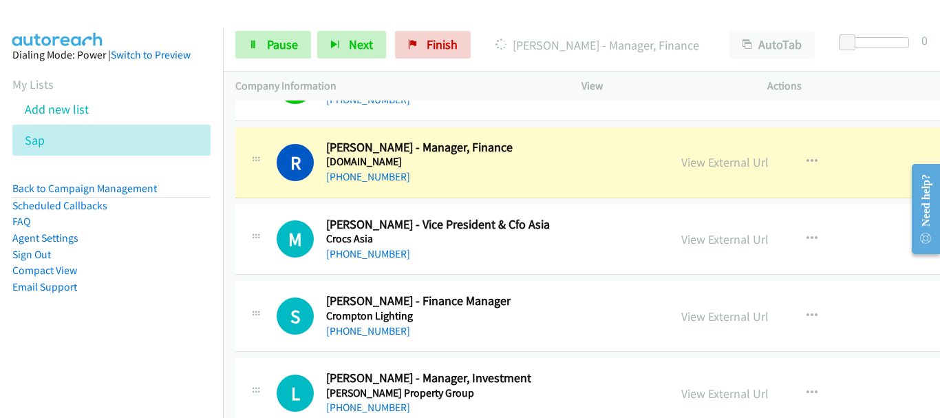
scroll to position [17348, 0]
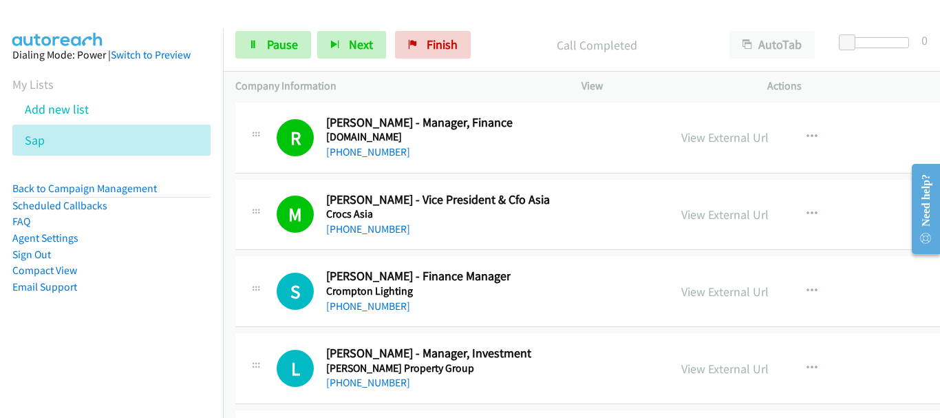
click at [825, 196] on div "View External Url View External Url Schedule/Manage Callback Start Calls Here R…" at bounding box center [783, 214] width 229 height 45
click at [293, 45] on span "Pause" at bounding box center [282, 44] width 31 height 16
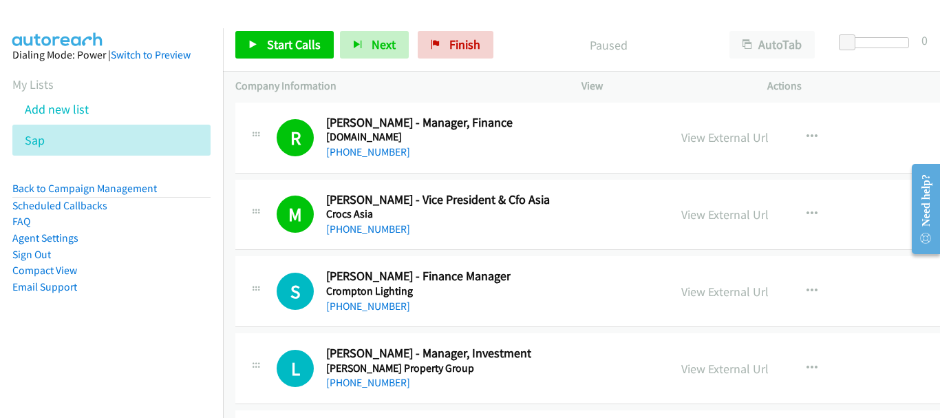
click at [855, 191] on div "M Callback Scheduled Matthew Mcquade - Vice President & Cfo Asia Crocs Asia Aus…" at bounding box center [644, 215] width 818 height 71
click at [290, 50] on span "Start Calls" at bounding box center [294, 44] width 54 height 16
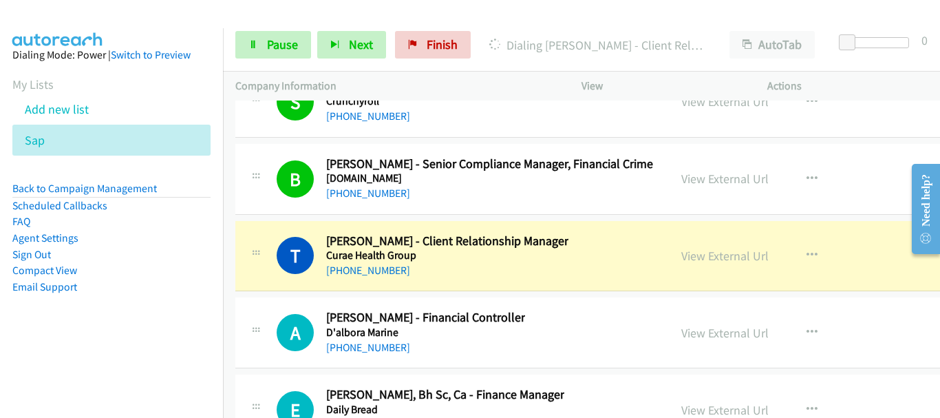
scroll to position [17761, 0]
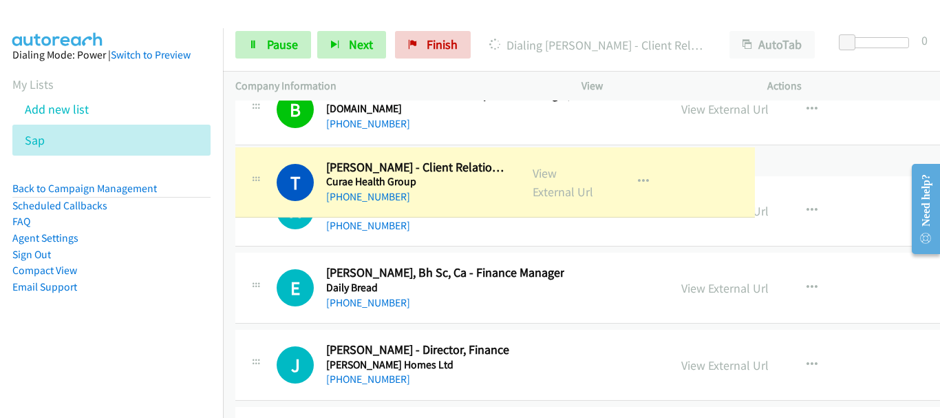
drag, startPoint x: 463, startPoint y: 169, endPoint x: 861, endPoint y: 11, distance: 427.6
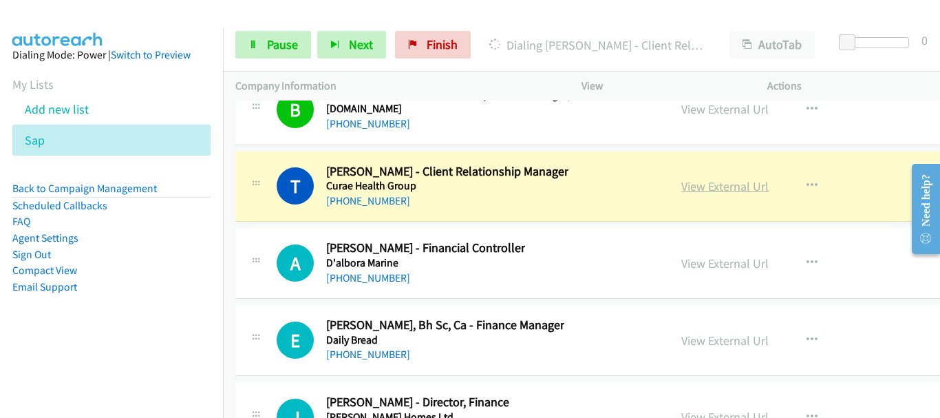
click at [697, 189] on link "View External Url" at bounding box center [725, 186] width 87 height 16
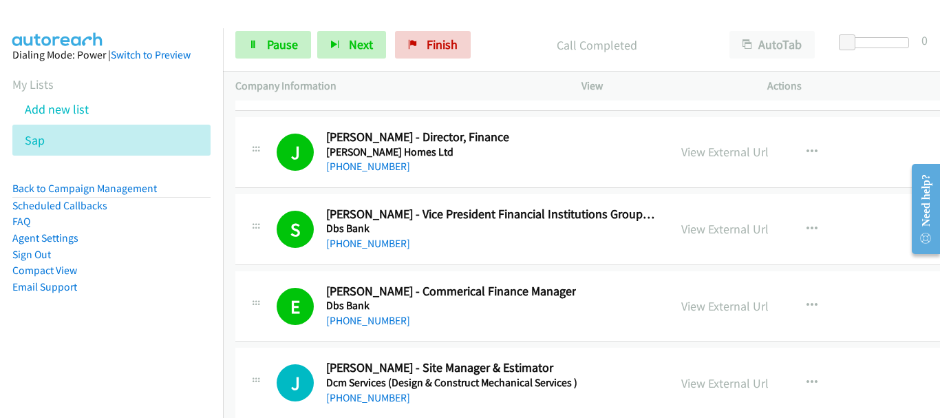
scroll to position [18243, 0]
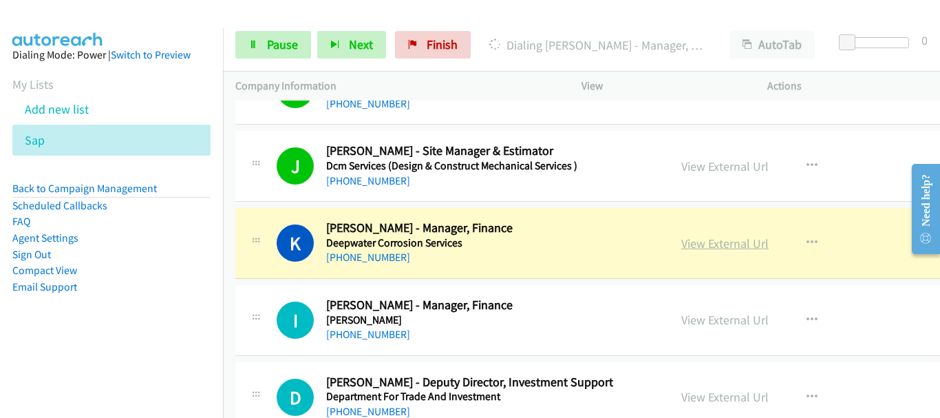
click at [736, 246] on link "View External Url" at bounding box center [725, 243] width 87 height 16
click at [275, 39] on span "Pause" at bounding box center [282, 44] width 31 height 16
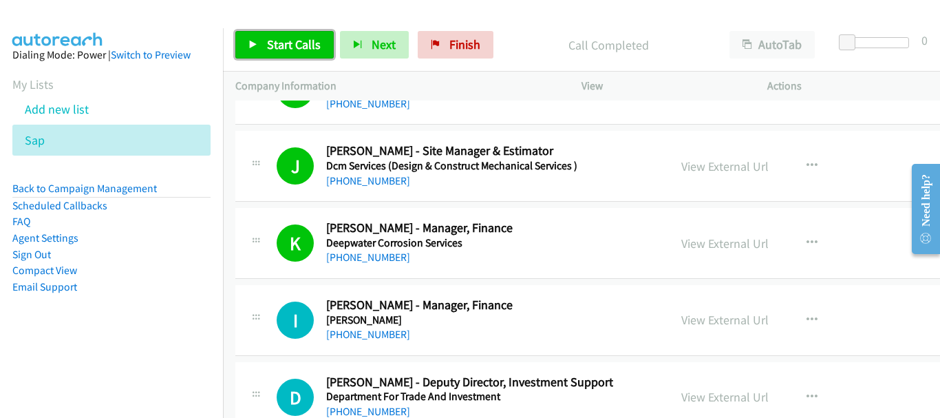
click at [275, 37] on span "Start Calls" at bounding box center [294, 44] width 54 height 16
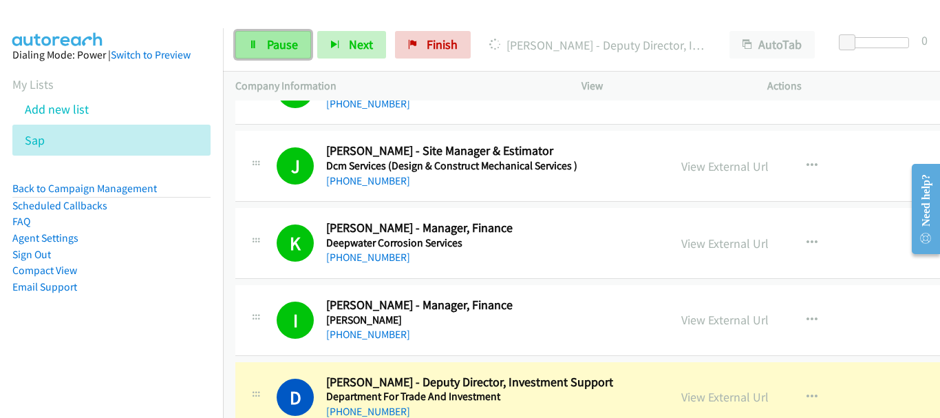
click at [284, 43] on span "Pause" at bounding box center [282, 44] width 31 height 16
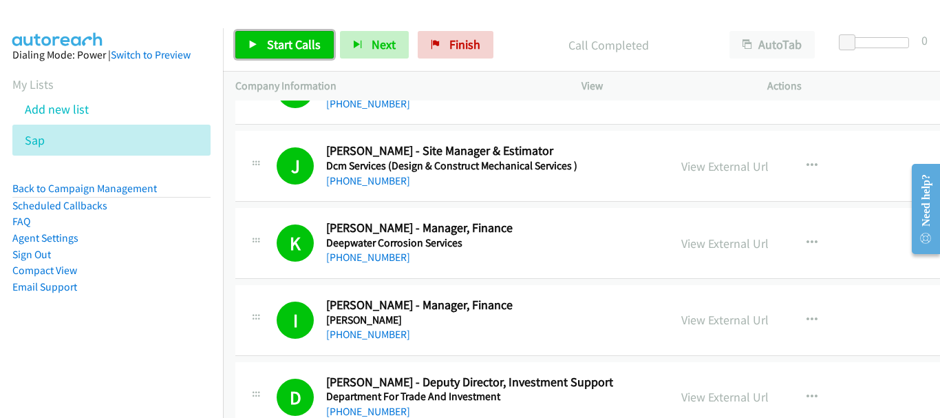
click at [272, 47] on span "Start Calls" at bounding box center [294, 44] width 54 height 16
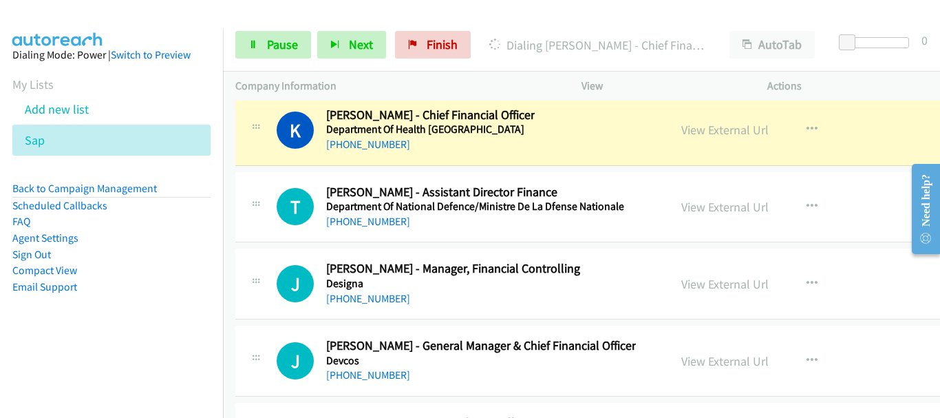
scroll to position [18587, 0]
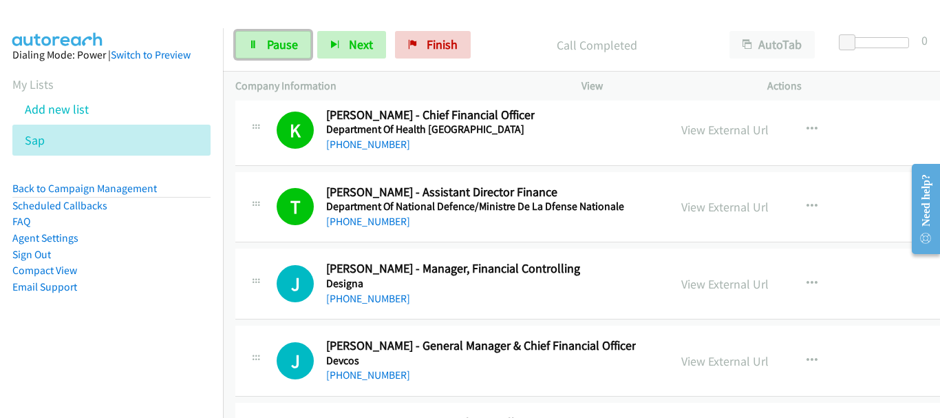
click at [284, 47] on span "Pause" at bounding box center [282, 44] width 31 height 16
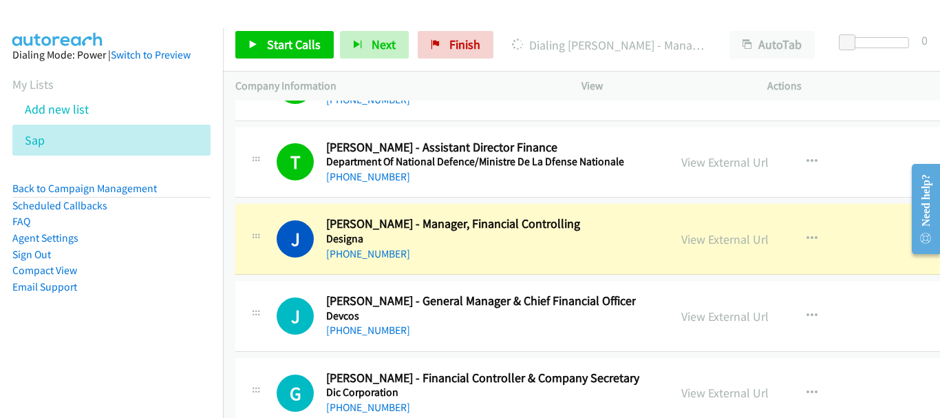
scroll to position [18656, 0]
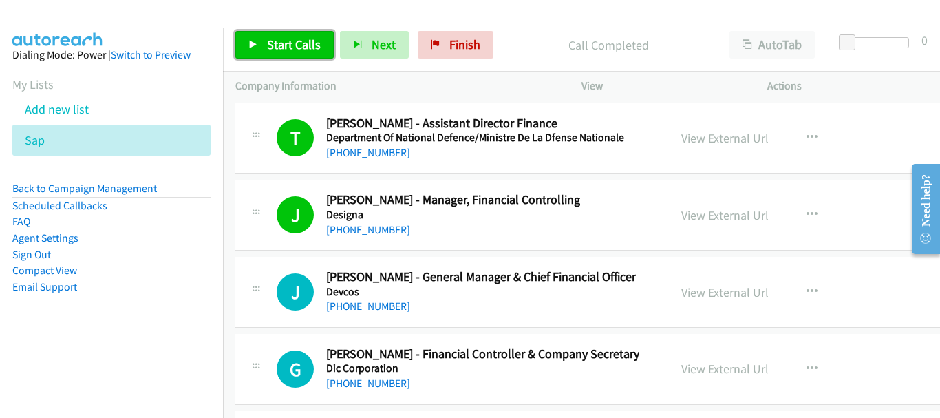
click at [266, 51] on link "Start Calls" at bounding box center [284, 45] width 98 height 28
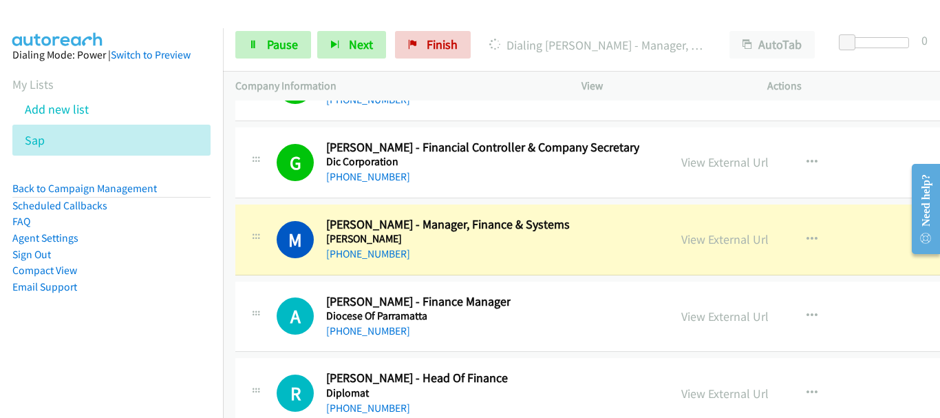
scroll to position [18932, 0]
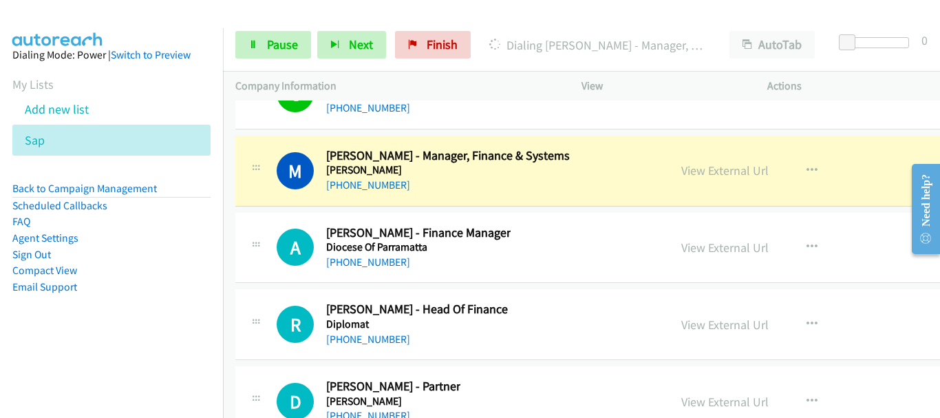
click at [0, 156] on aside "Dialing Mode: Power | Switch to Preview My Lists Add new list Sap Back to Campa…" at bounding box center [111, 192] width 223 height 329
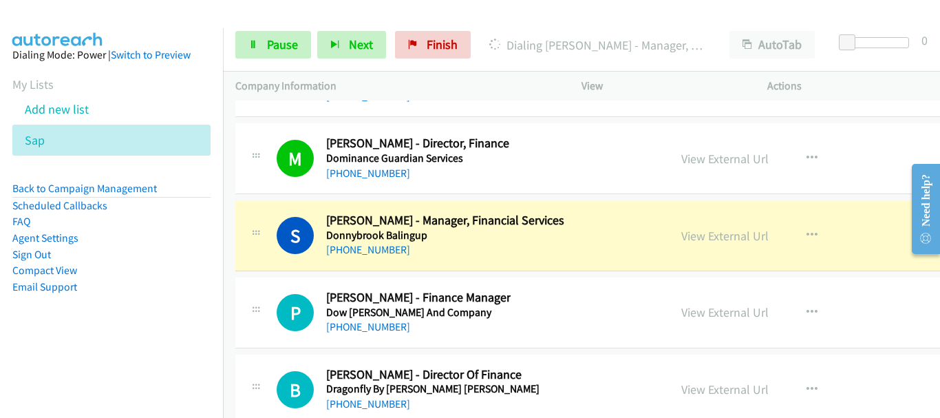
scroll to position [19551, 0]
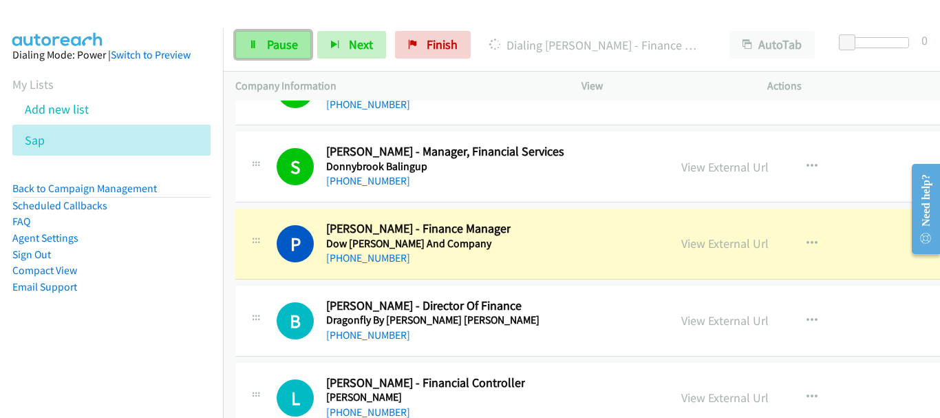
click at [283, 40] on span "Pause" at bounding box center [282, 44] width 31 height 16
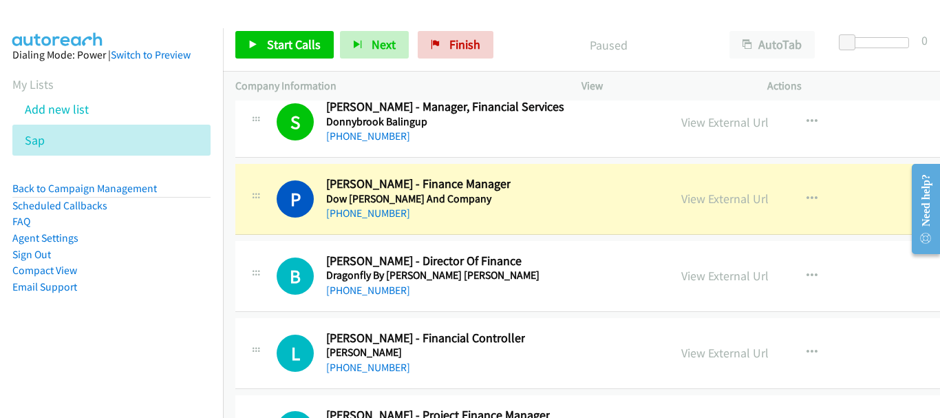
scroll to position [19620, 0]
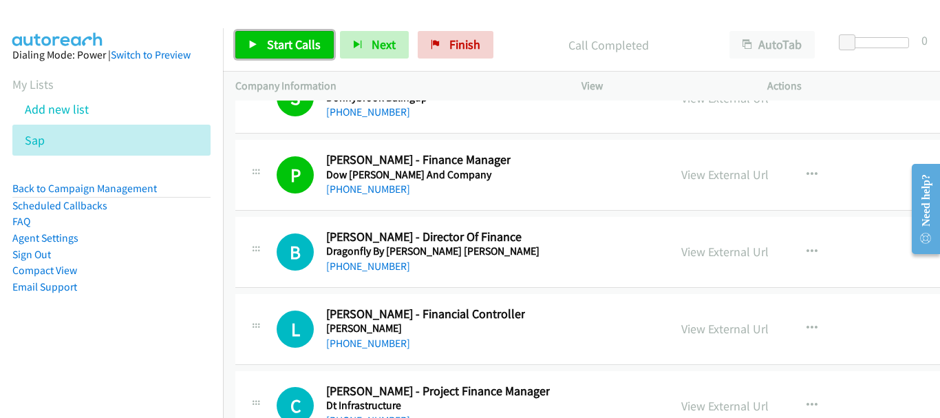
click at [293, 52] on link "Start Calls" at bounding box center [284, 45] width 98 height 28
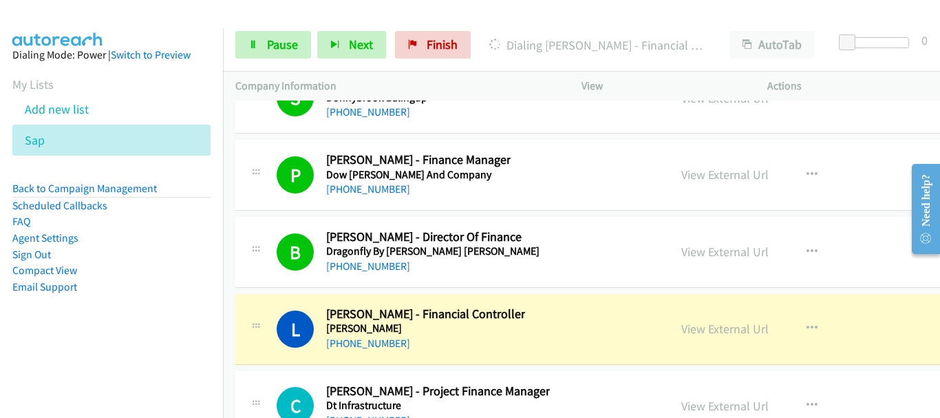
scroll to position [19758, 0]
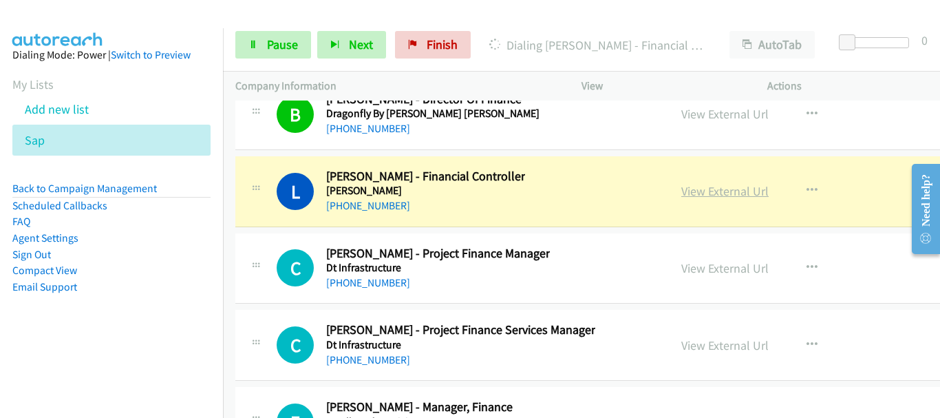
click at [714, 195] on link "View External Url" at bounding box center [725, 191] width 87 height 16
click at [267, 38] on span "Pause" at bounding box center [282, 44] width 31 height 16
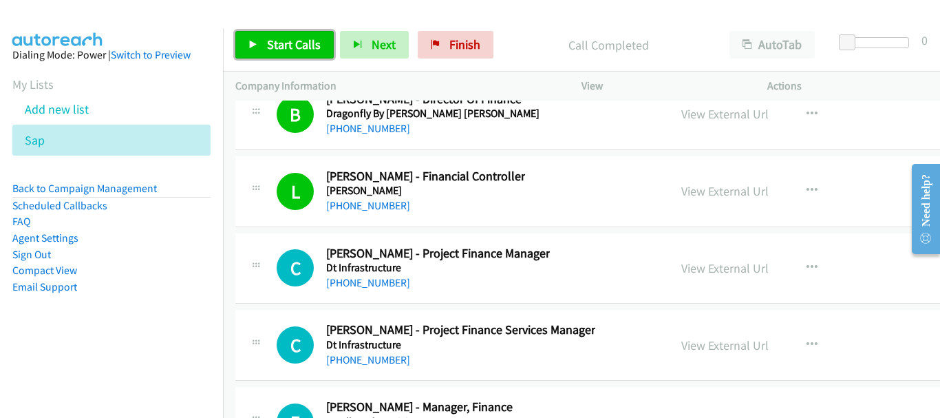
click at [257, 52] on link "Start Calls" at bounding box center [284, 45] width 98 height 28
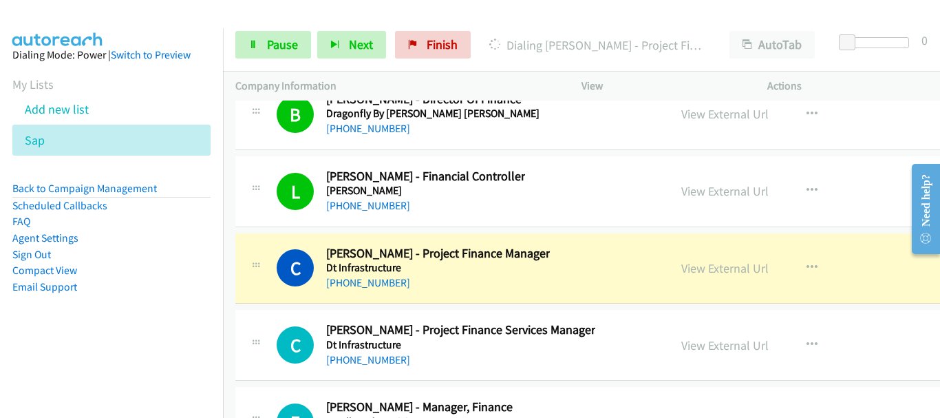
scroll to position [19826, 0]
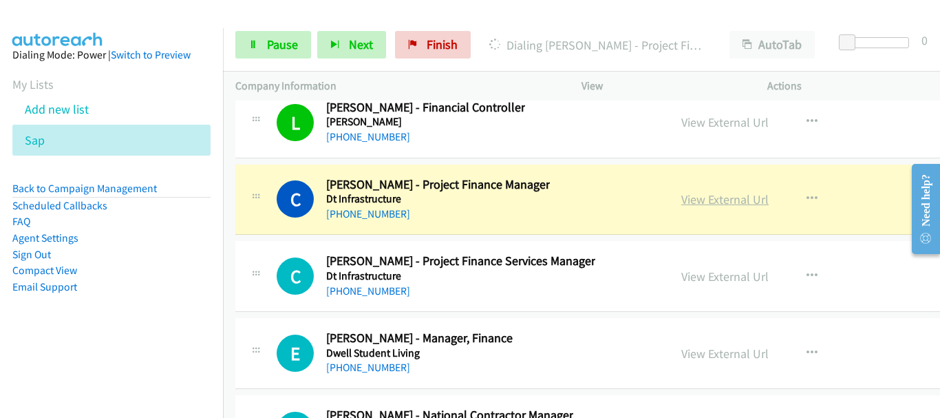
click at [709, 198] on link "View External Url" at bounding box center [725, 199] width 87 height 16
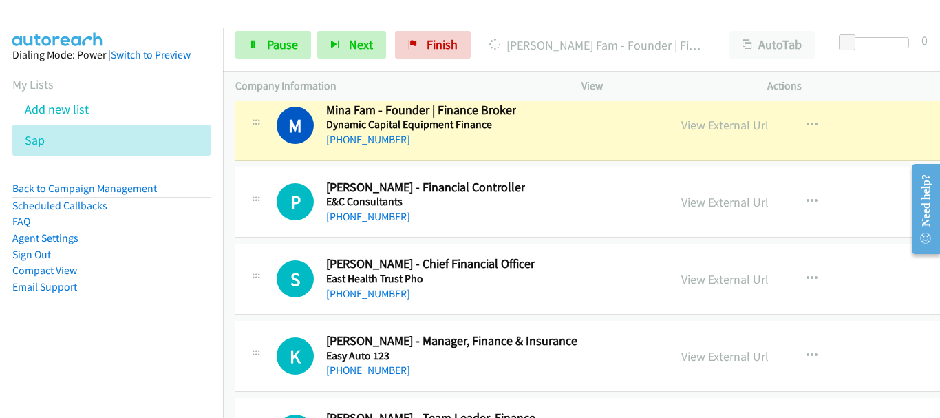
scroll to position [20171, 0]
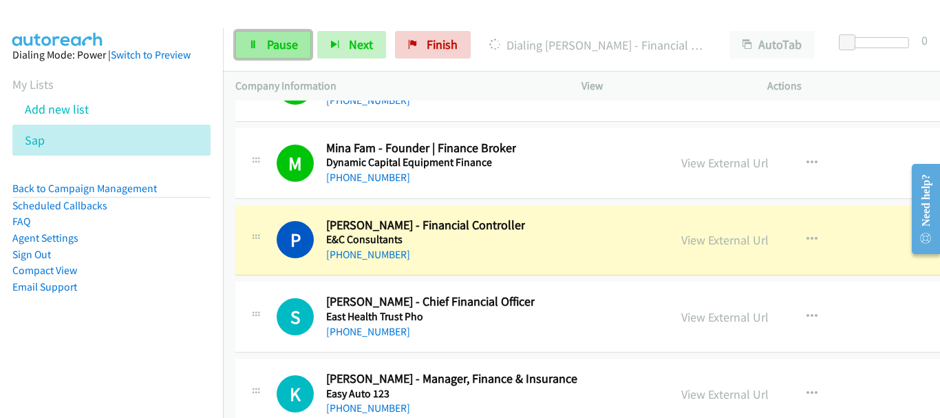
click at [260, 48] on link "Pause" at bounding box center [273, 45] width 76 height 28
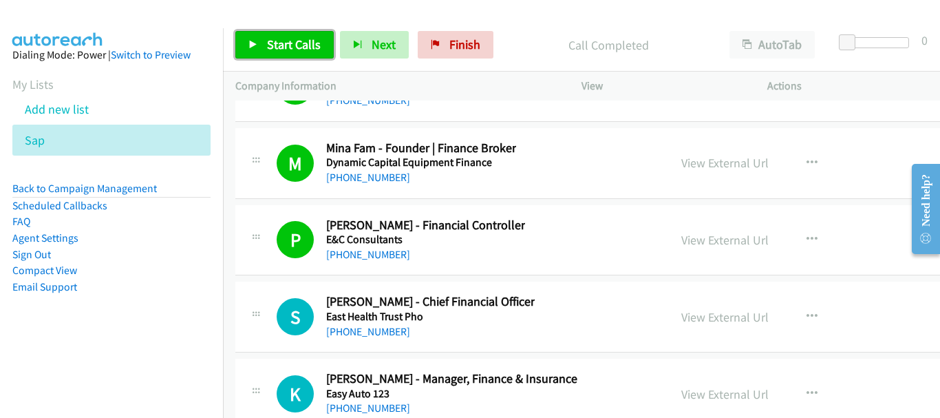
click at [291, 52] on link "Start Calls" at bounding box center [284, 45] width 98 height 28
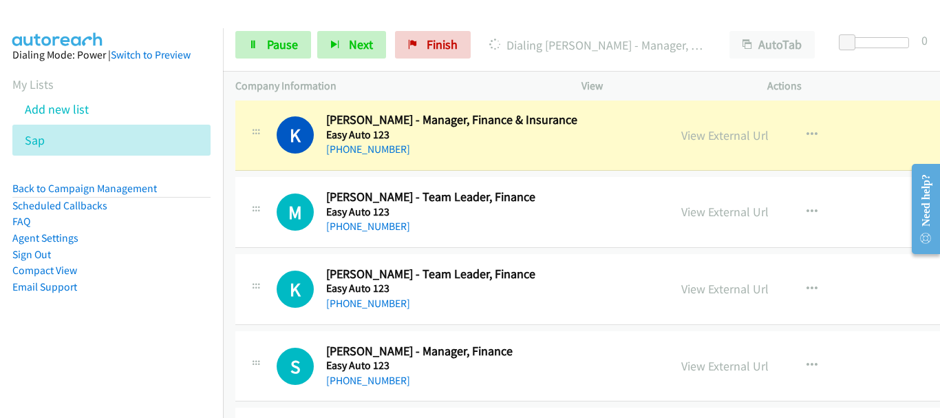
scroll to position [20446, 0]
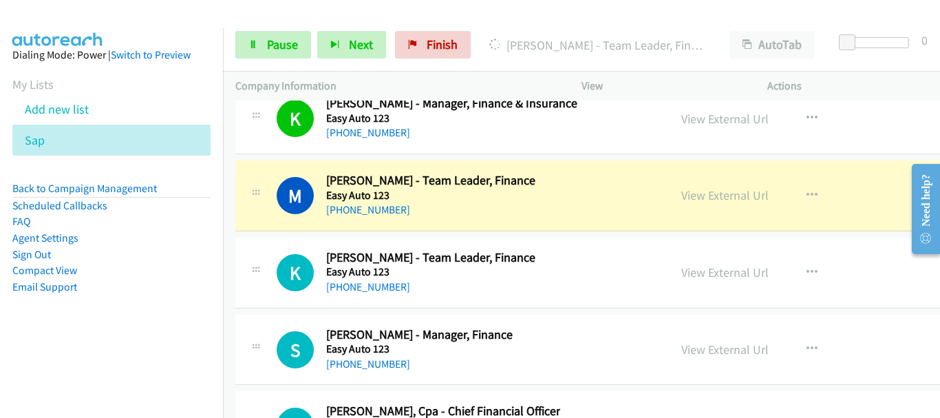
click at [761, 172] on div "M Callback Scheduled Murat Arun - Team Leader, Finance Easy Auto 123 Australia/…" at bounding box center [644, 195] width 818 height 71
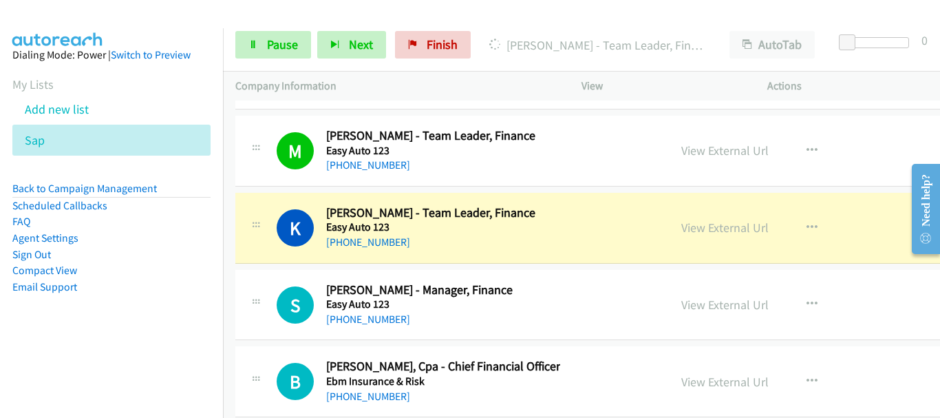
scroll to position [20515, 0]
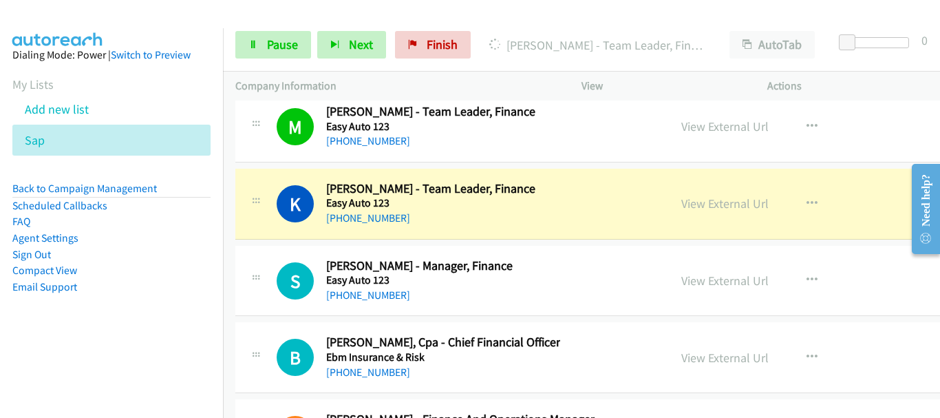
click at [853, 224] on div "View External Url View External Url Schedule/Manage Callback Start Calls Here R…" at bounding box center [783, 203] width 229 height 45
click at [694, 203] on link "View External Url" at bounding box center [725, 204] width 87 height 16
click at [271, 52] on span "Pause" at bounding box center [282, 44] width 31 height 16
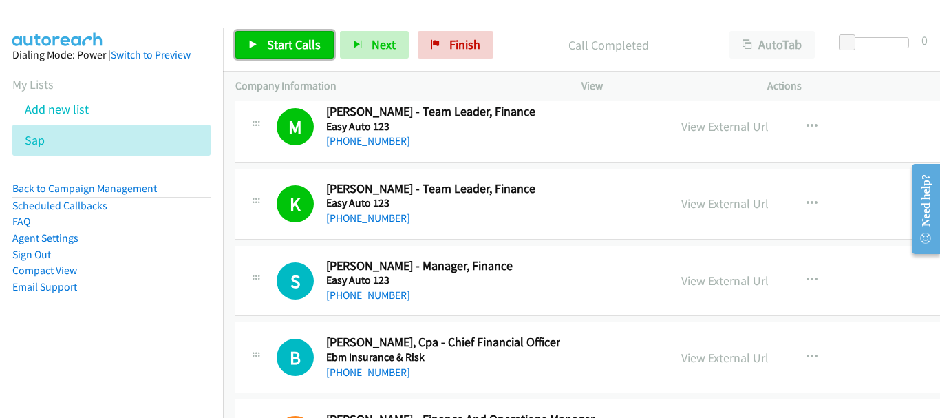
click at [286, 46] on span "Start Calls" at bounding box center [294, 44] width 54 height 16
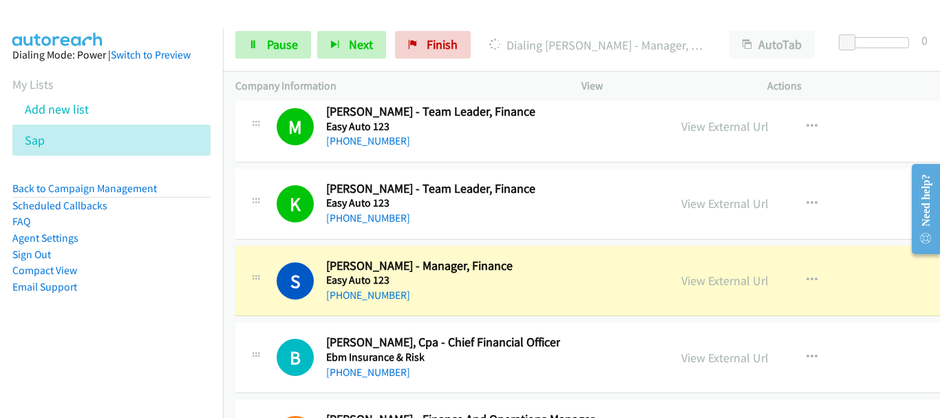
click at [852, 186] on div "View External Url View External Url Schedule/Manage Callback Start Calls Here R…" at bounding box center [783, 203] width 229 height 45
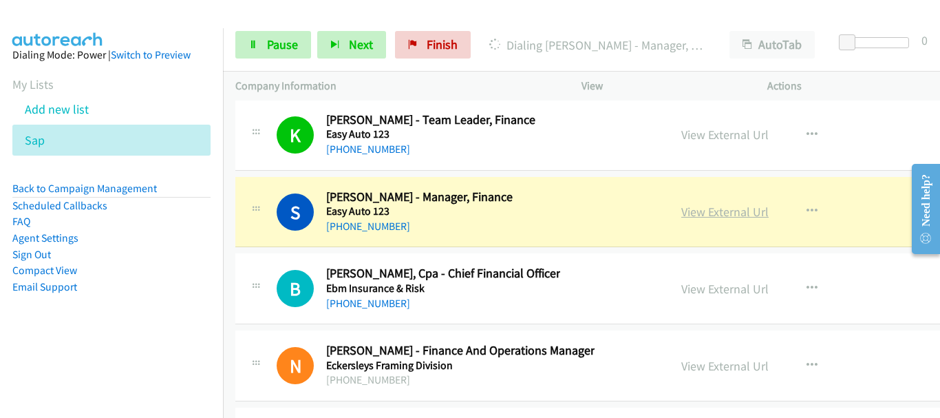
click at [709, 214] on link "View External Url" at bounding box center [725, 212] width 87 height 16
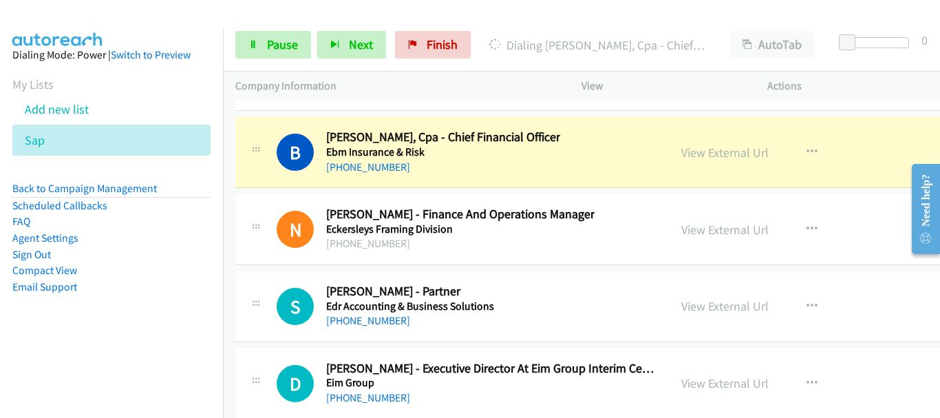
scroll to position [20721, 0]
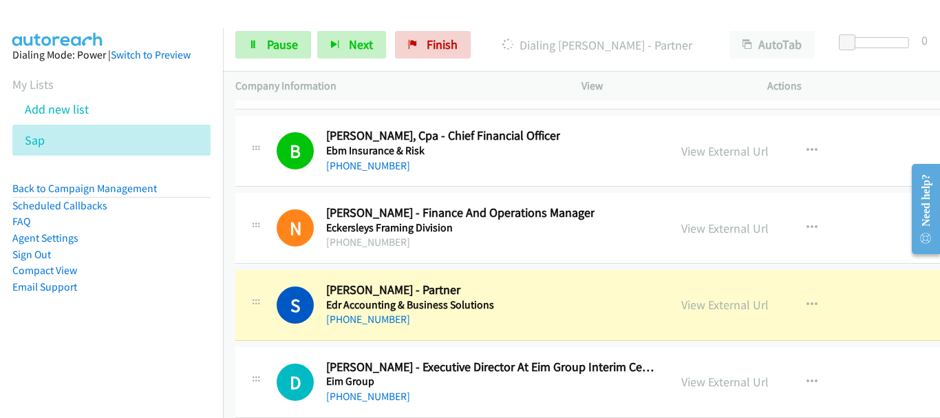
click at [908, 154] on main "Need help? Resource Center AutoReach Help Help Get the help you need from our k…" at bounding box center [920, 154] width 40 height 0
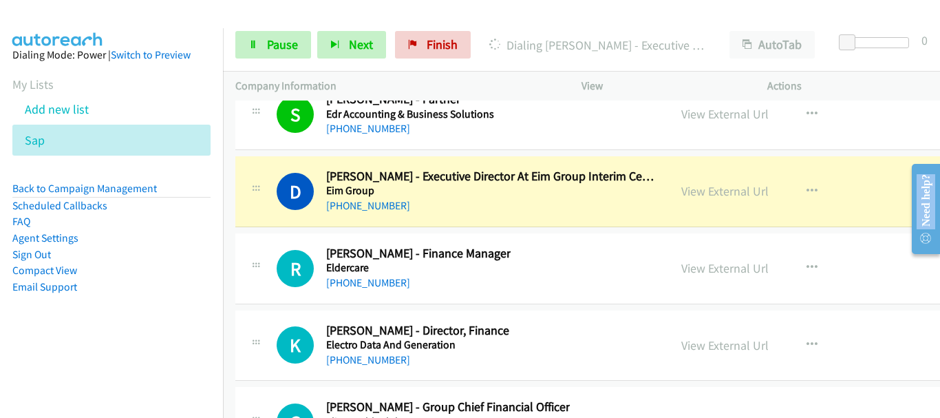
scroll to position [20928, 0]
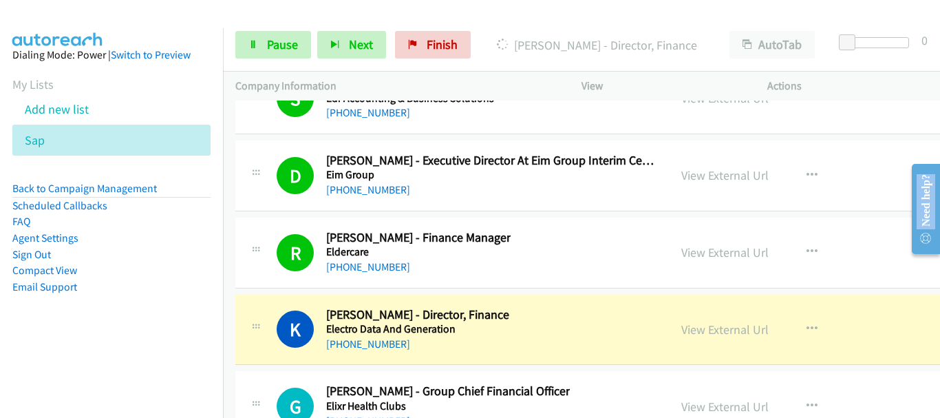
click at [751, 230] on div "View External Url View External Url Schedule/Manage Callback Start Calls Here R…" at bounding box center [783, 252] width 229 height 45
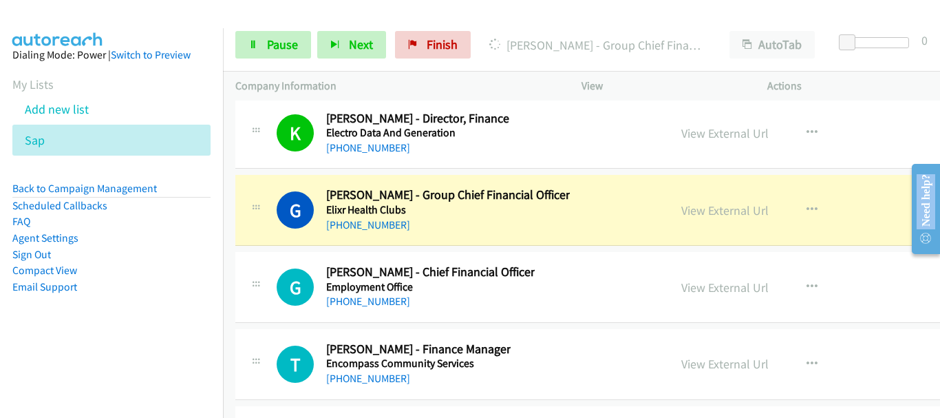
scroll to position [21203, 0]
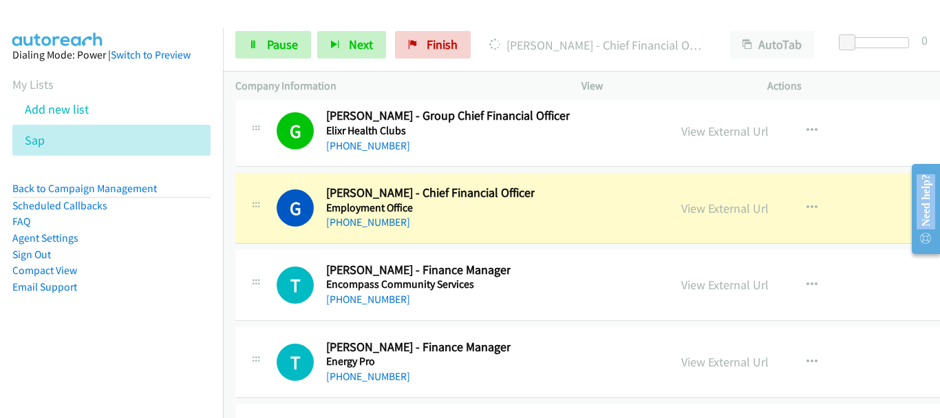
drag, startPoint x: 857, startPoint y: 158, endPoint x: 826, endPoint y: 123, distance: 46.8
click at [857, 158] on div "G Callback Scheduled Gim Chew - Group Chief Financial Officer Elixr Health Club…" at bounding box center [644, 131] width 818 height 71
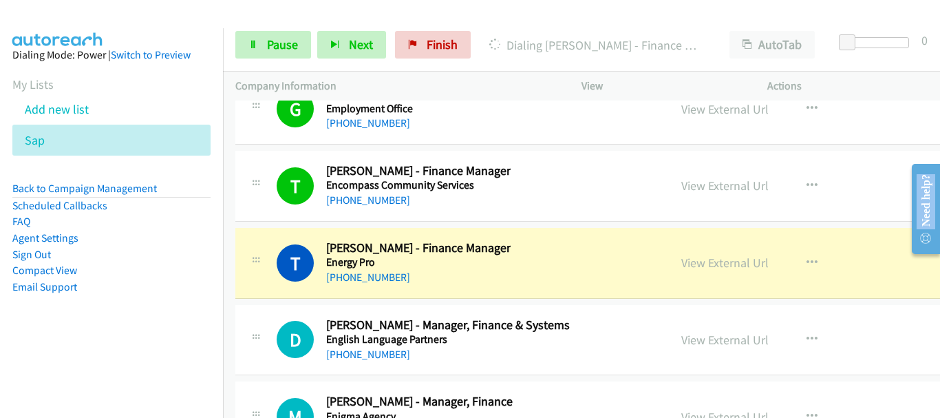
scroll to position [21410, 0]
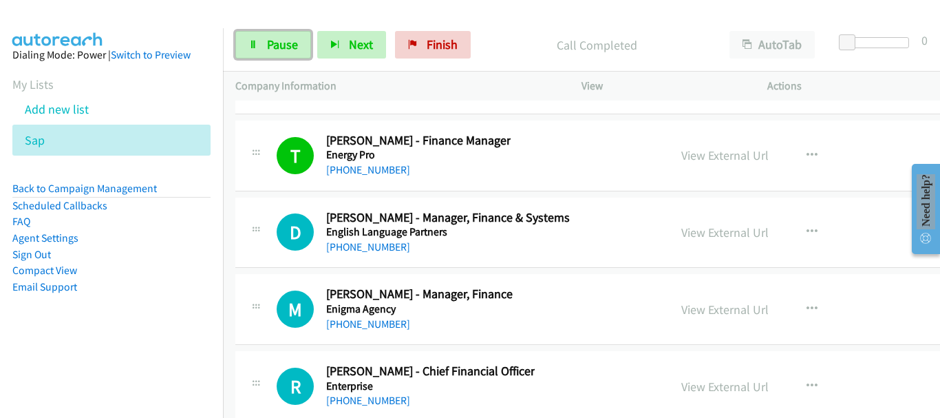
click at [291, 43] on span "Pause" at bounding box center [282, 44] width 31 height 16
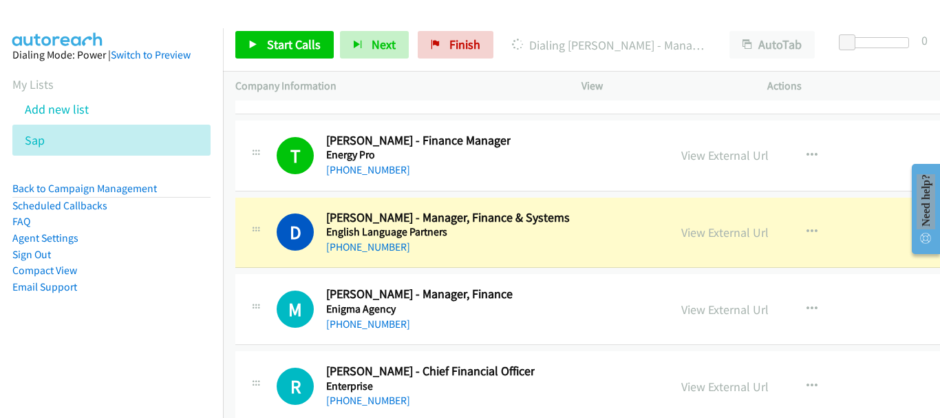
click at [872, 200] on div "D Callback Scheduled Deidre Stallinger - Manager, Finance & Systems English Lan…" at bounding box center [644, 233] width 818 height 71
